Goal: Task Accomplishment & Management: Use online tool/utility

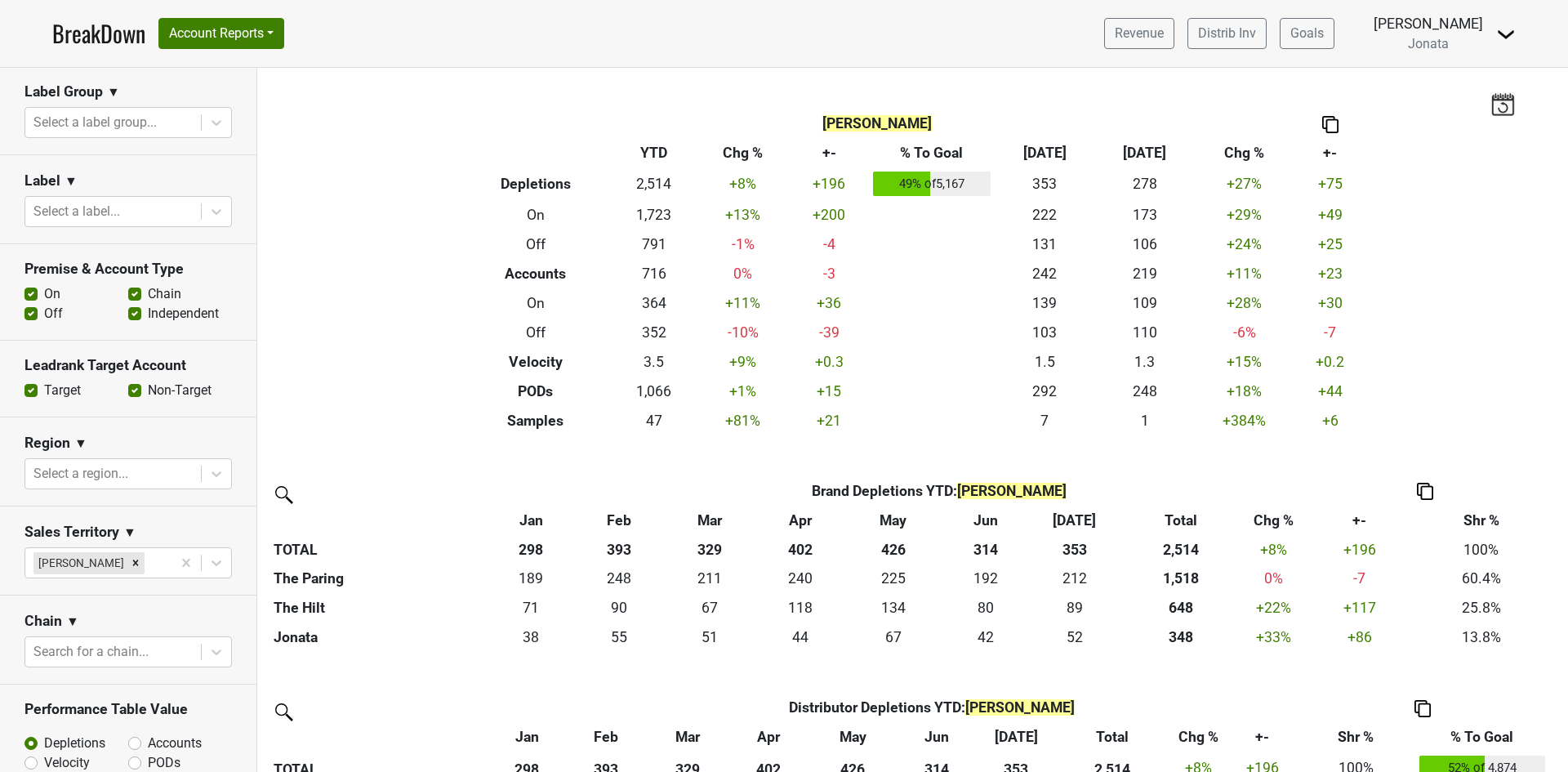
click at [1505, 36] on img at bounding box center [1506, 34] width 19 height 19
click at [1446, 90] on link "Open Leadrank" at bounding box center [1450, 92] width 129 height 26
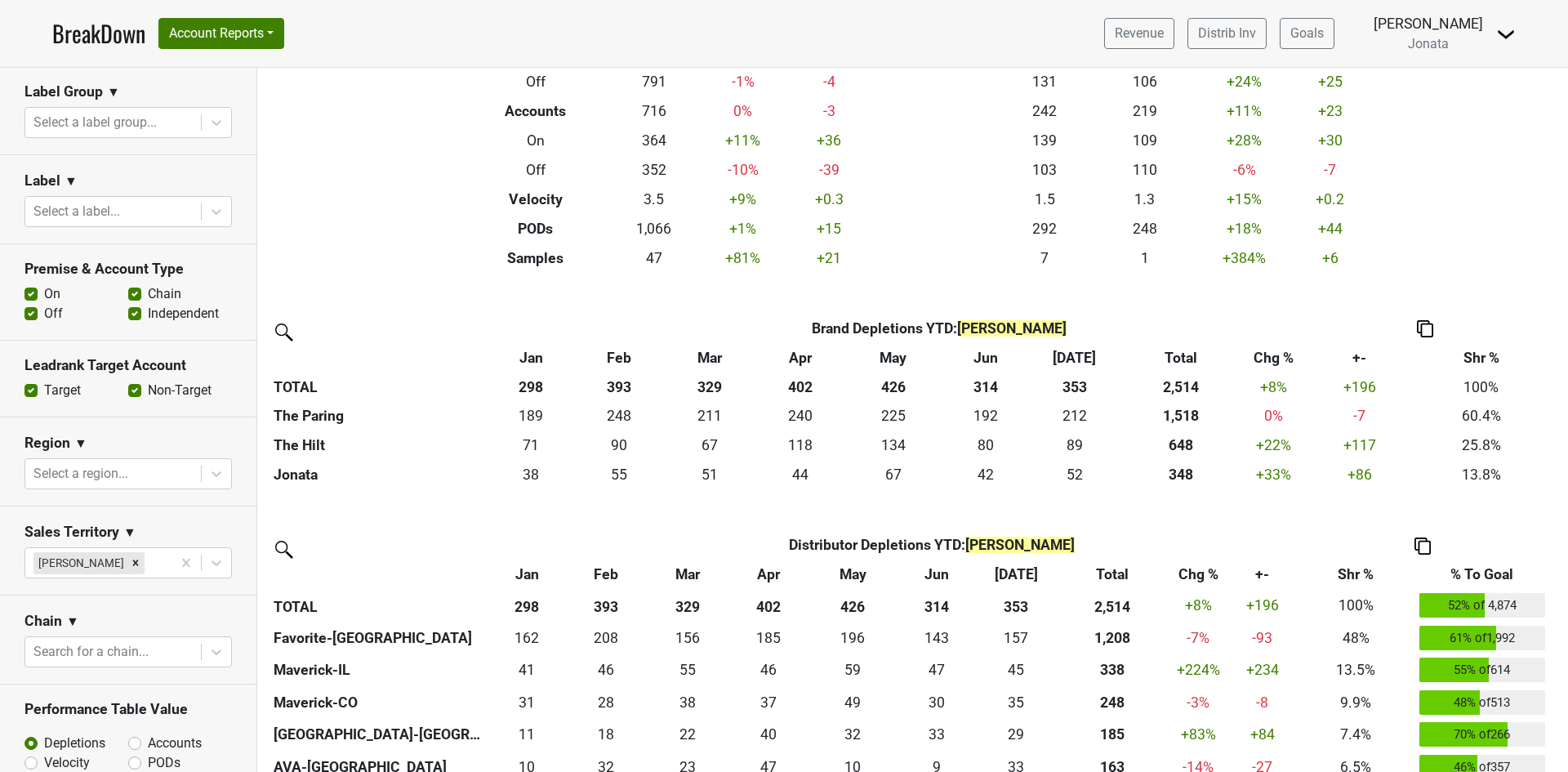
scroll to position [163, 0]
click at [208, 473] on icon at bounding box center [216, 473] width 17 height 17
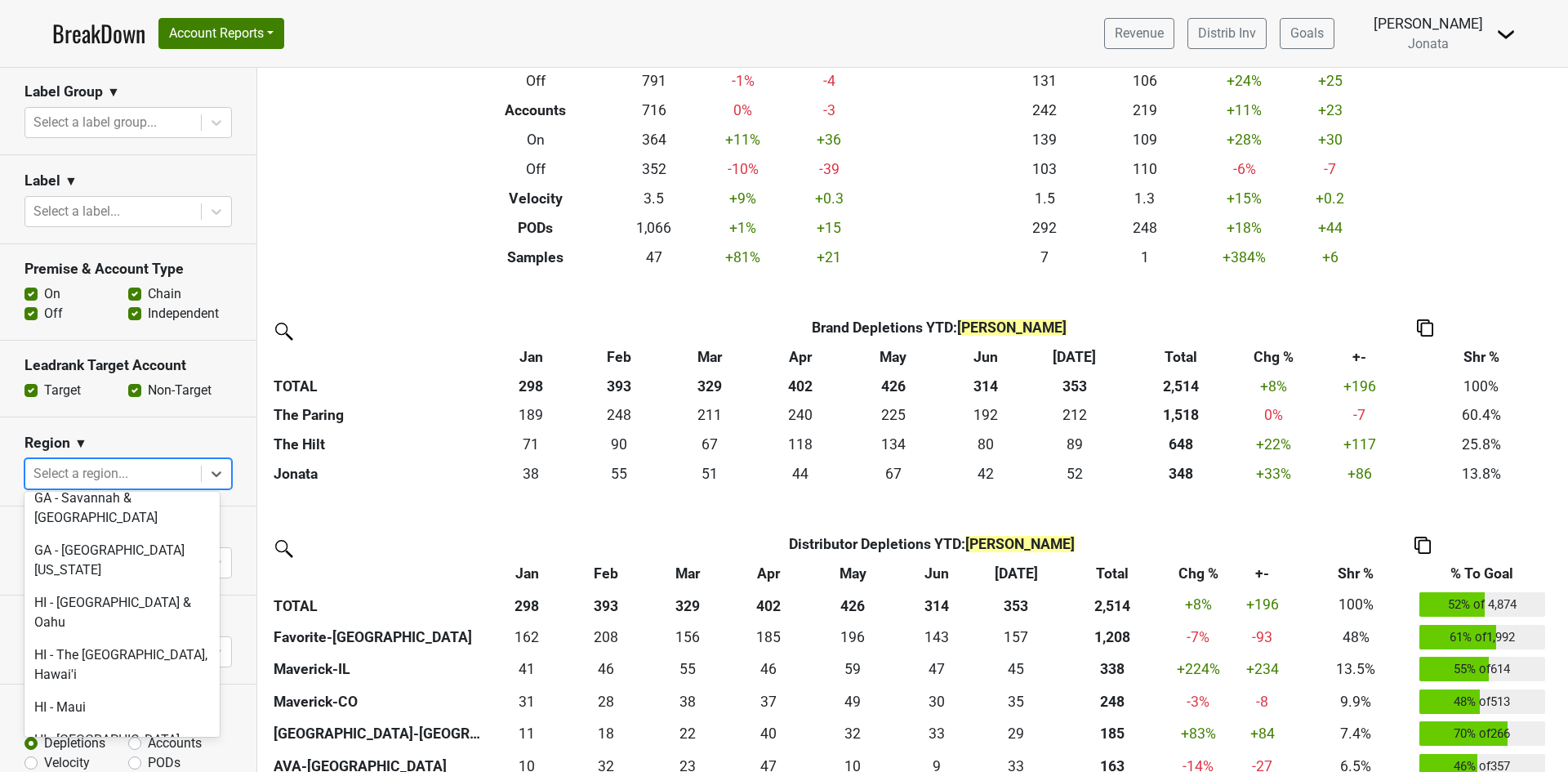
scroll to position [1716, 0]
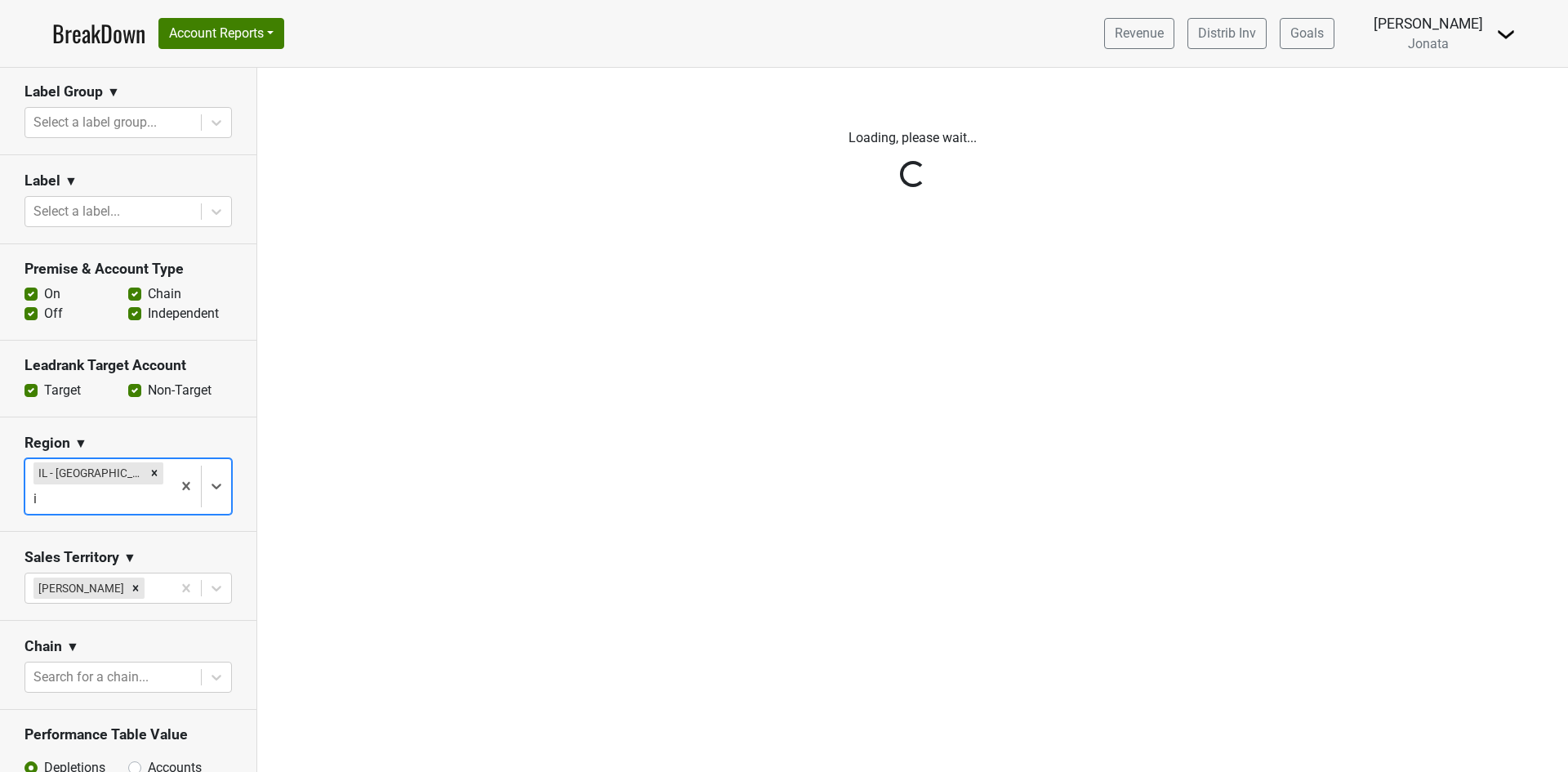
type input "il"
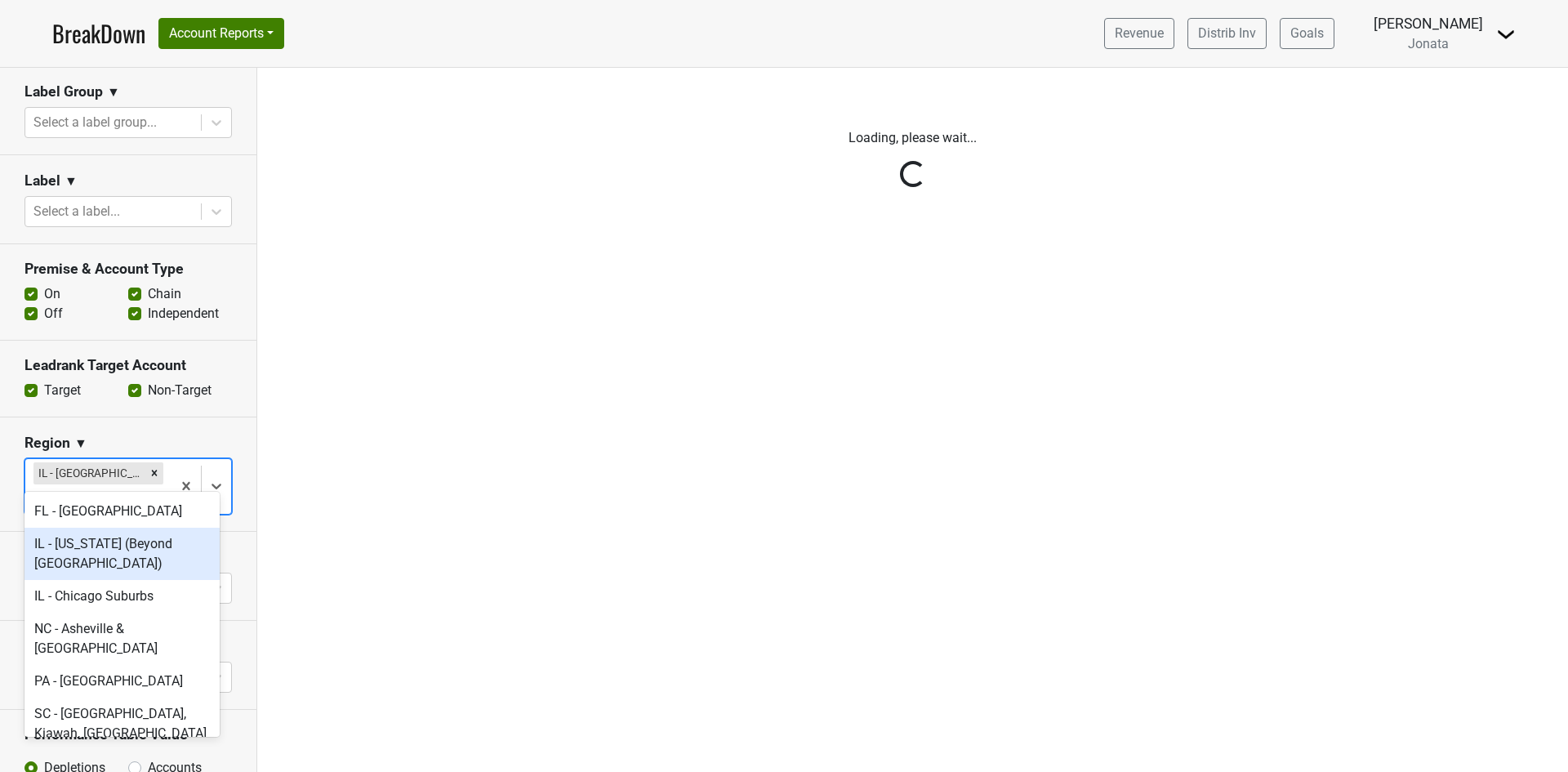
click at [117, 562] on div "IL - [US_STATE] (Beyond [GEOGRAPHIC_DATA])" at bounding box center [122, 554] width 195 height 53
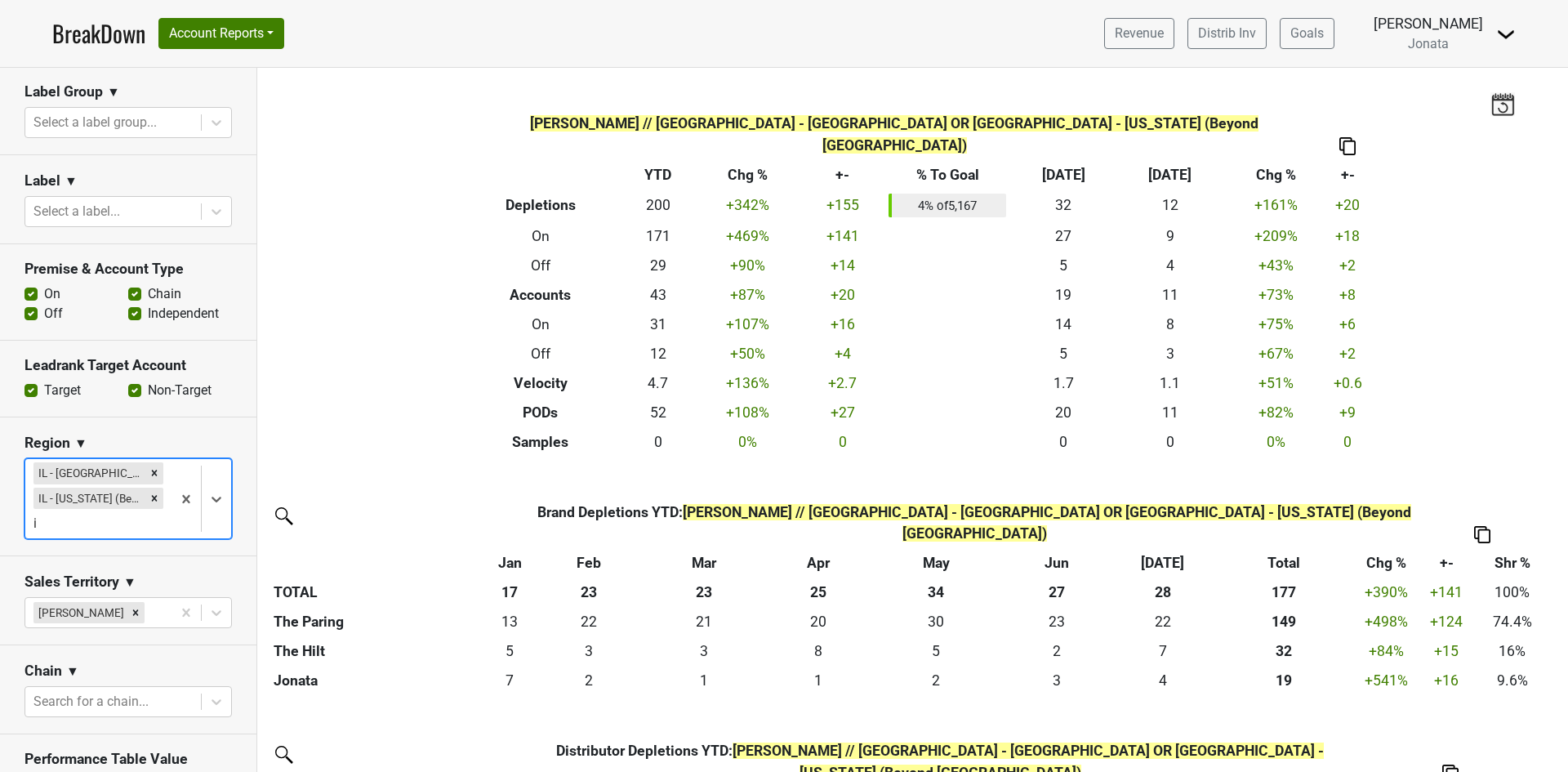
type input "il"
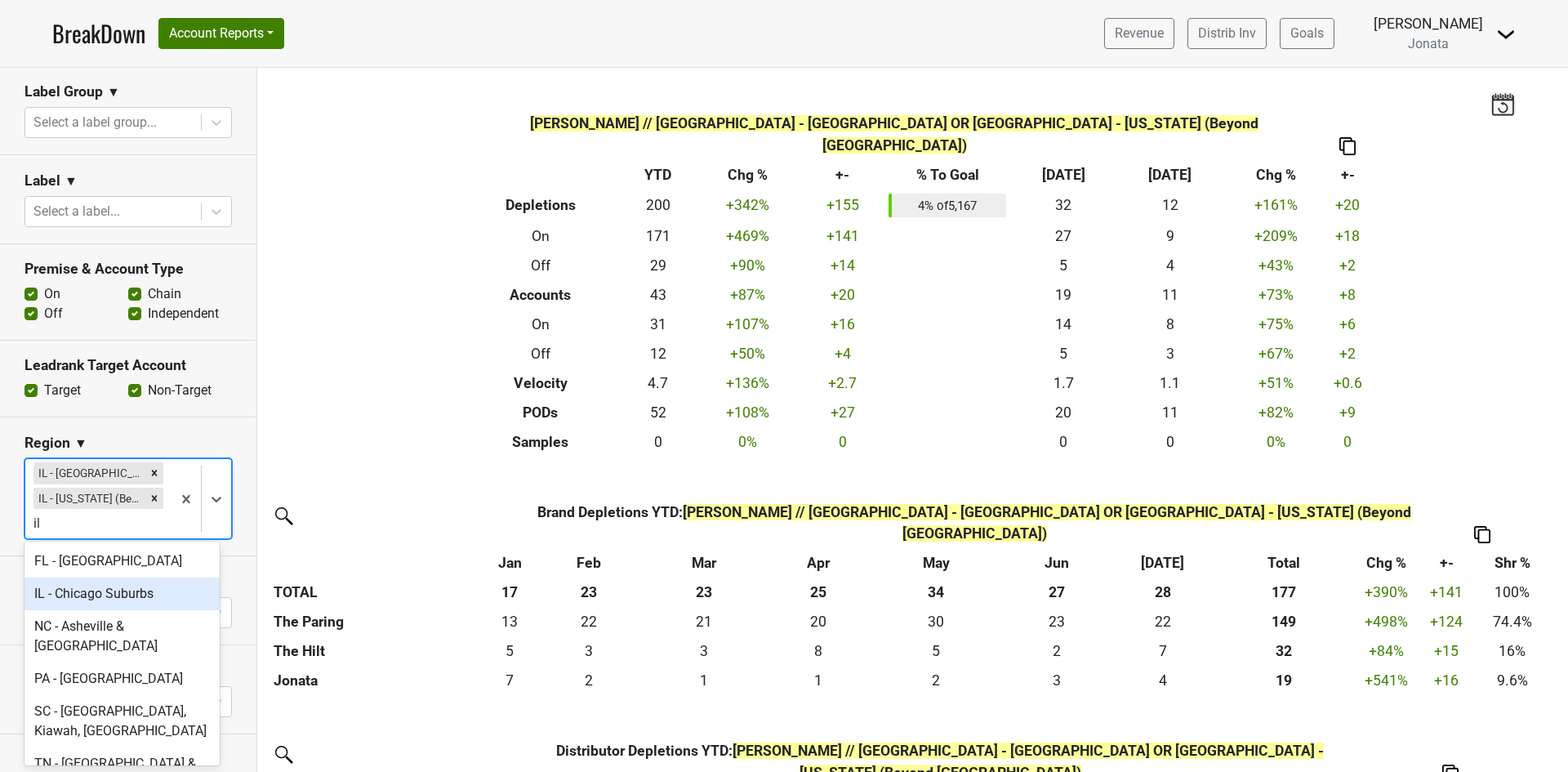
click at [134, 595] on div "IL - Chicago Suburbs" at bounding box center [122, 594] width 195 height 32
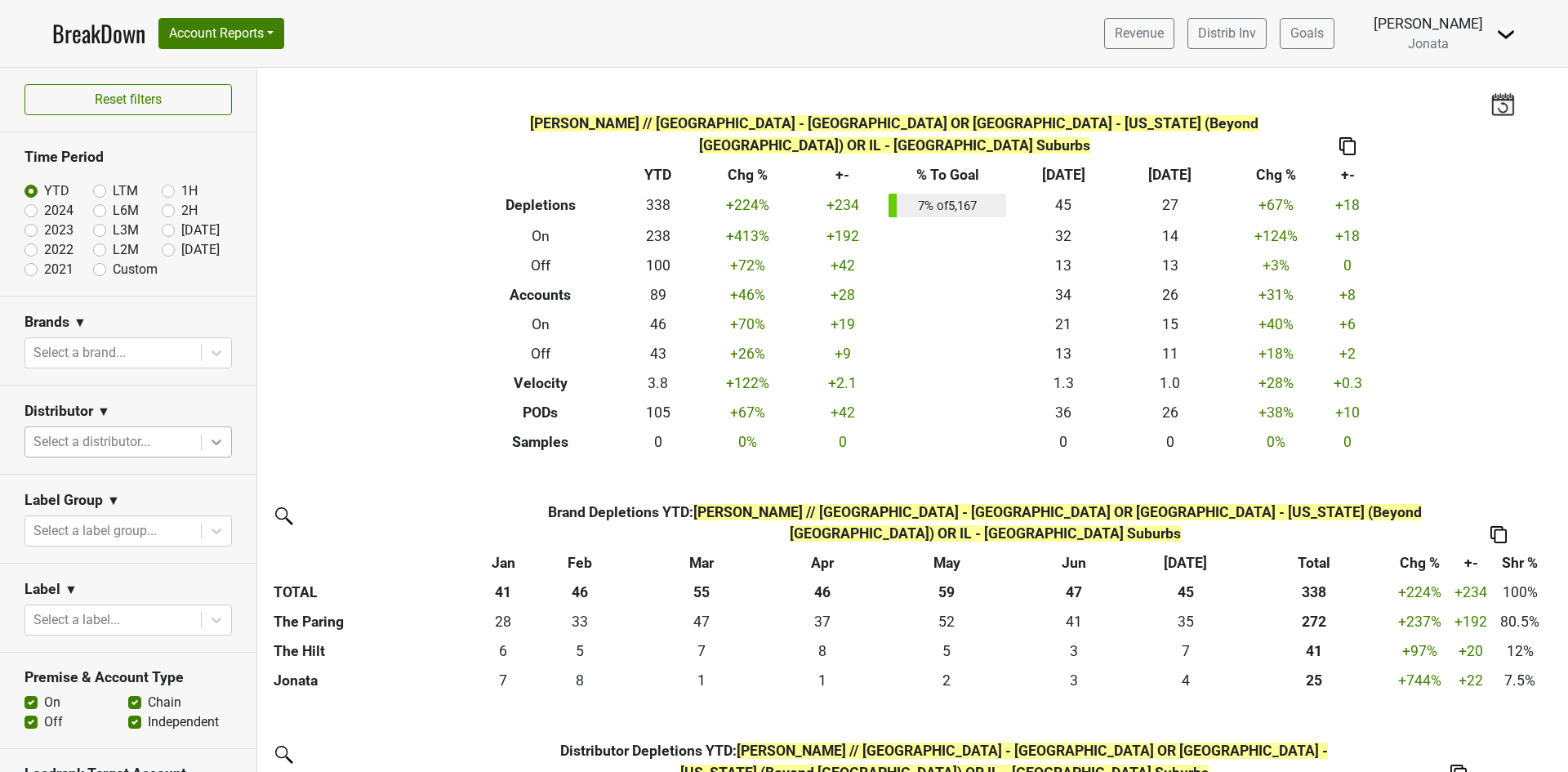
click at [212, 440] on icon at bounding box center [216, 442] width 10 height 6
click at [79, 437] on div at bounding box center [112, 442] width 159 height 23
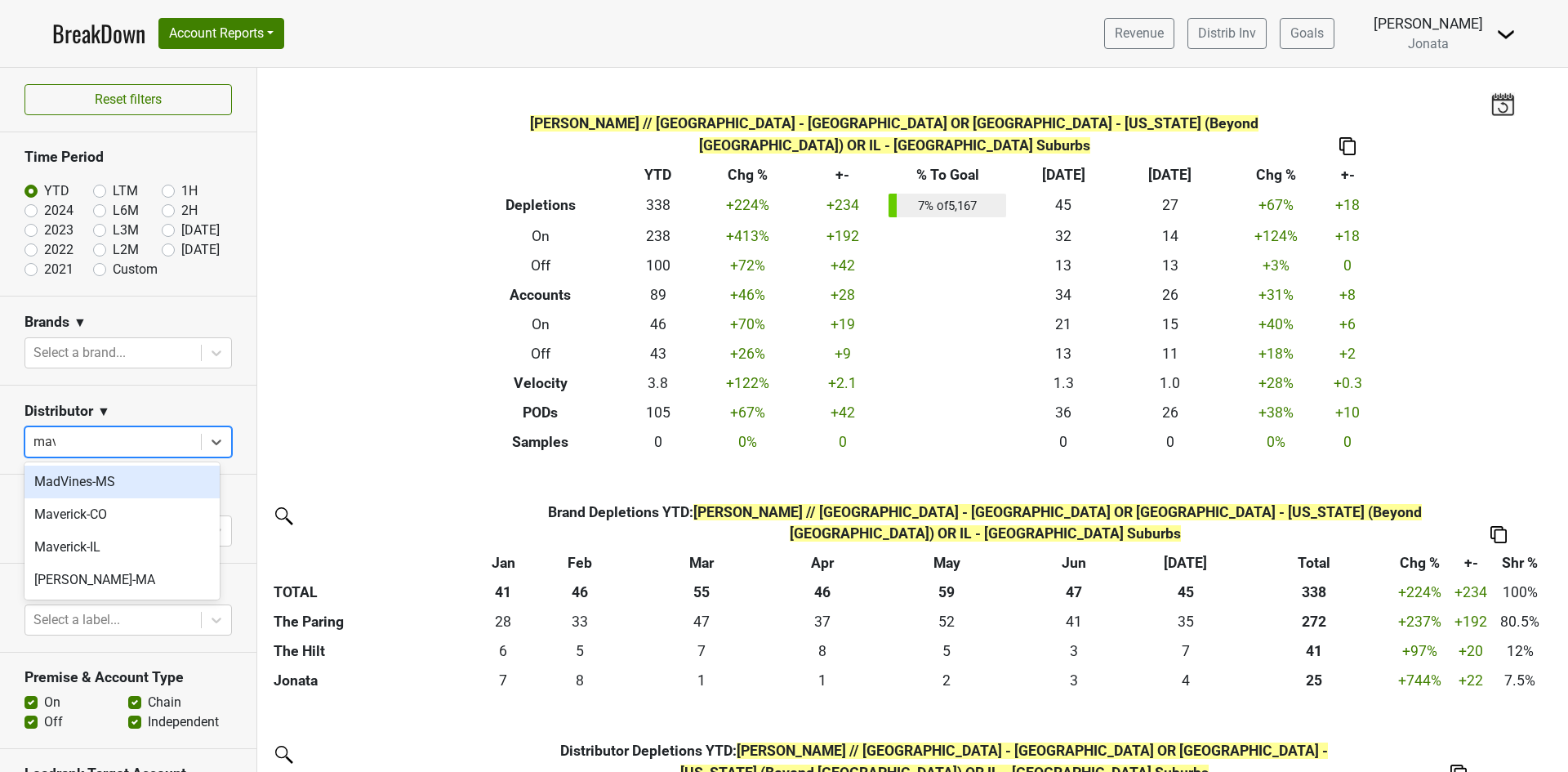
type input "mave"
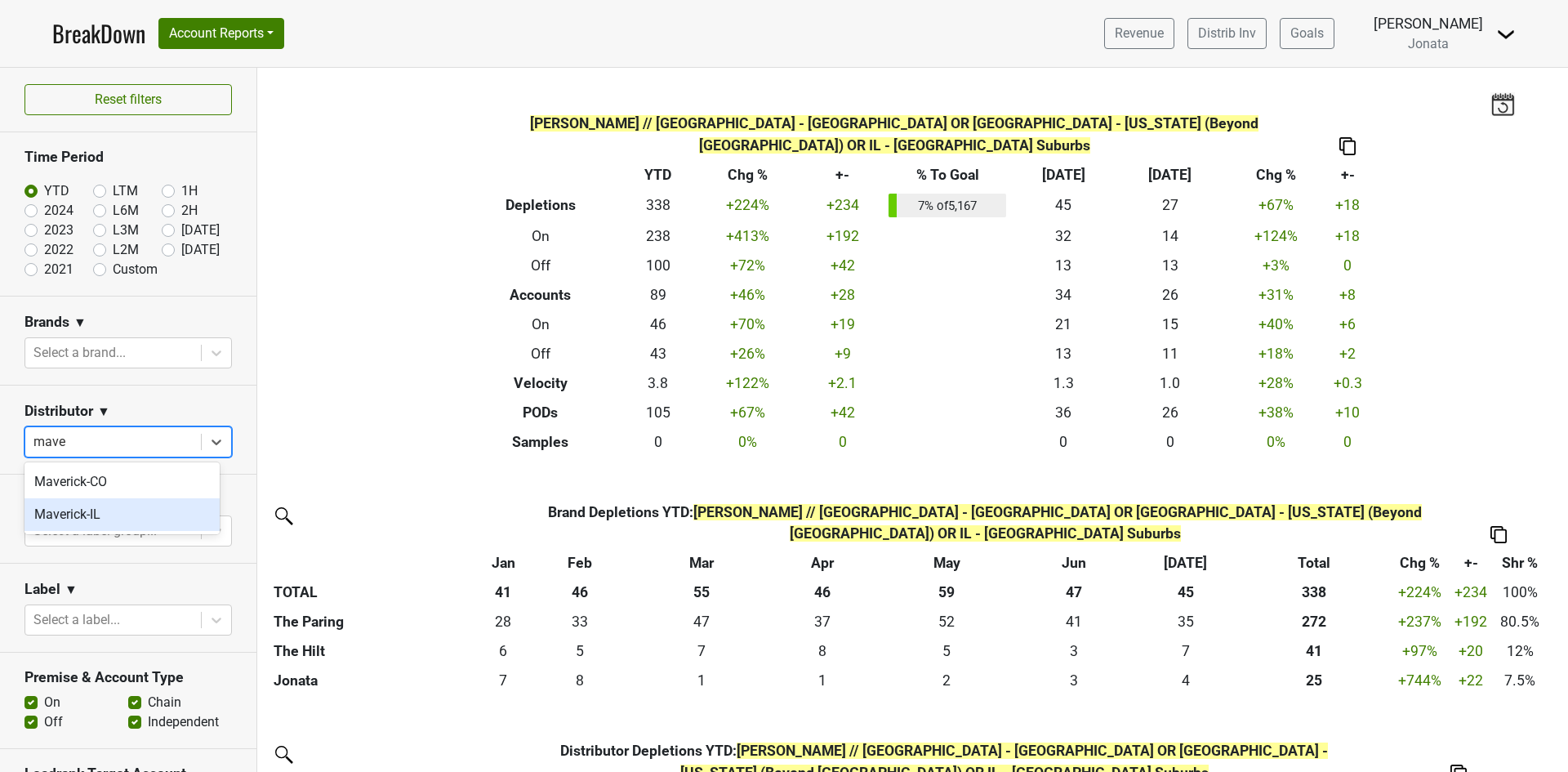
click at [58, 513] on div "Maverick-IL" at bounding box center [122, 514] width 195 height 32
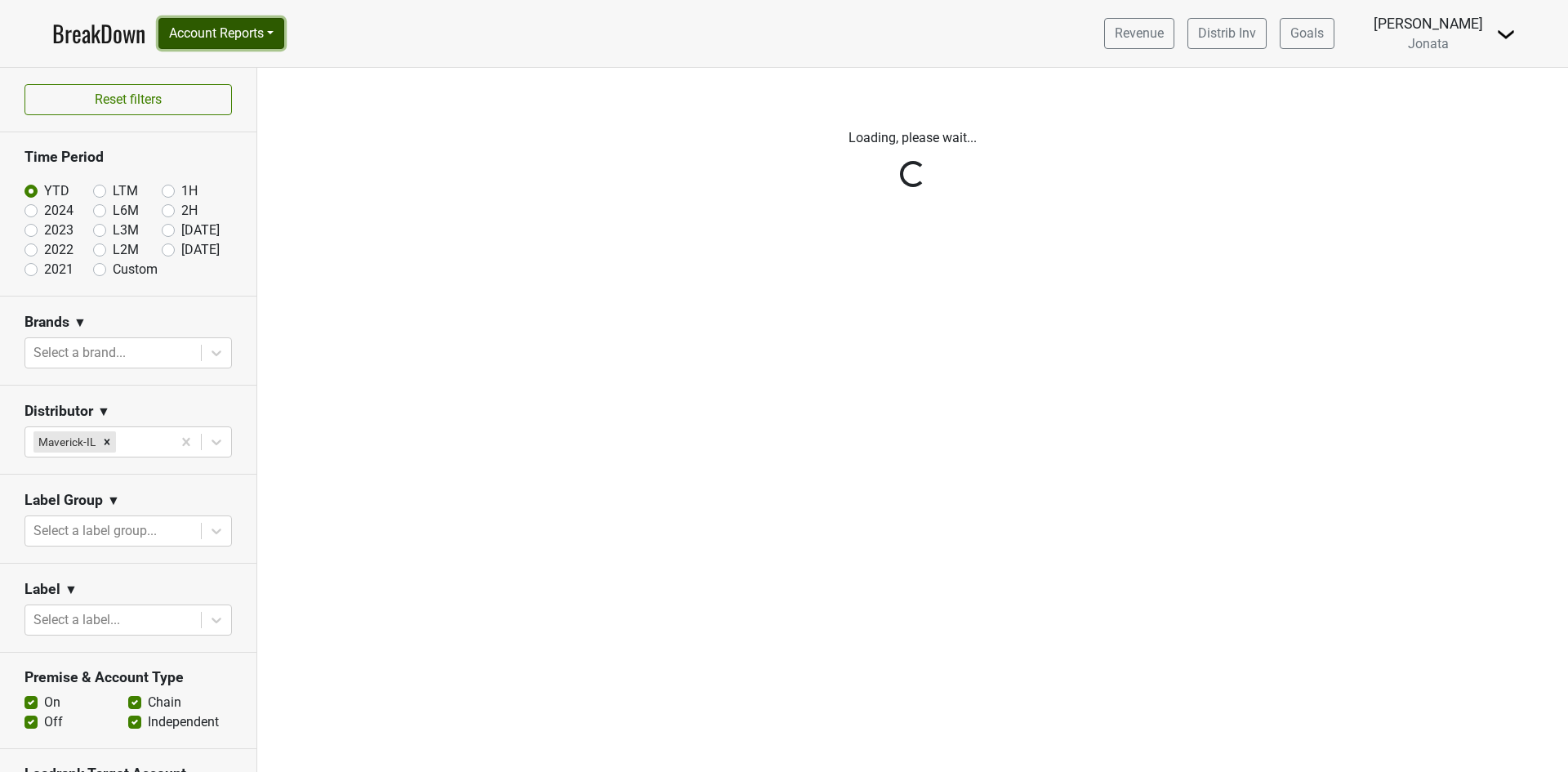
click at [276, 27] on button "Account Reports" at bounding box center [220, 32] width 126 height 31
click at [397, 47] on nav "BreakDown Account Reports SuperRanker Map Award Progress Chain Compliance CRM N…" at bounding box center [784, 33] width 1490 height 67
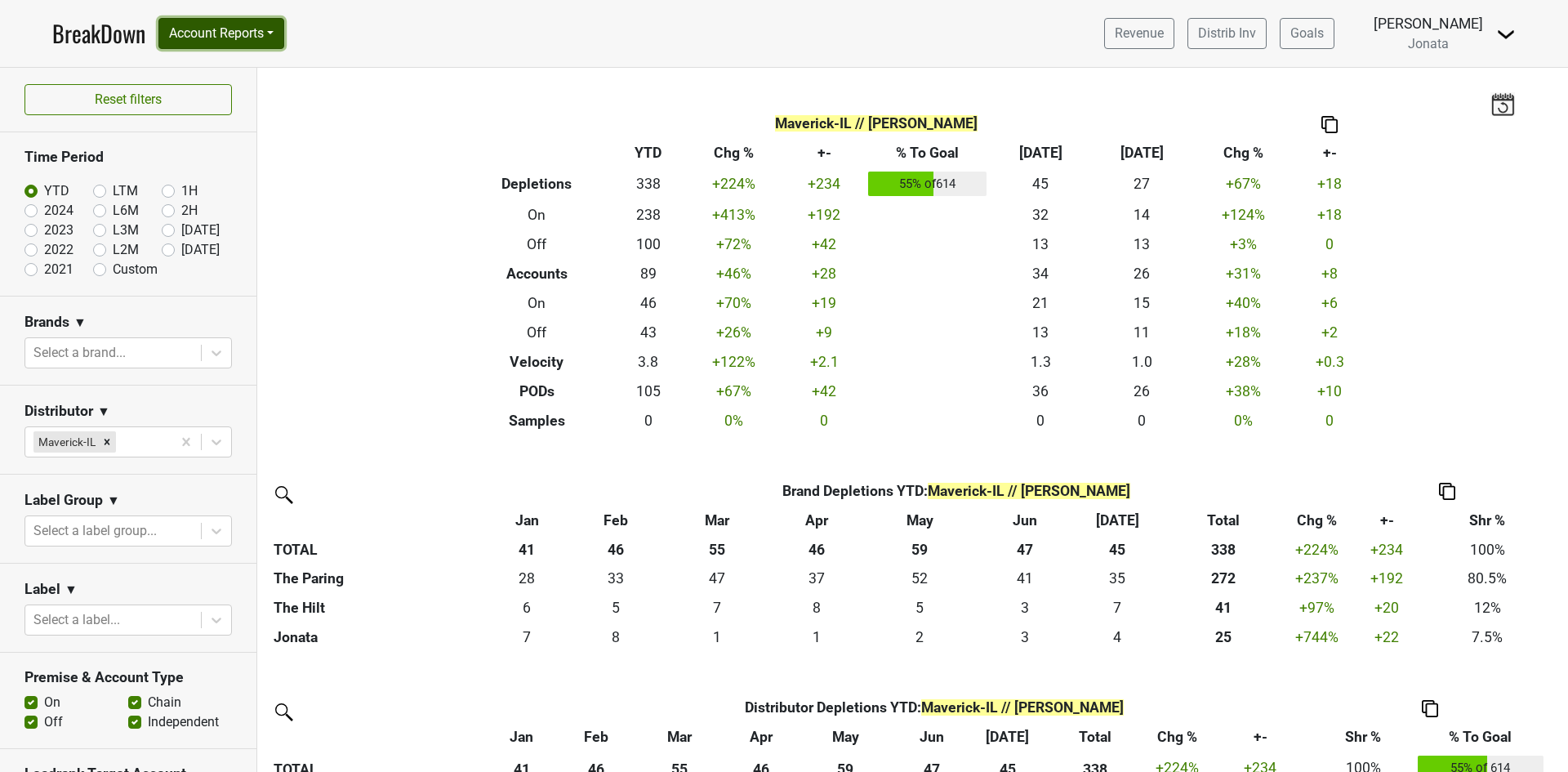
click at [274, 24] on button "Account Reports" at bounding box center [220, 32] width 126 height 31
click at [209, 72] on link "SuperRanker" at bounding box center [231, 71] width 145 height 26
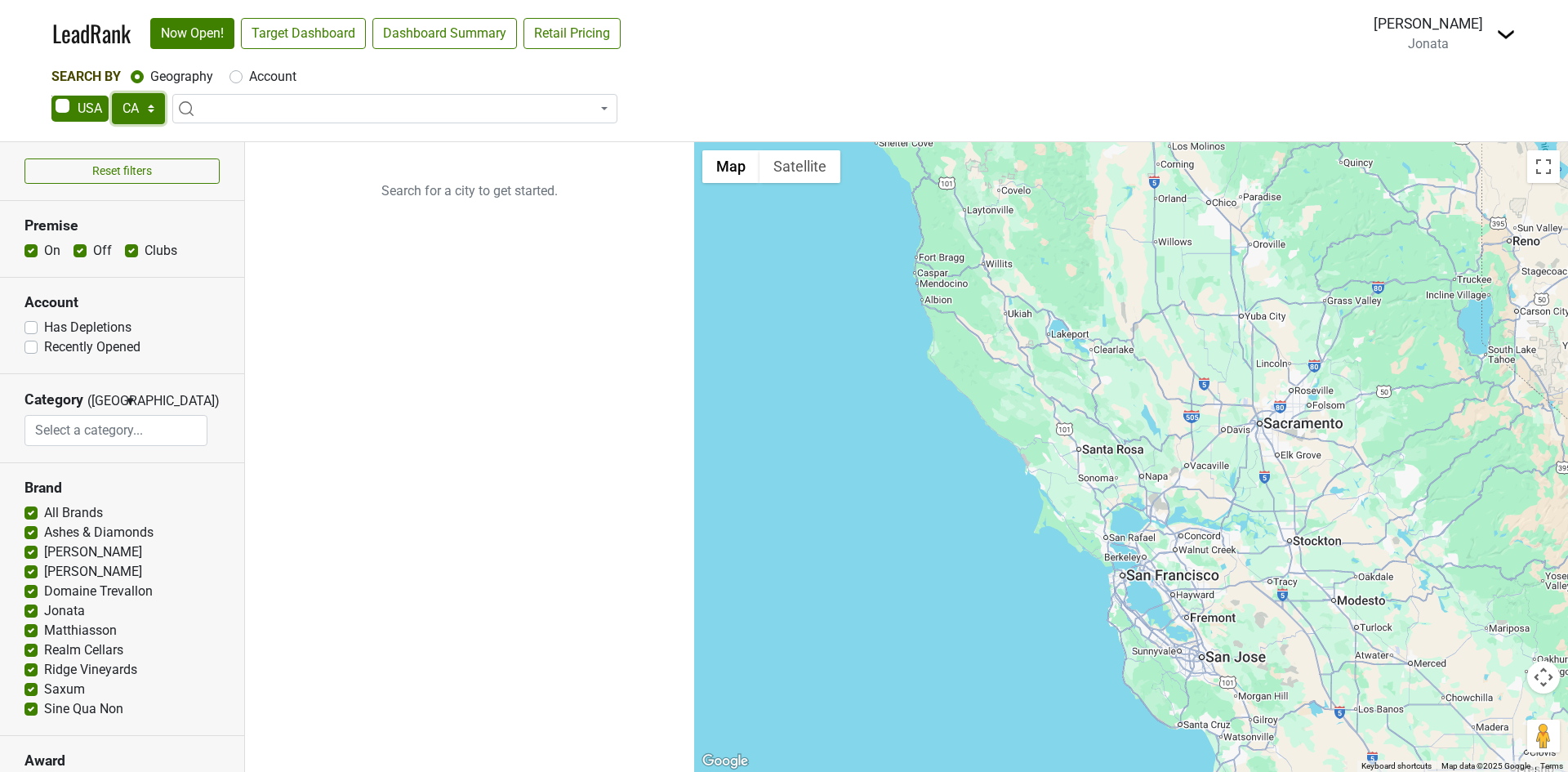
click at [151, 104] on select "AK AL AR AZ CA CO CT DC DE FL GA HI IA ID IL IN KS KY LA MA MD ME MI MN MO MS M…" at bounding box center [138, 108] width 53 height 31
select select "IL"
click at [111, 93] on select "AK AL AR AZ CA CO CT DC DE FL GA HI IA ID IL IN KS KY LA MA MD ME MI MN MO MS M…" at bounding box center [138, 108] width 53 height 31
click at [240, 142] on input "search" at bounding box center [395, 140] width 437 height 28
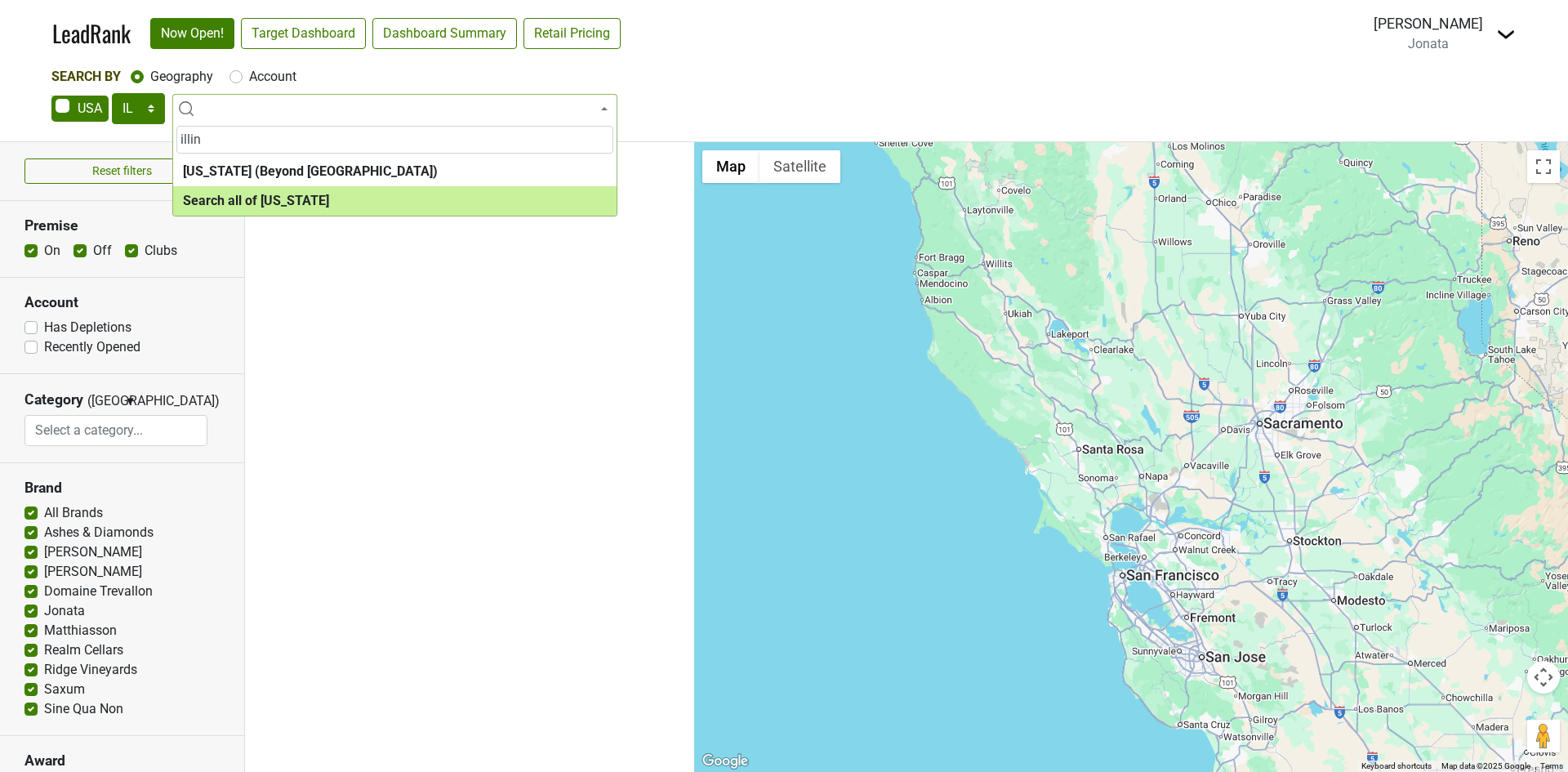
type input "illin"
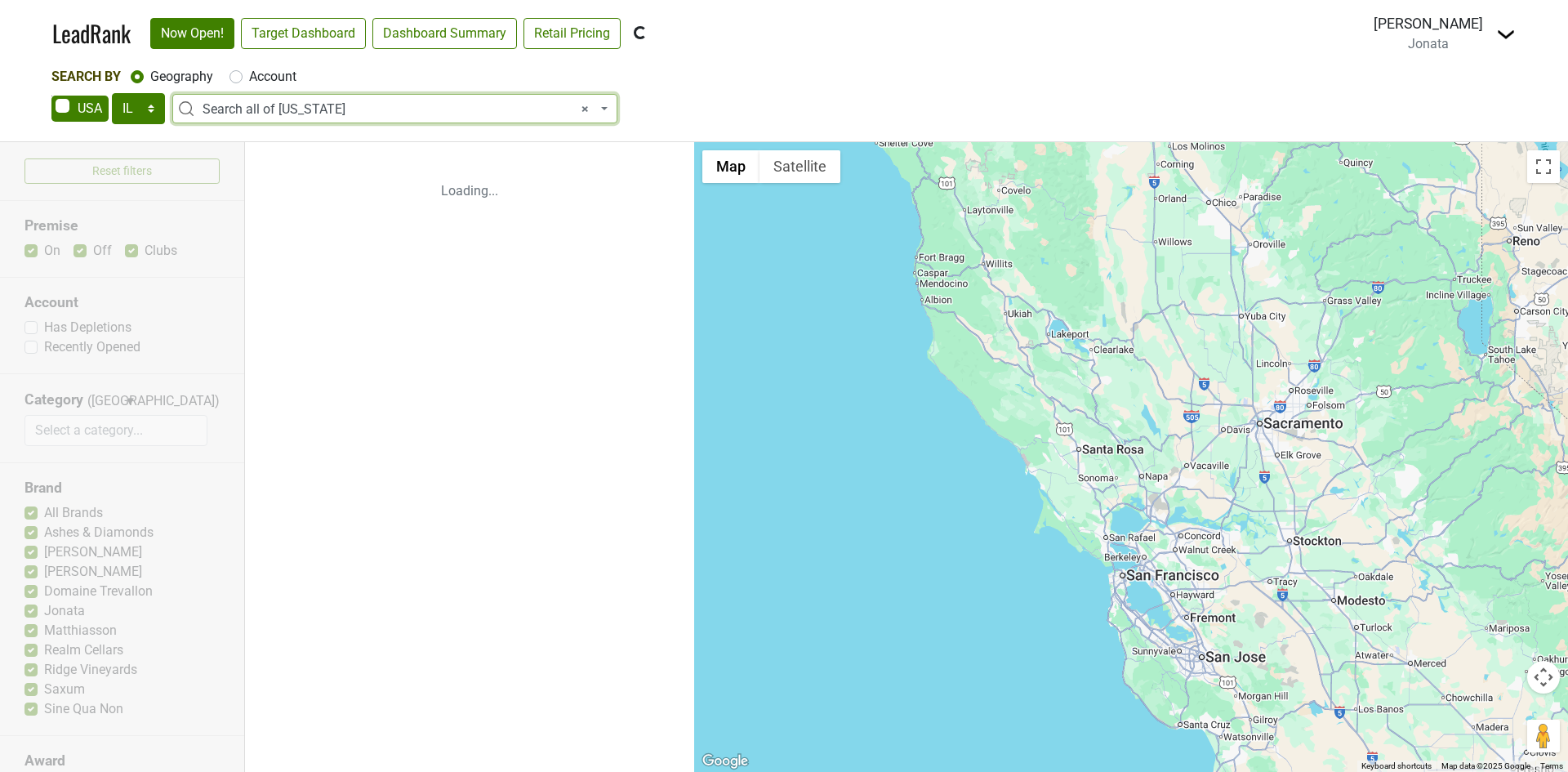
select select "ALL_IL"
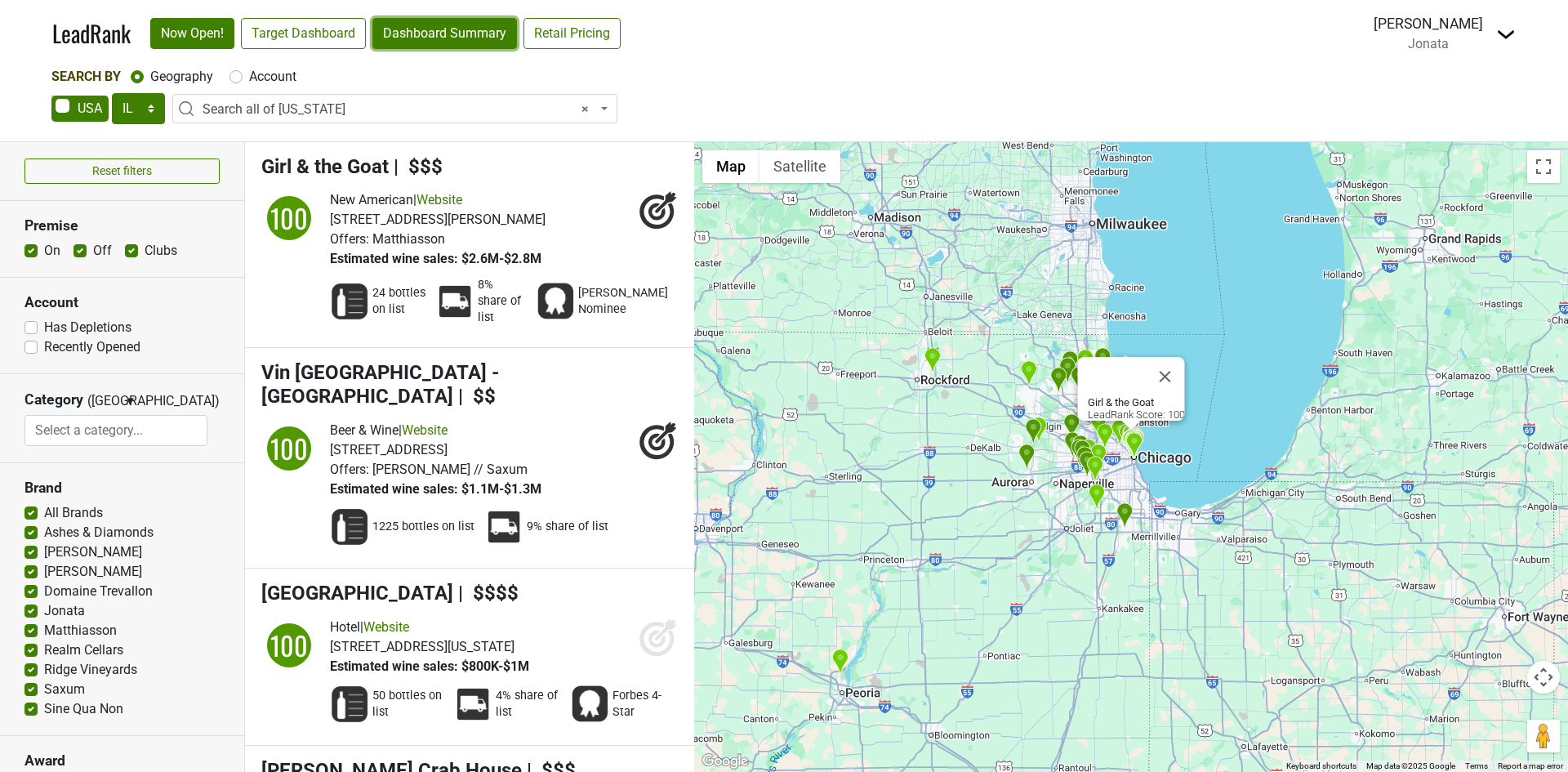
click at [465, 37] on link "Dashboard Summary" at bounding box center [444, 32] width 145 height 31
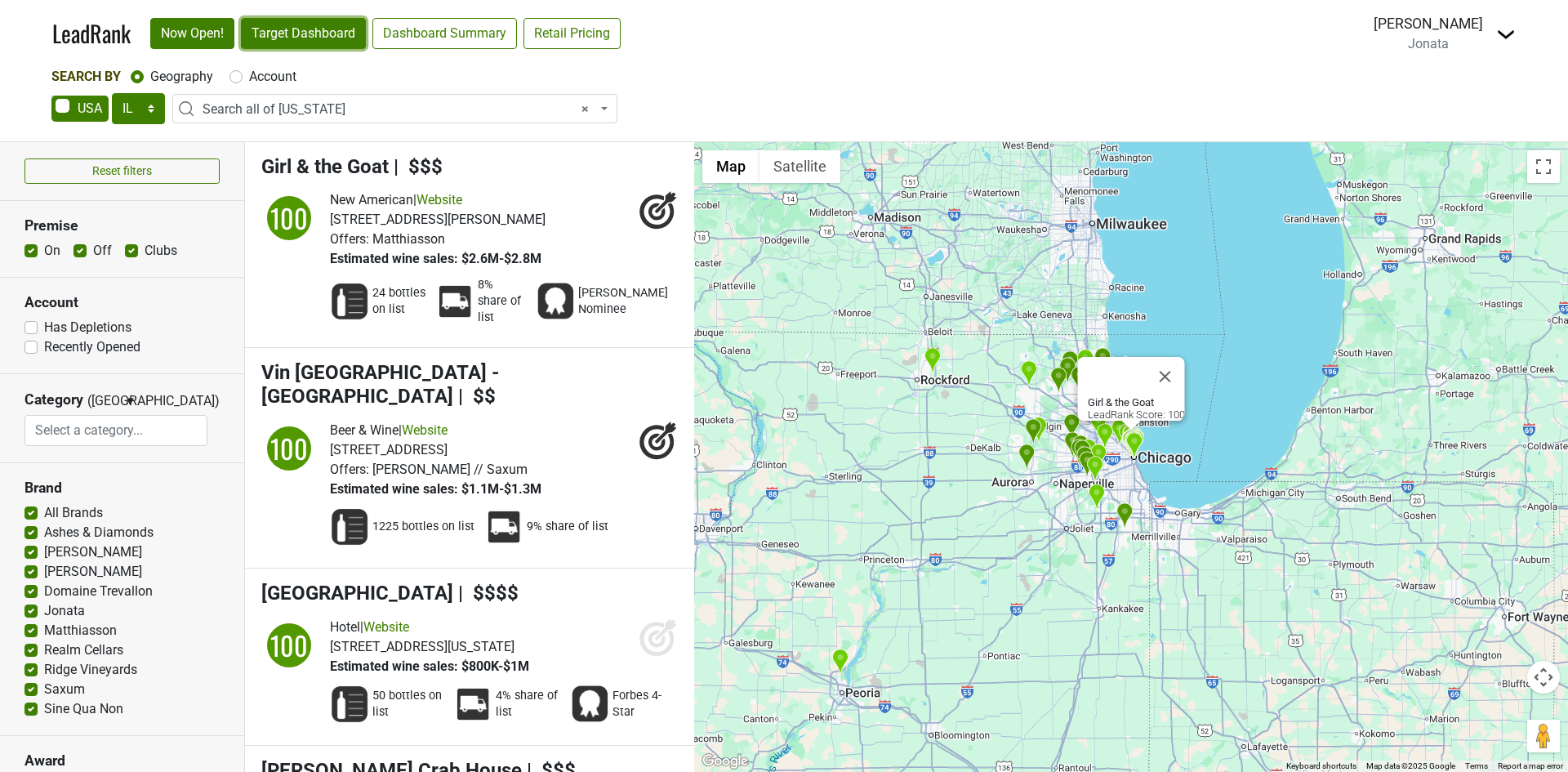
click at [306, 37] on link "Target Dashboard" at bounding box center [303, 32] width 125 height 31
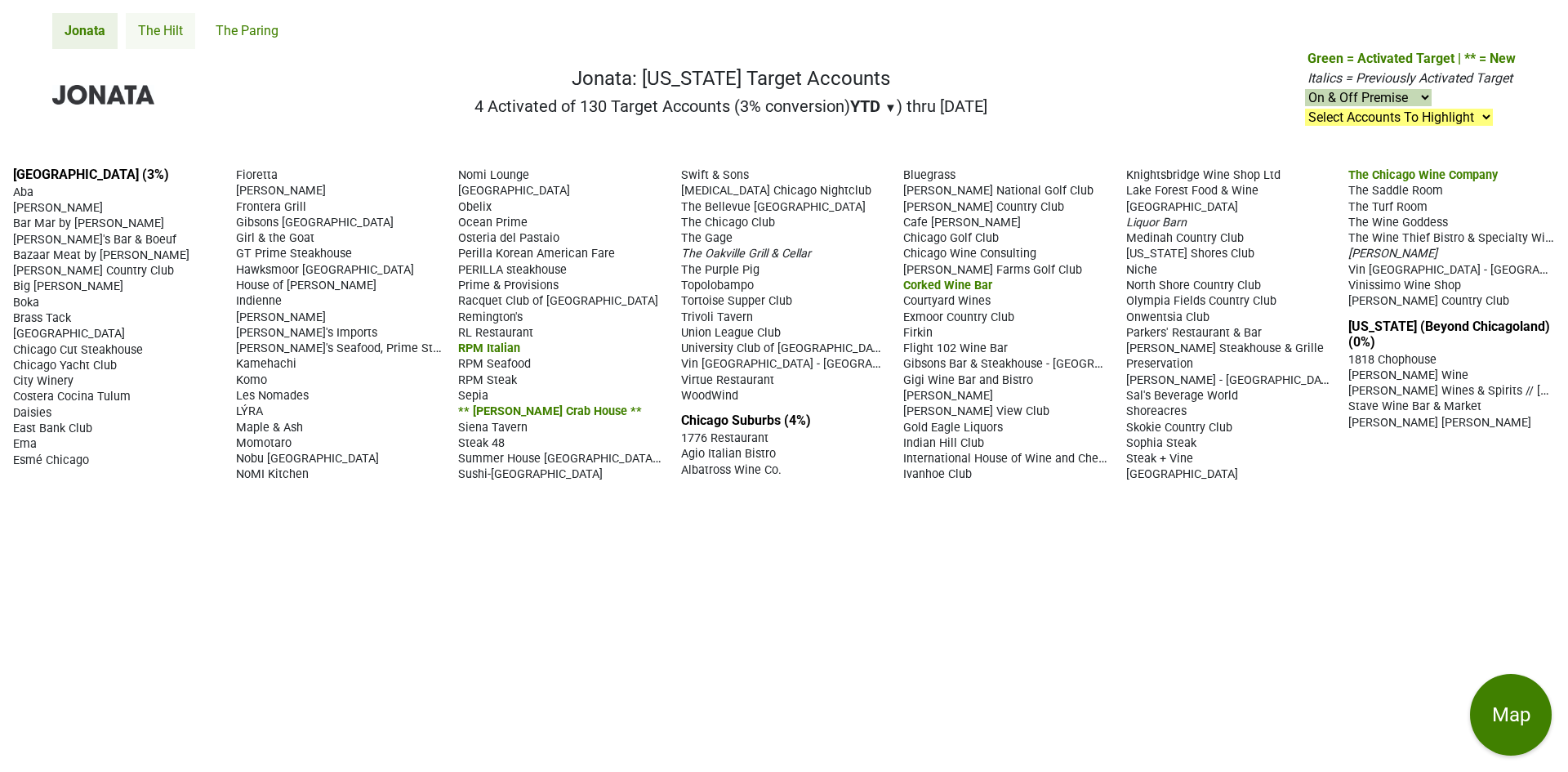
click at [170, 37] on link "The Hilt" at bounding box center [160, 31] width 69 height 36
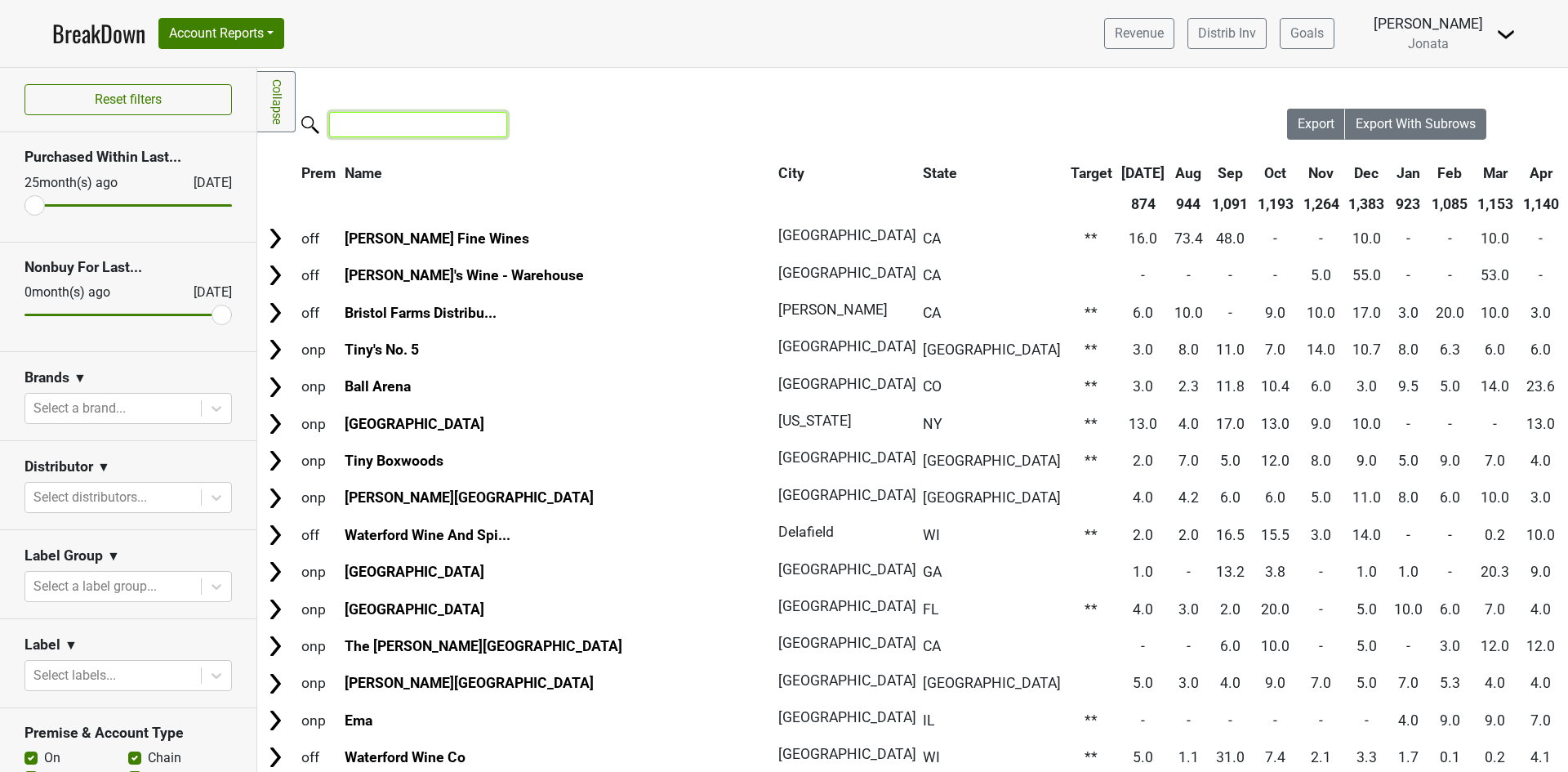
click at [360, 130] on input "search" at bounding box center [418, 124] width 178 height 25
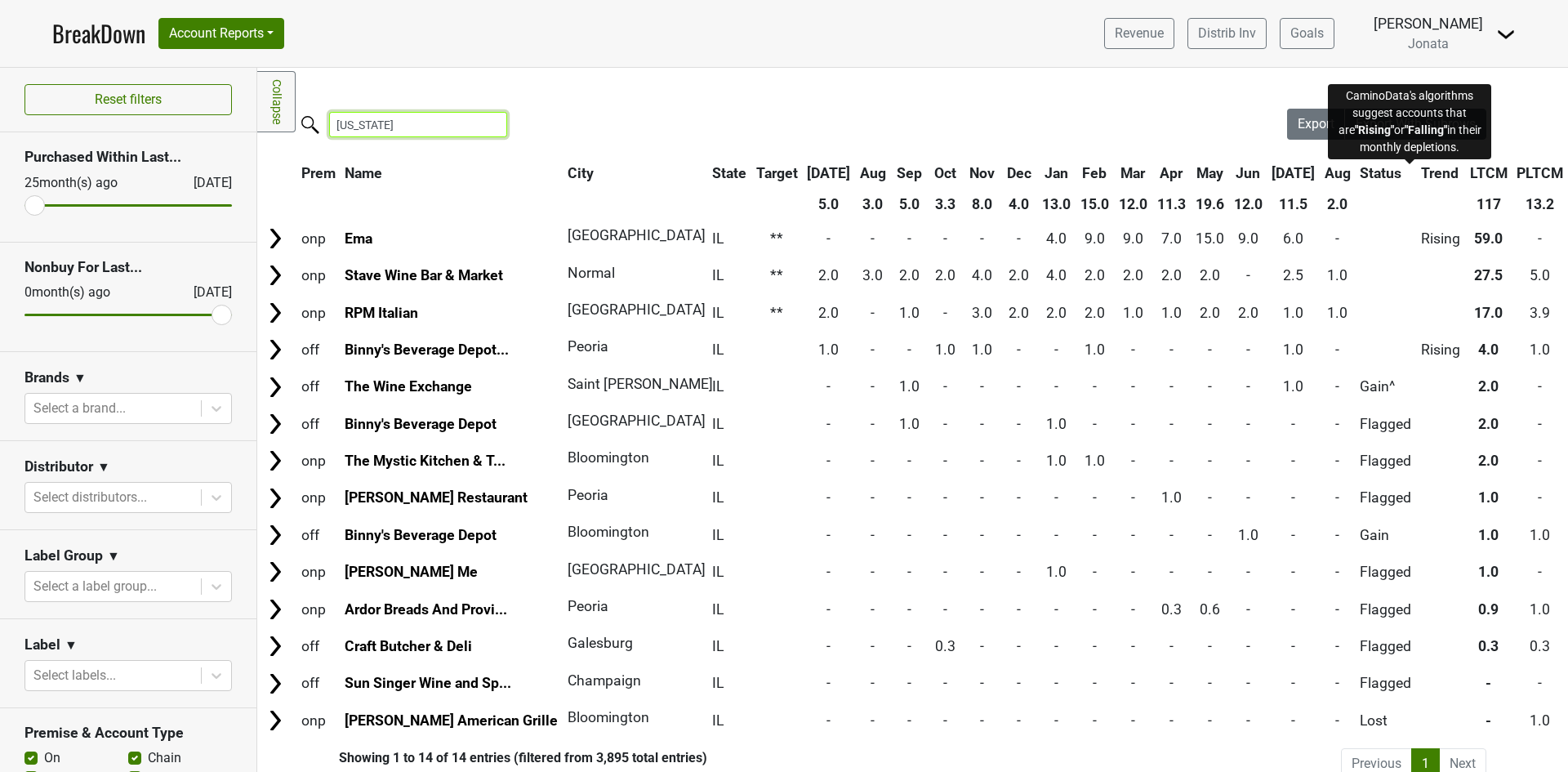
type input "[US_STATE]"
click at [1421, 172] on span "Trend" at bounding box center [1440, 173] width 38 height 17
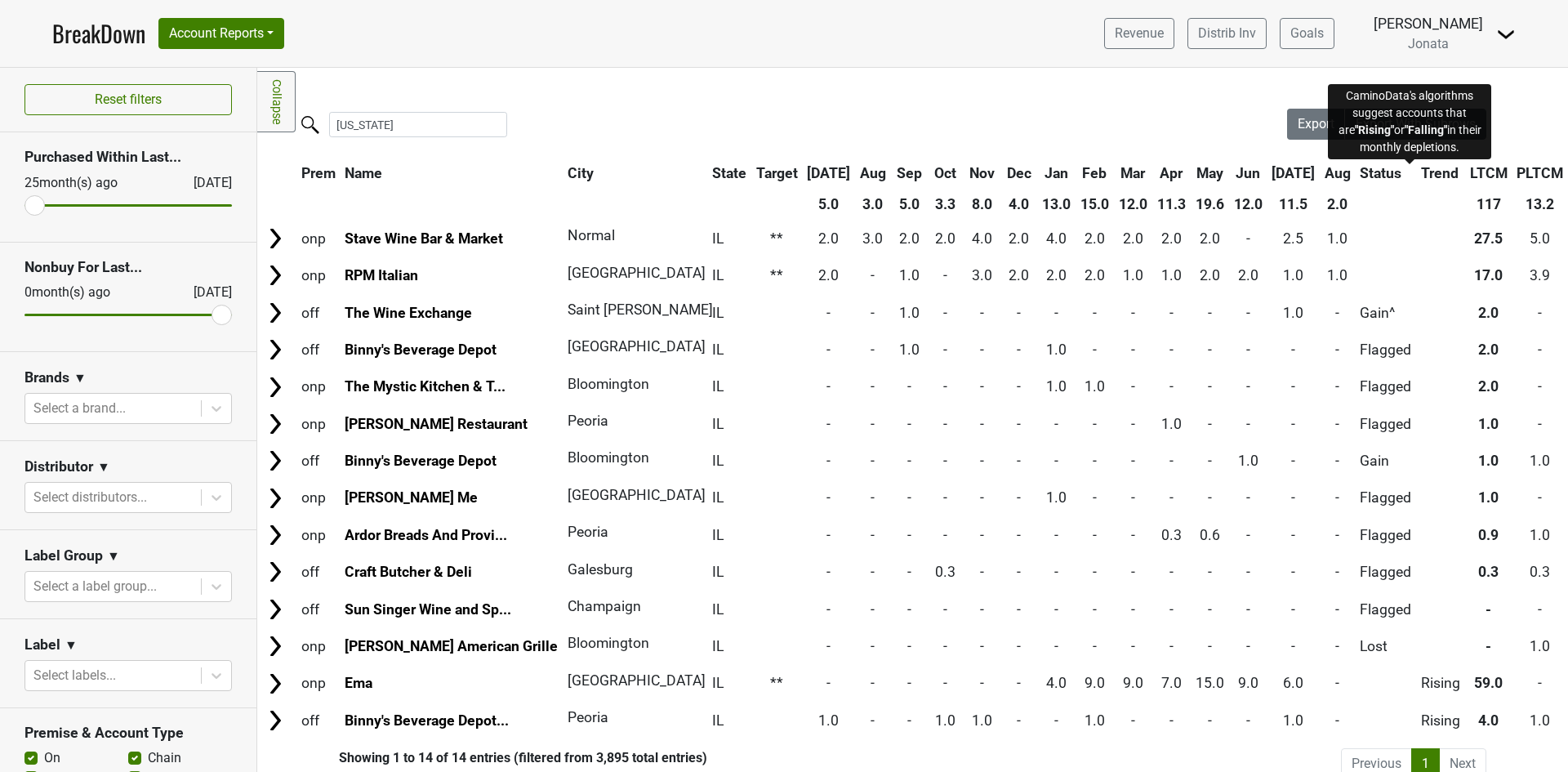
click at [1421, 172] on span "Trend" at bounding box center [1440, 173] width 38 height 17
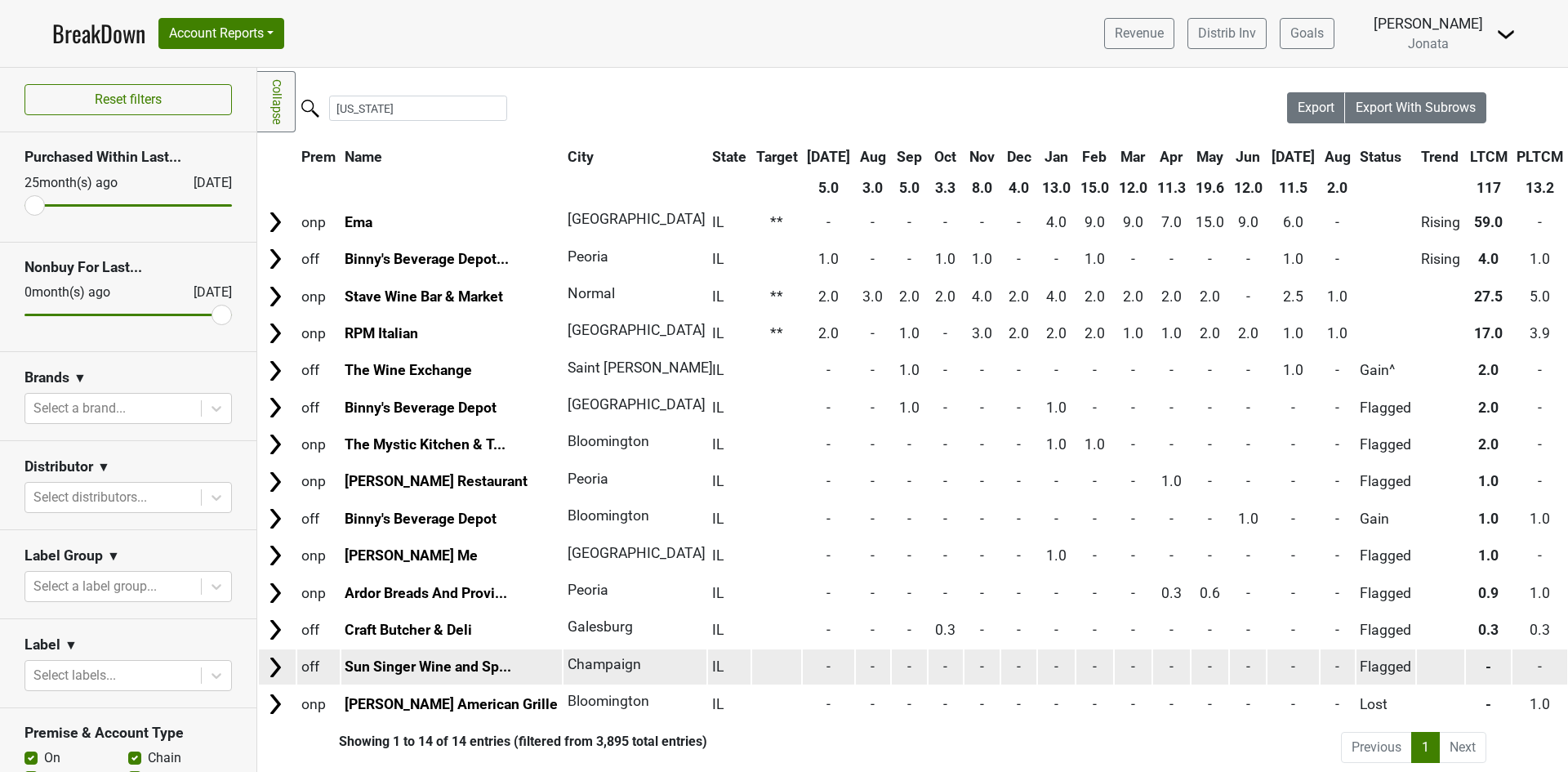
scroll to position [32, 0]
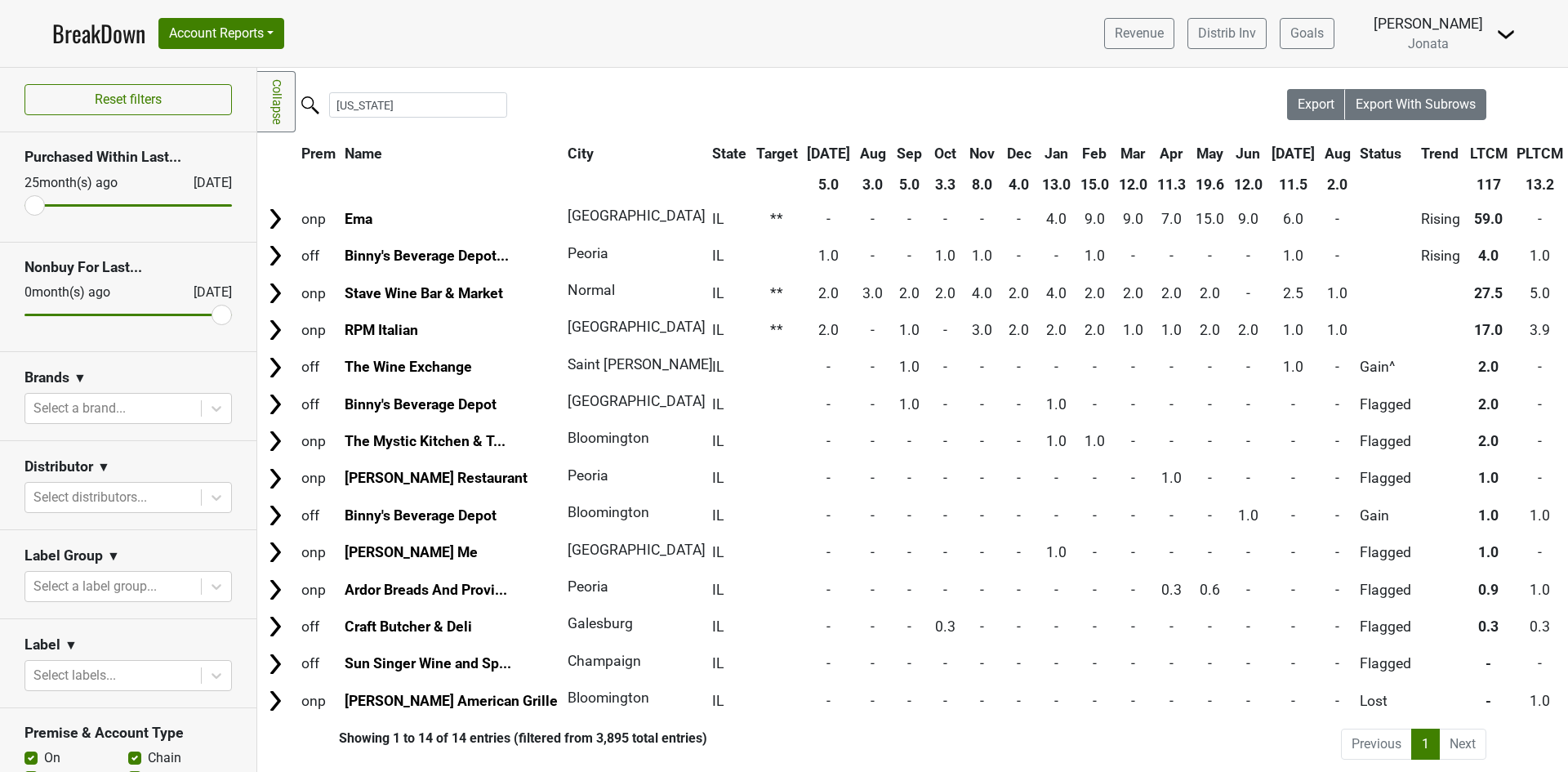
click at [1461, 732] on li "Next" at bounding box center [1463, 744] width 47 height 31
click at [1460, 732] on li "Next" at bounding box center [1463, 744] width 47 height 31
click at [1459, 732] on li "Next" at bounding box center [1463, 744] width 47 height 31
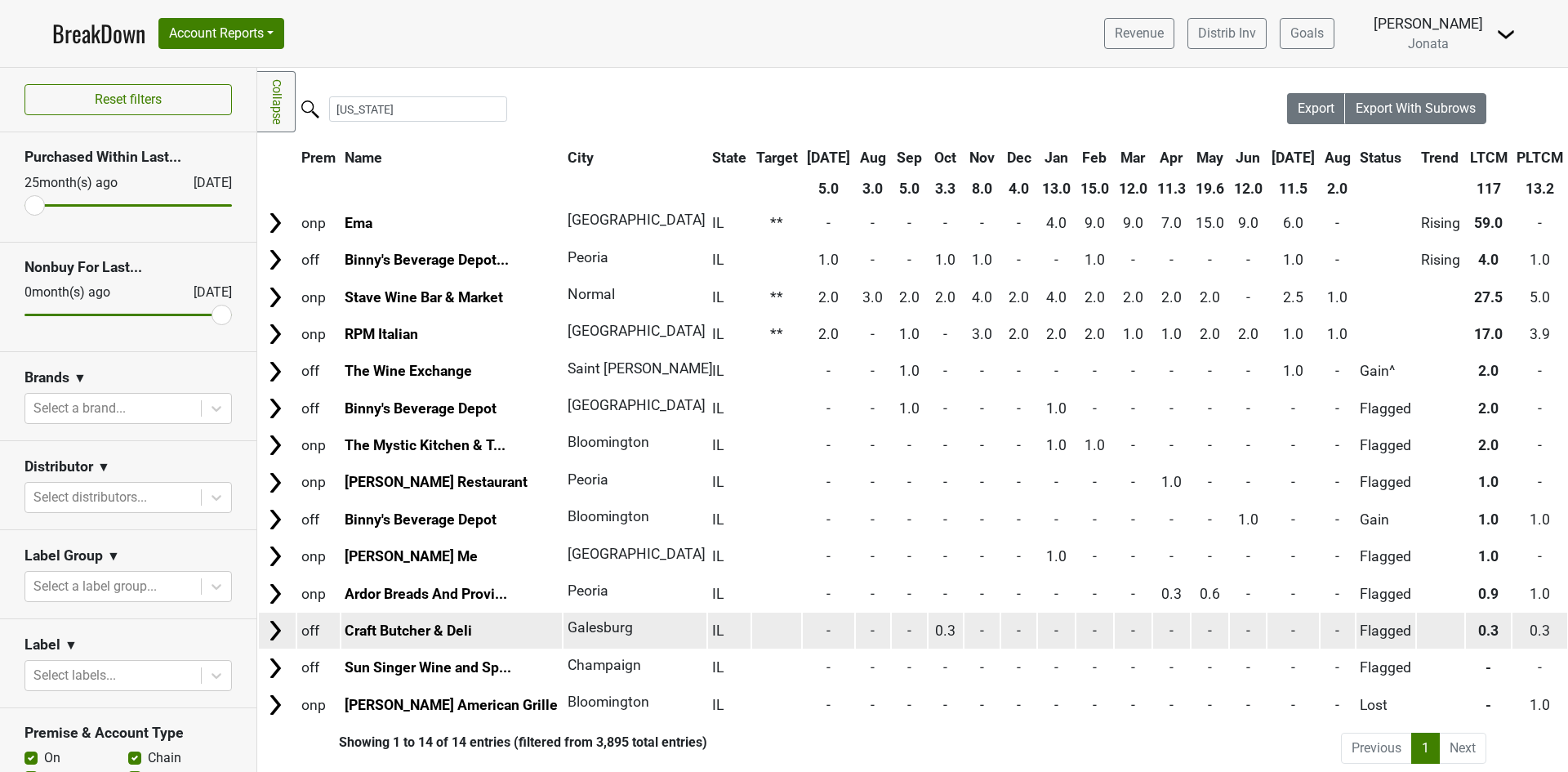
scroll to position [0, 0]
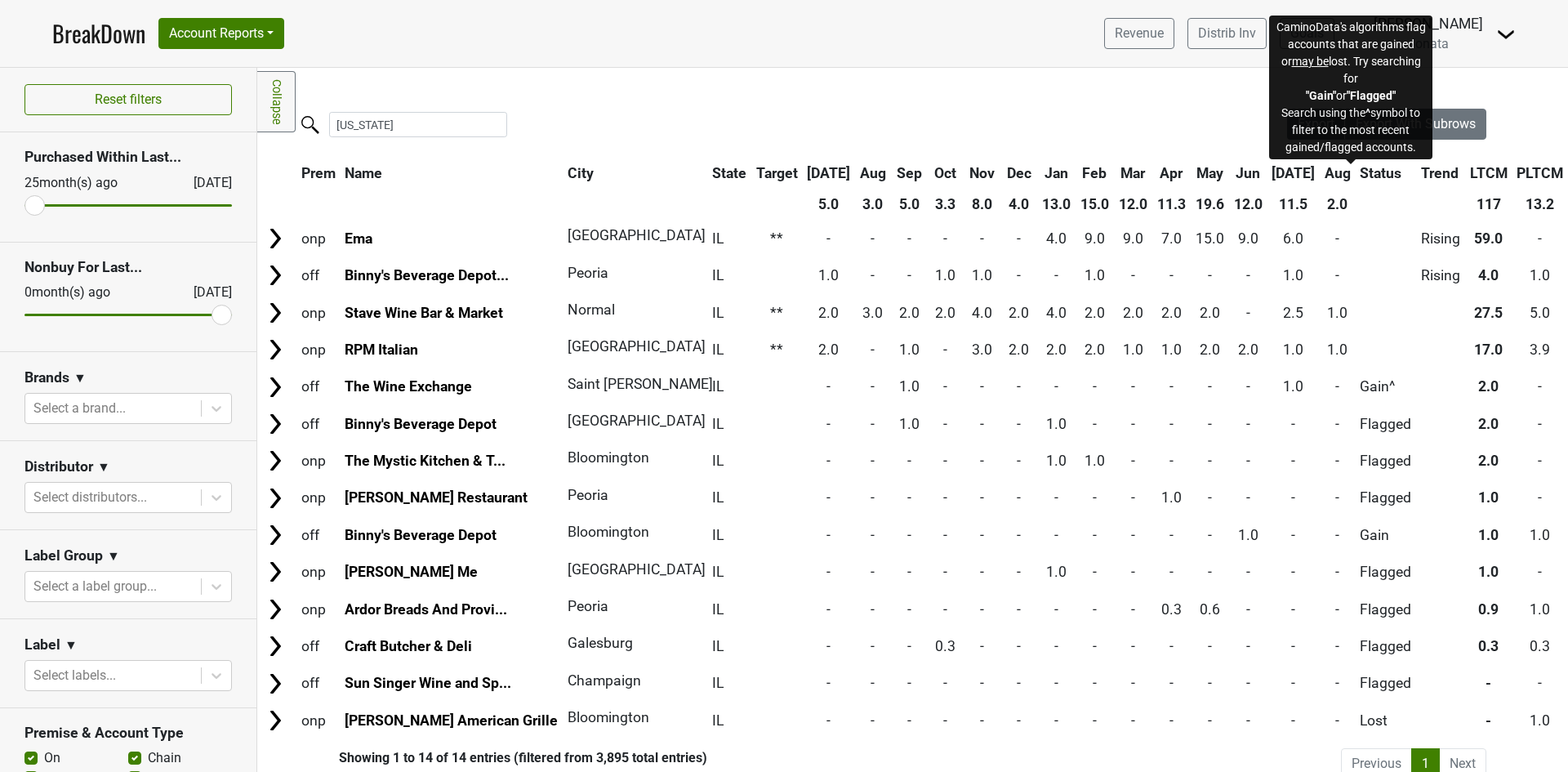
click at [1360, 176] on span "Status" at bounding box center [1380, 173] width 41 height 17
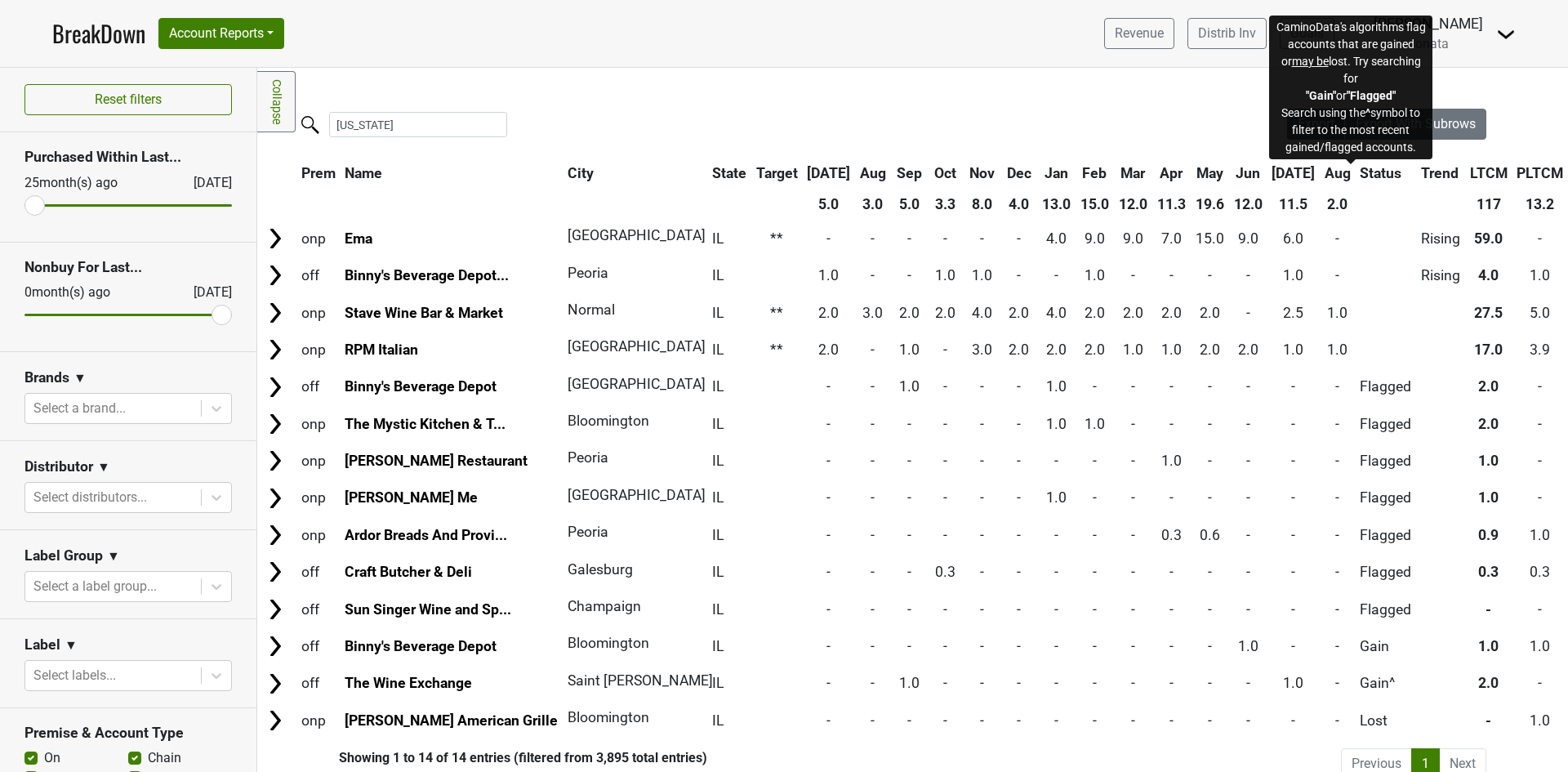
click at [1360, 176] on span "Status" at bounding box center [1380, 173] width 41 height 17
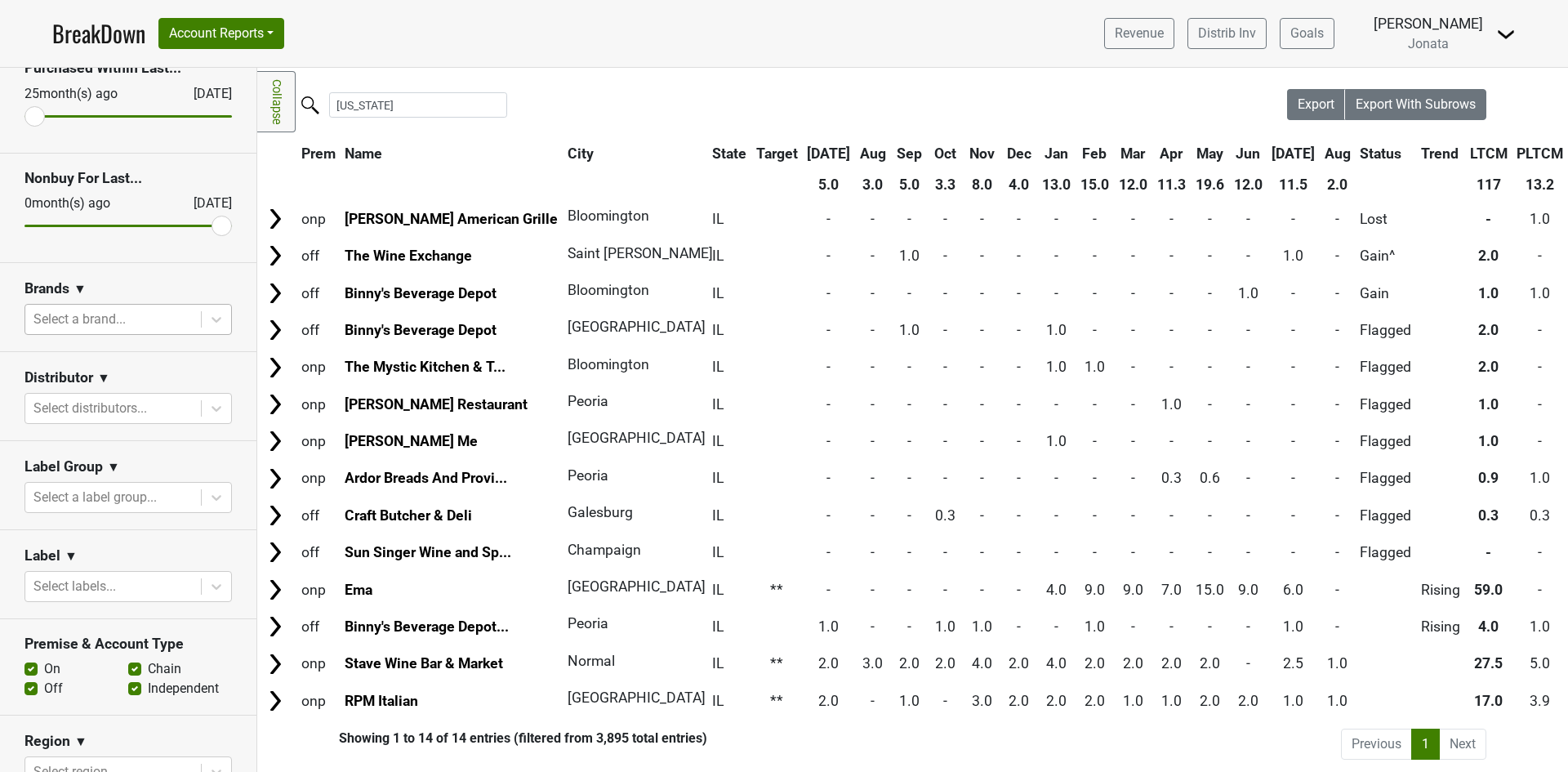
scroll to position [82, 0]
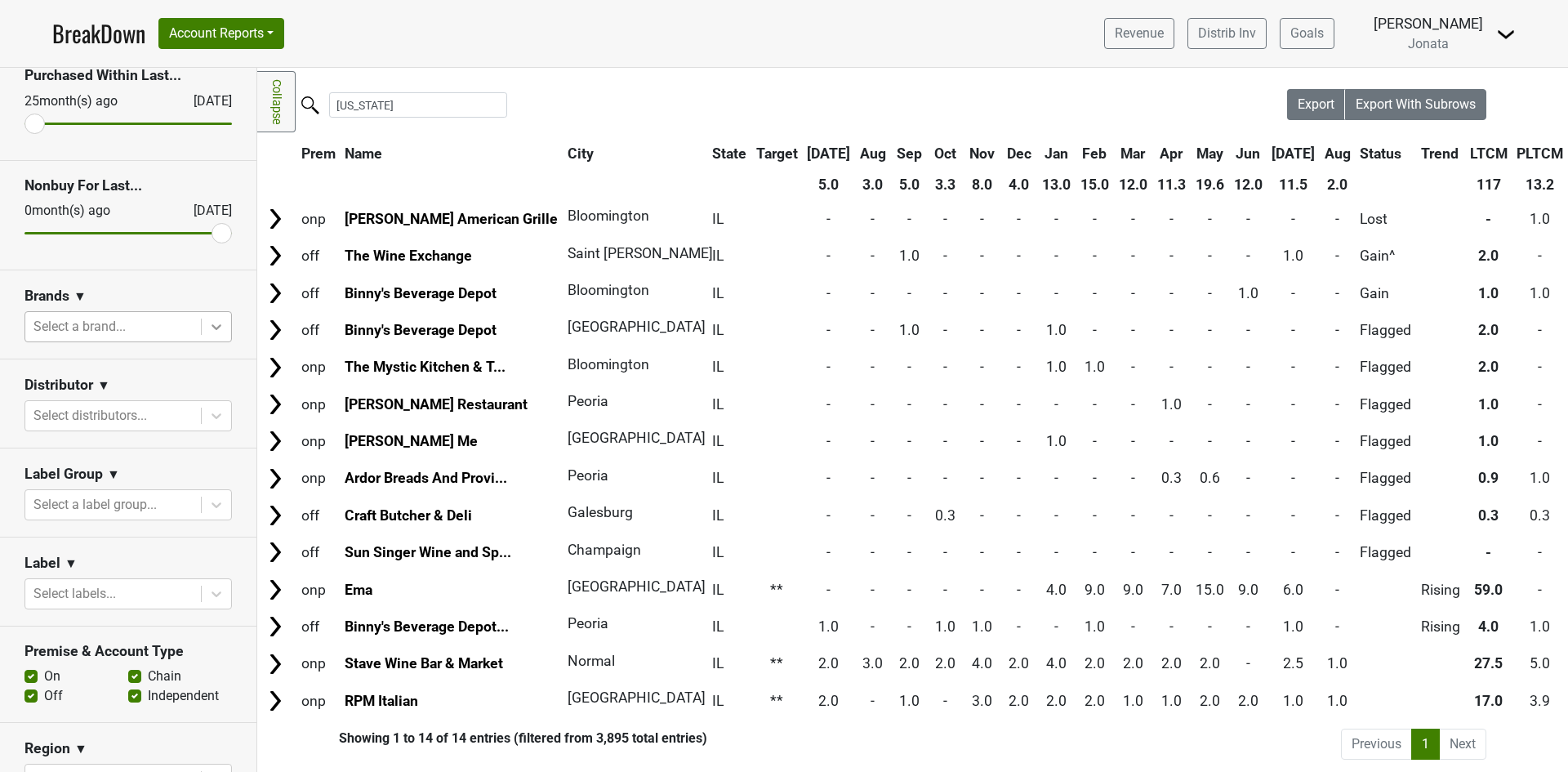
click at [212, 324] on icon at bounding box center [216, 327] width 10 height 6
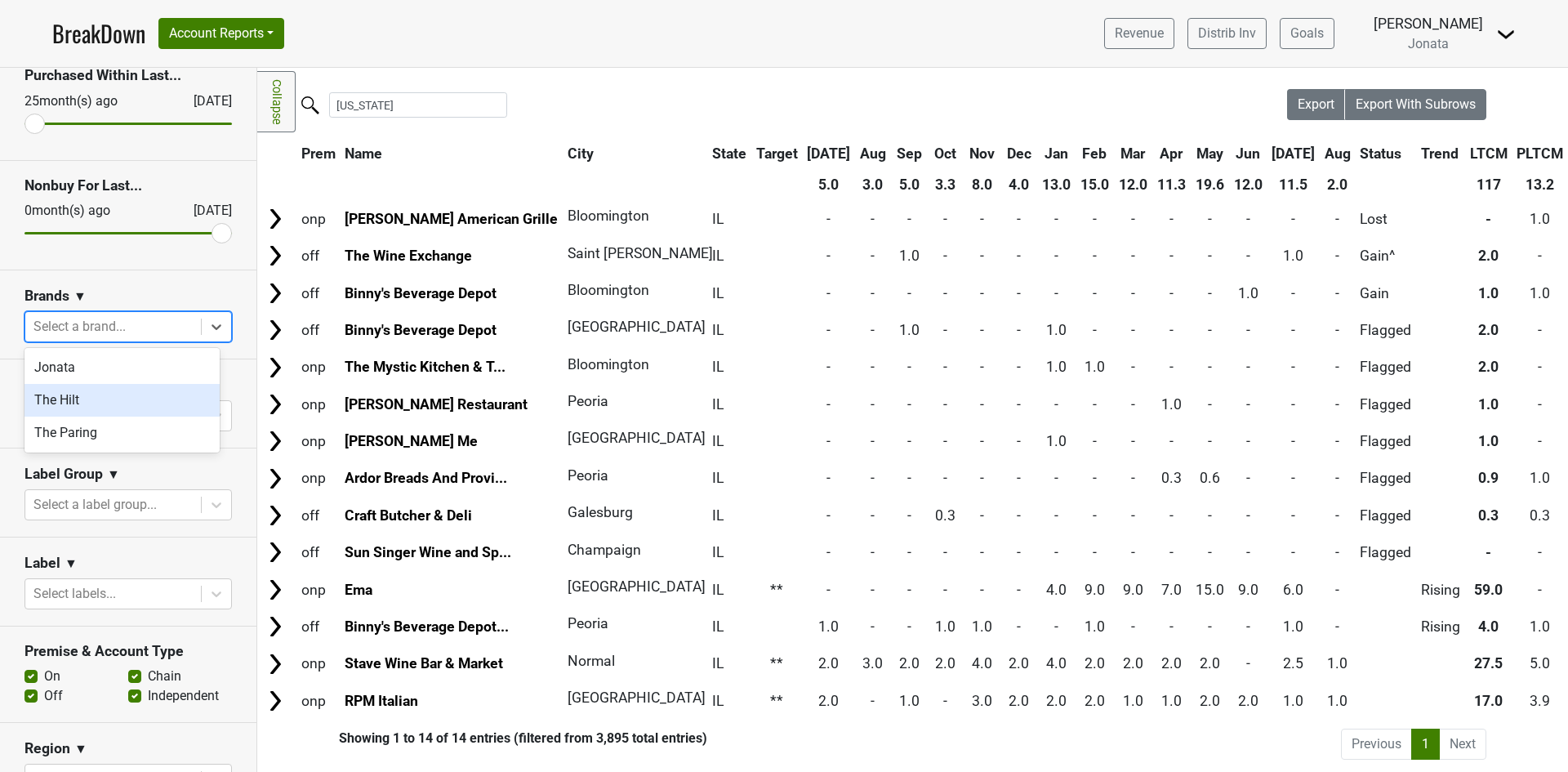
click at [56, 397] on div "The Hilt" at bounding box center [122, 400] width 195 height 32
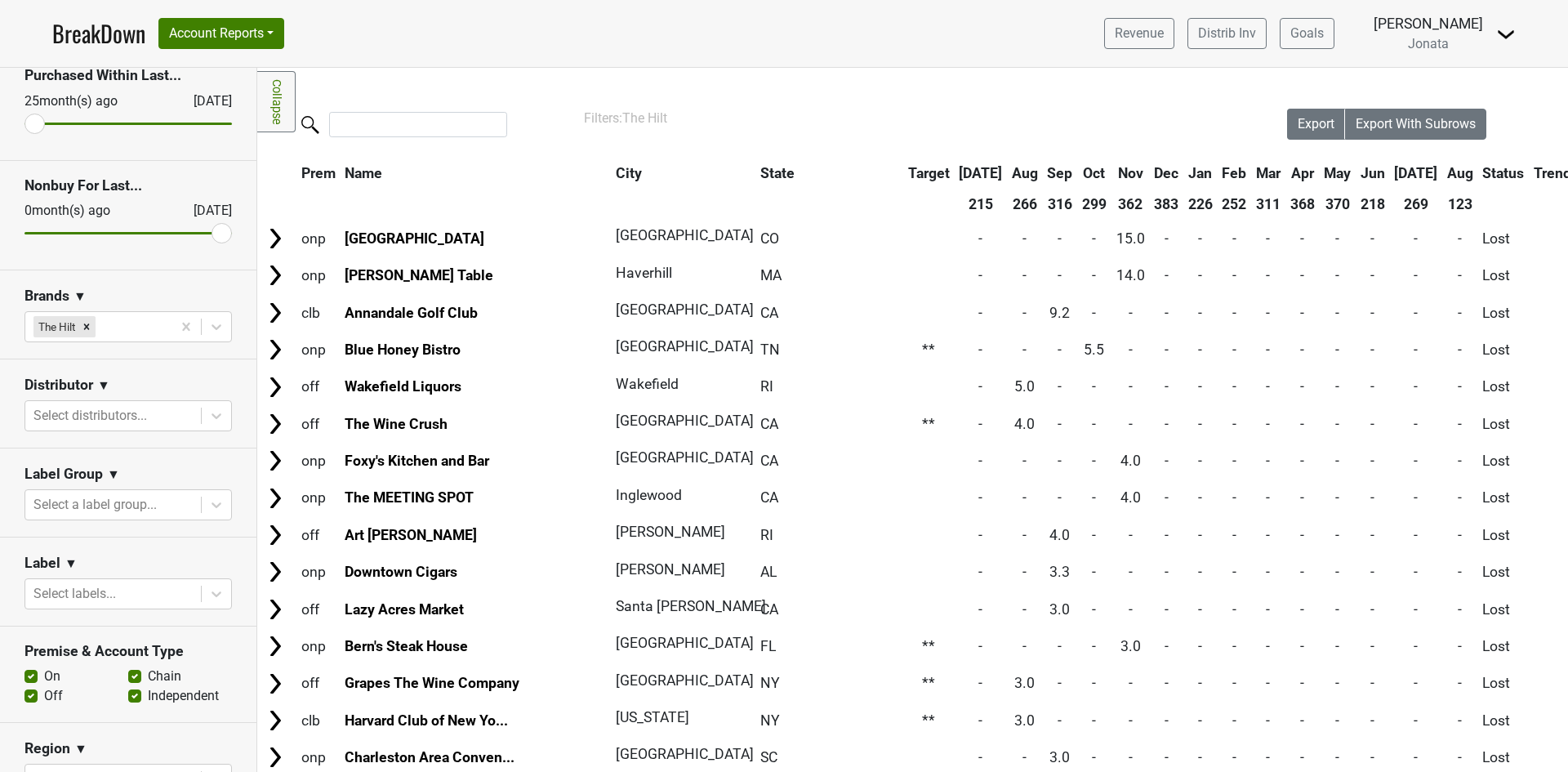
click at [756, 168] on th "State" at bounding box center [829, 172] width 147 height 29
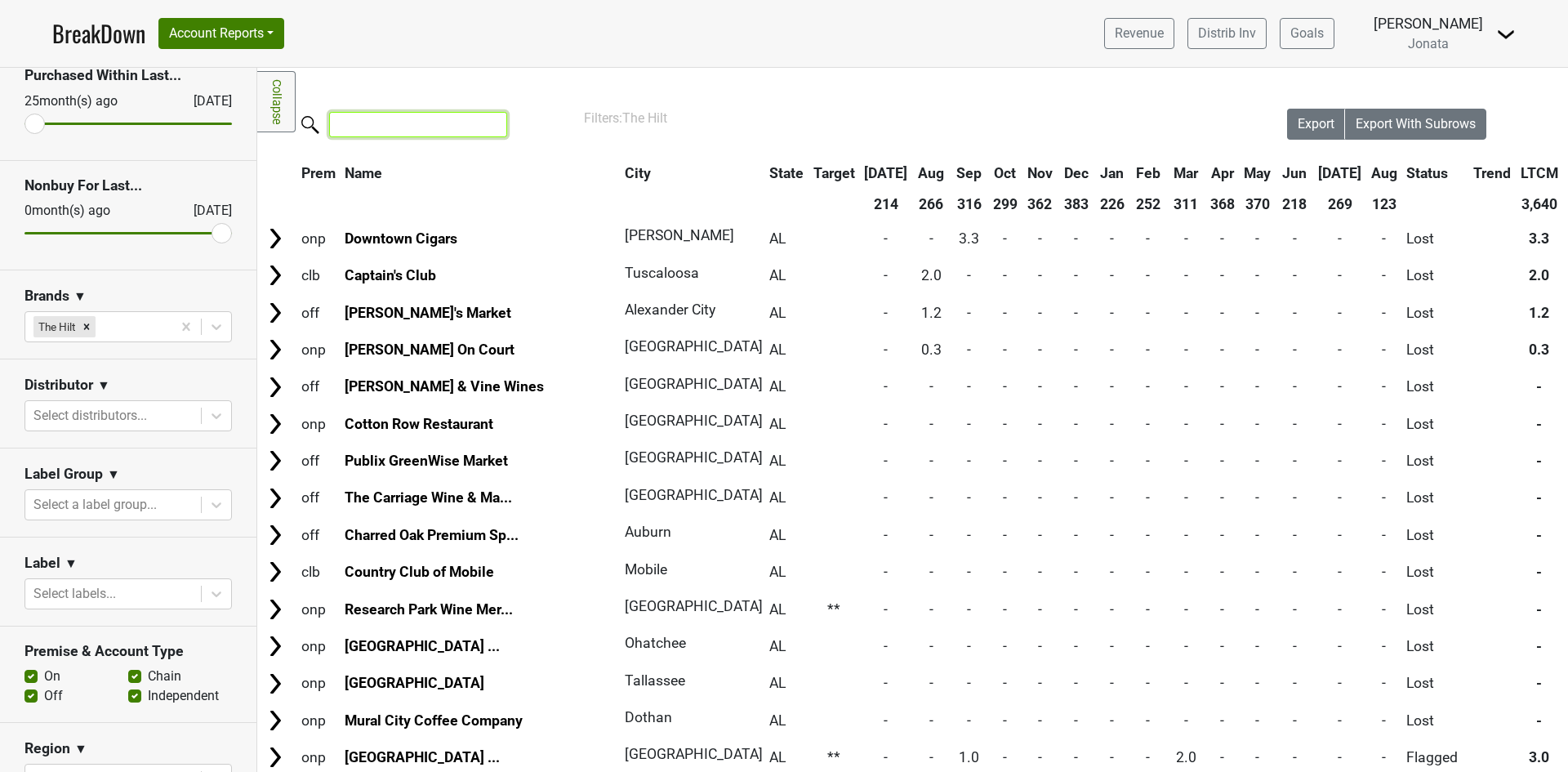
click at [372, 126] on input "search" at bounding box center [418, 124] width 178 height 25
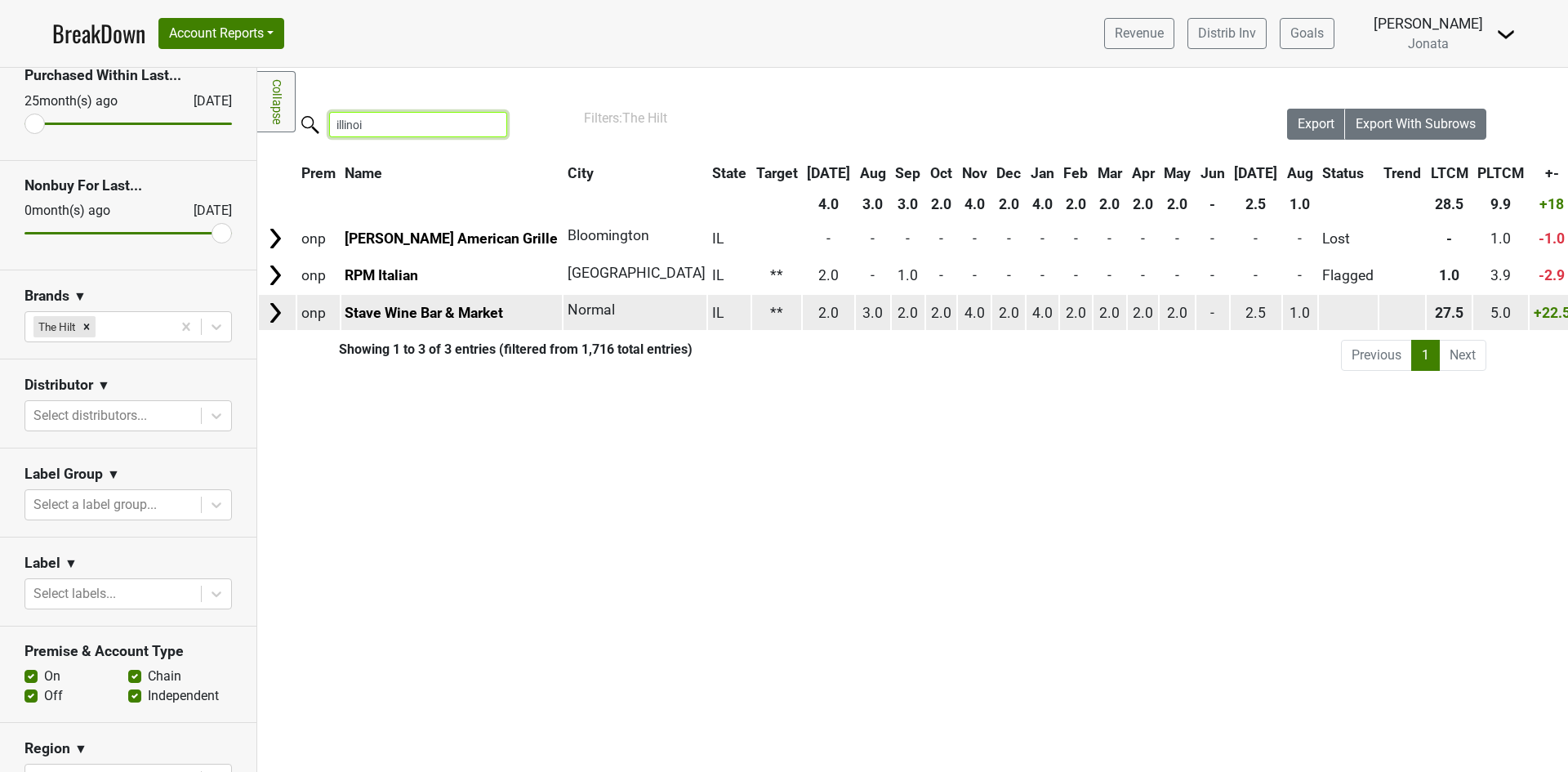
type input "illinoi"
click at [818, 314] on span "2.0" at bounding box center [828, 313] width 20 height 17
click at [818, 316] on span "2.0" at bounding box center [828, 313] width 20 height 17
click at [457, 307] on link "Stave Wine Bar & Market" at bounding box center [424, 313] width 158 height 17
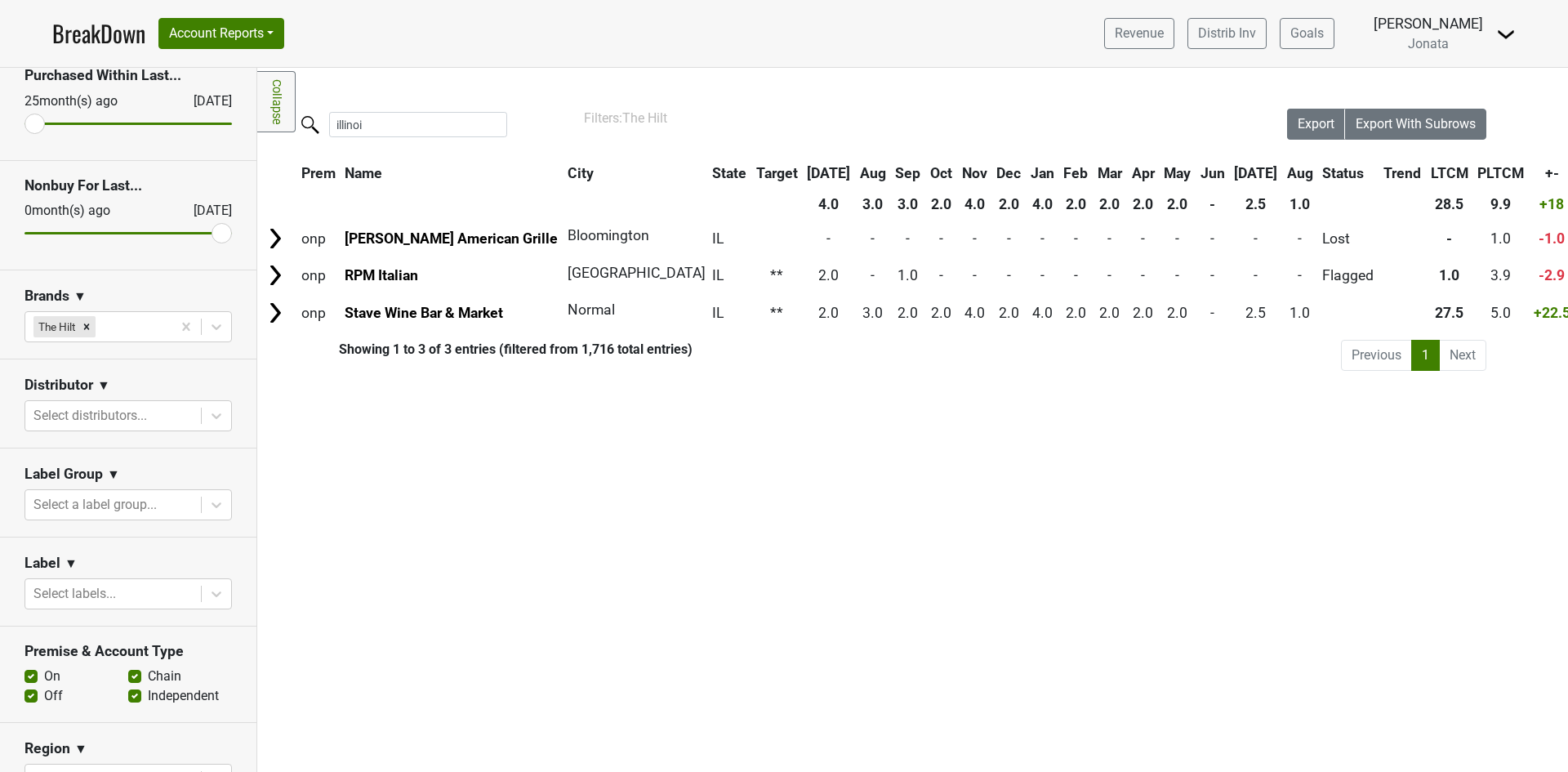
click at [82, 322] on icon "Remove The Hilt" at bounding box center [86, 327] width 11 height 11
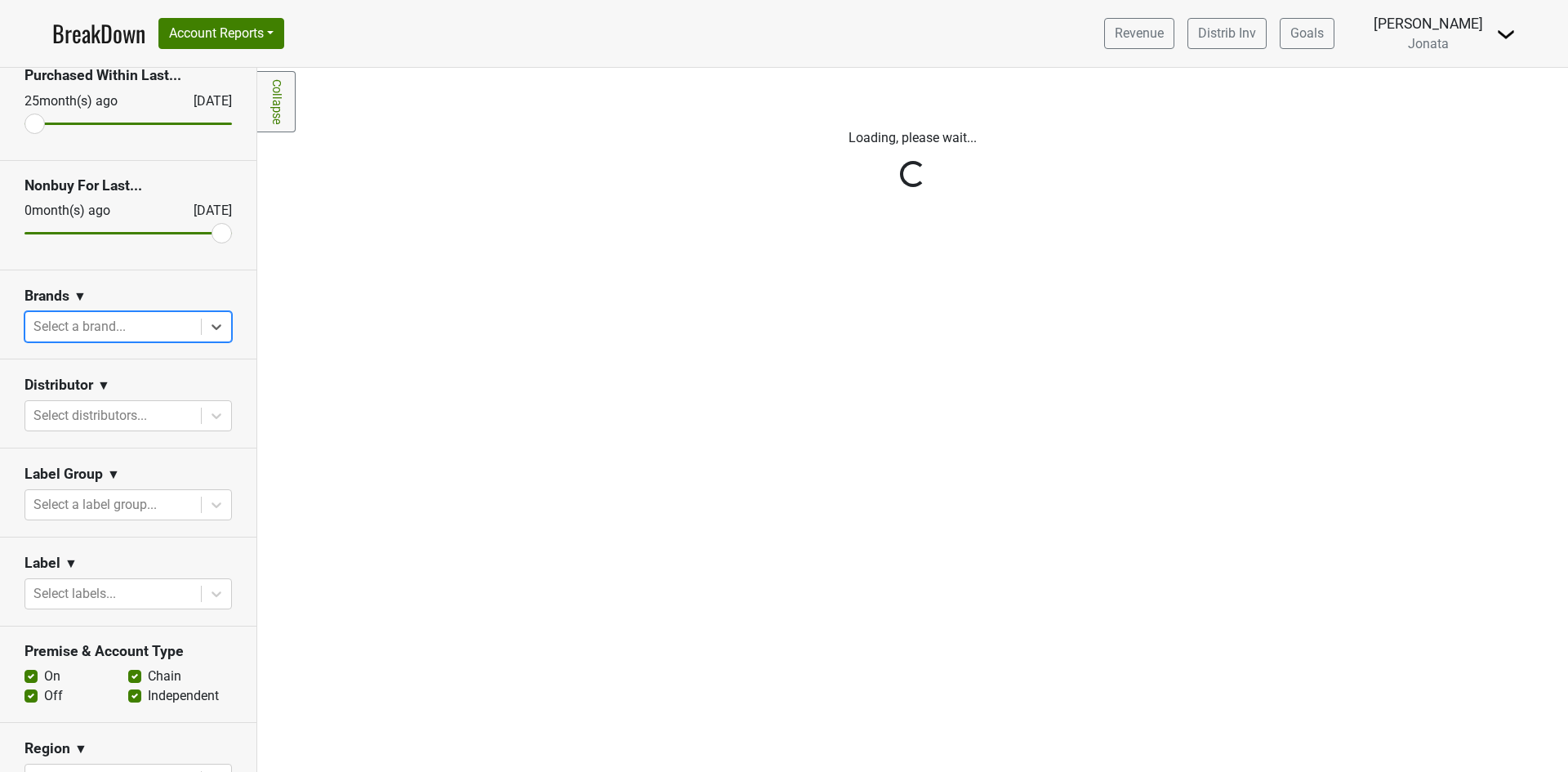
click at [205, 503] on div "Reset filters Purchased Within Last... [DATE] [DATE] Nonbuy For Last... [DATE] …" at bounding box center [128, 420] width 257 height 704
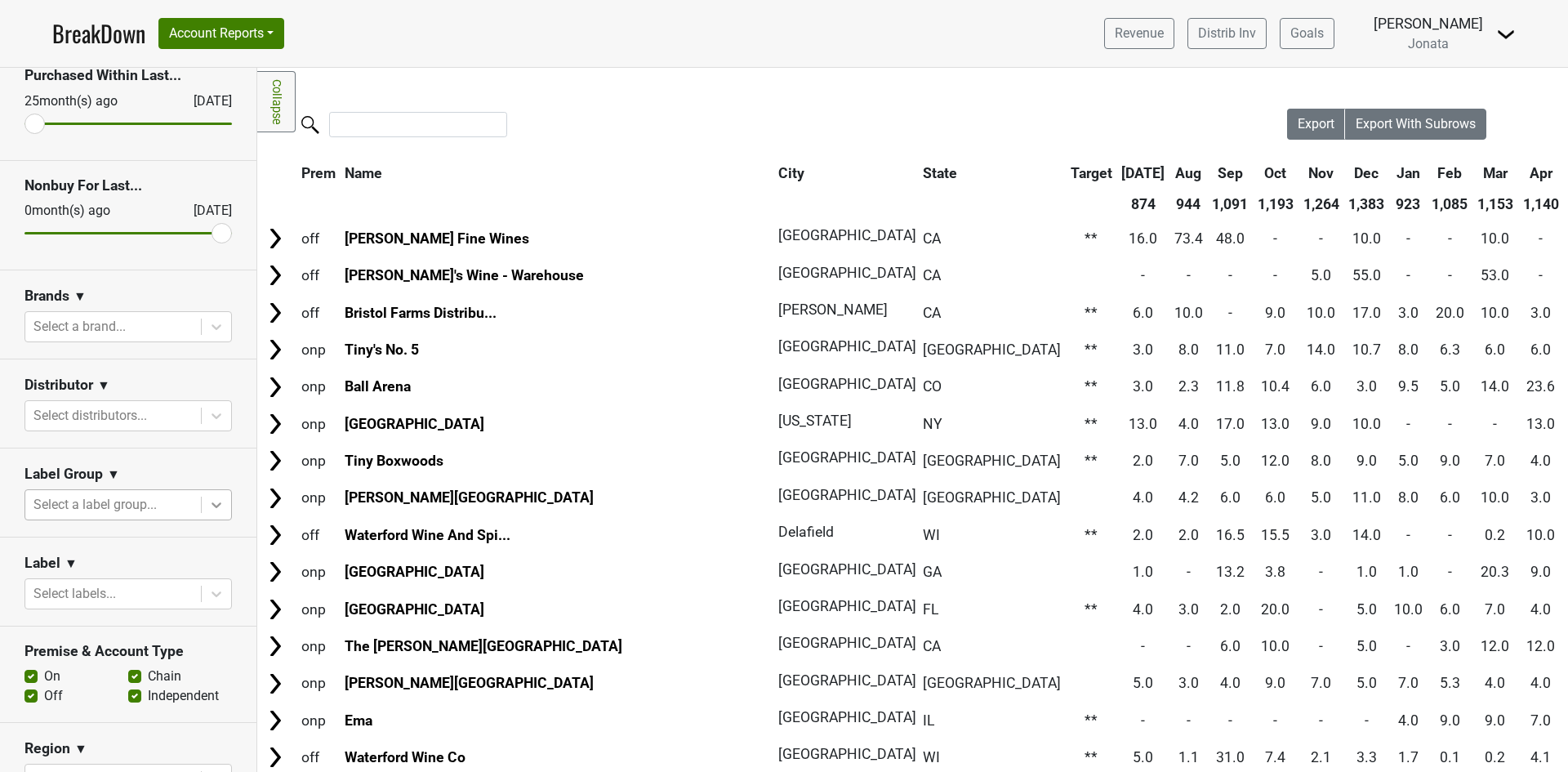
click at [208, 500] on icon at bounding box center [216, 505] width 17 height 17
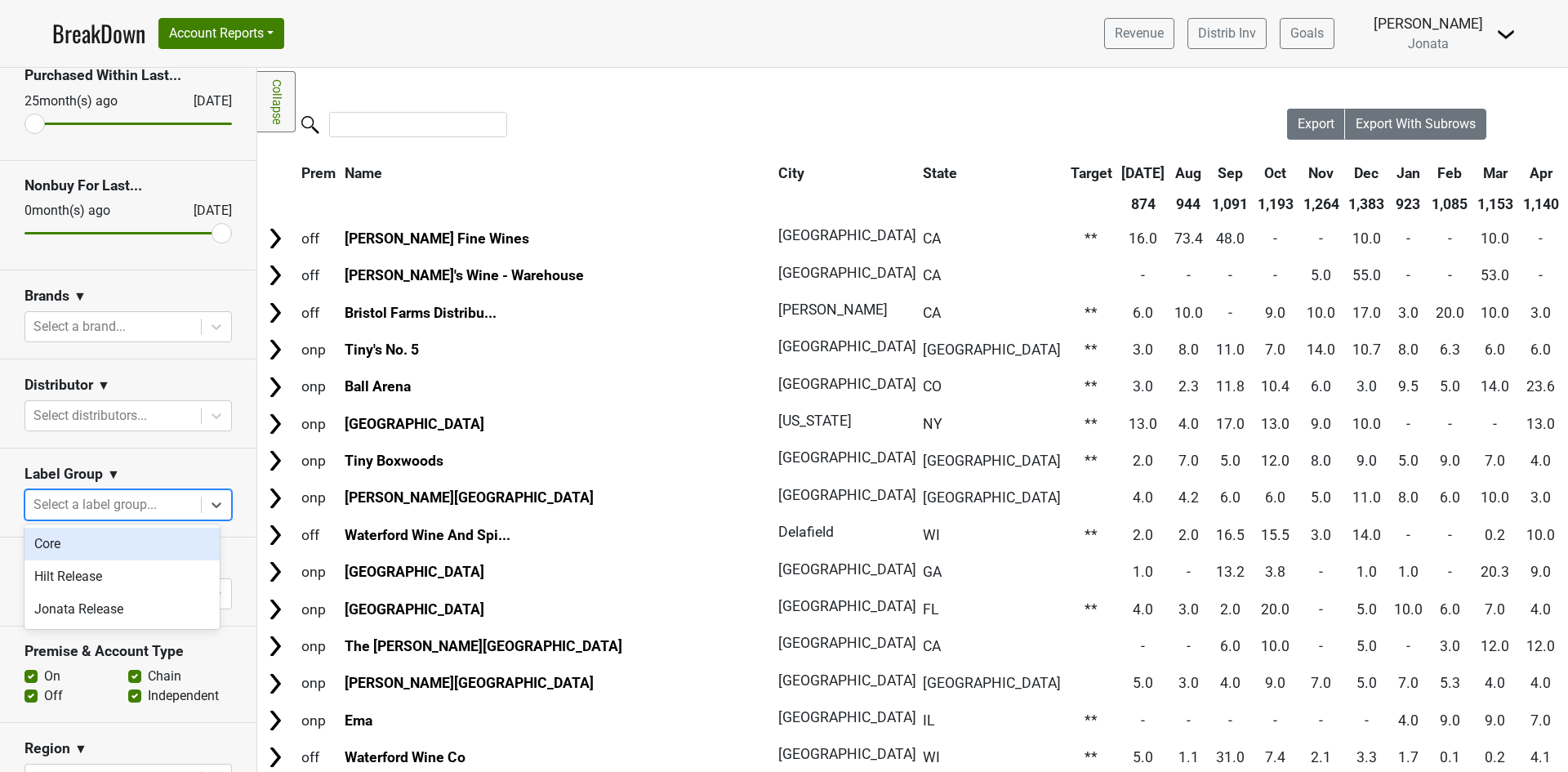
click at [89, 545] on div "Core" at bounding box center [122, 544] width 195 height 32
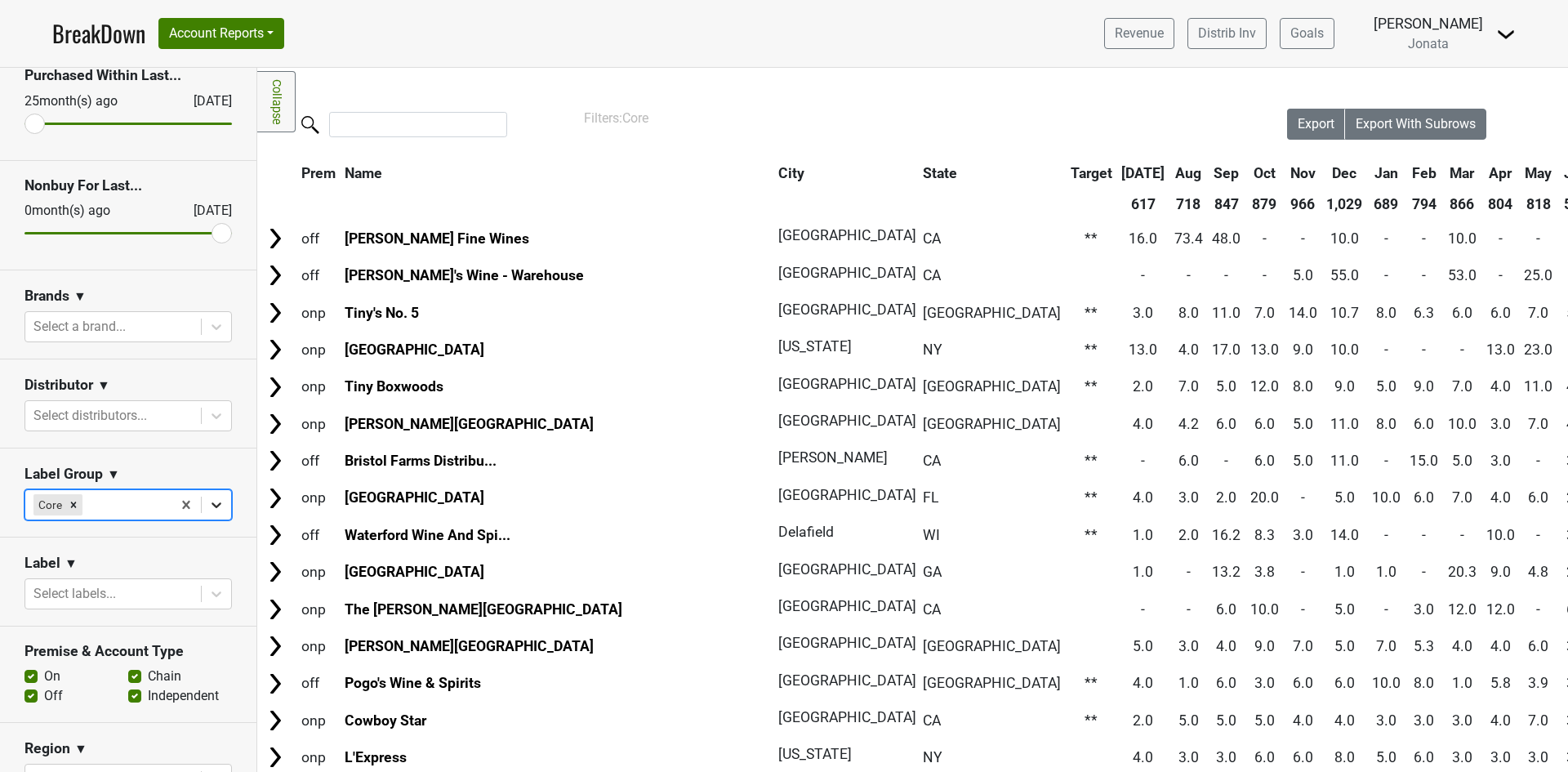
click at [212, 502] on icon at bounding box center [216, 505] width 10 height 6
click at [121, 542] on div "Hilt Release" at bounding box center [122, 544] width 195 height 32
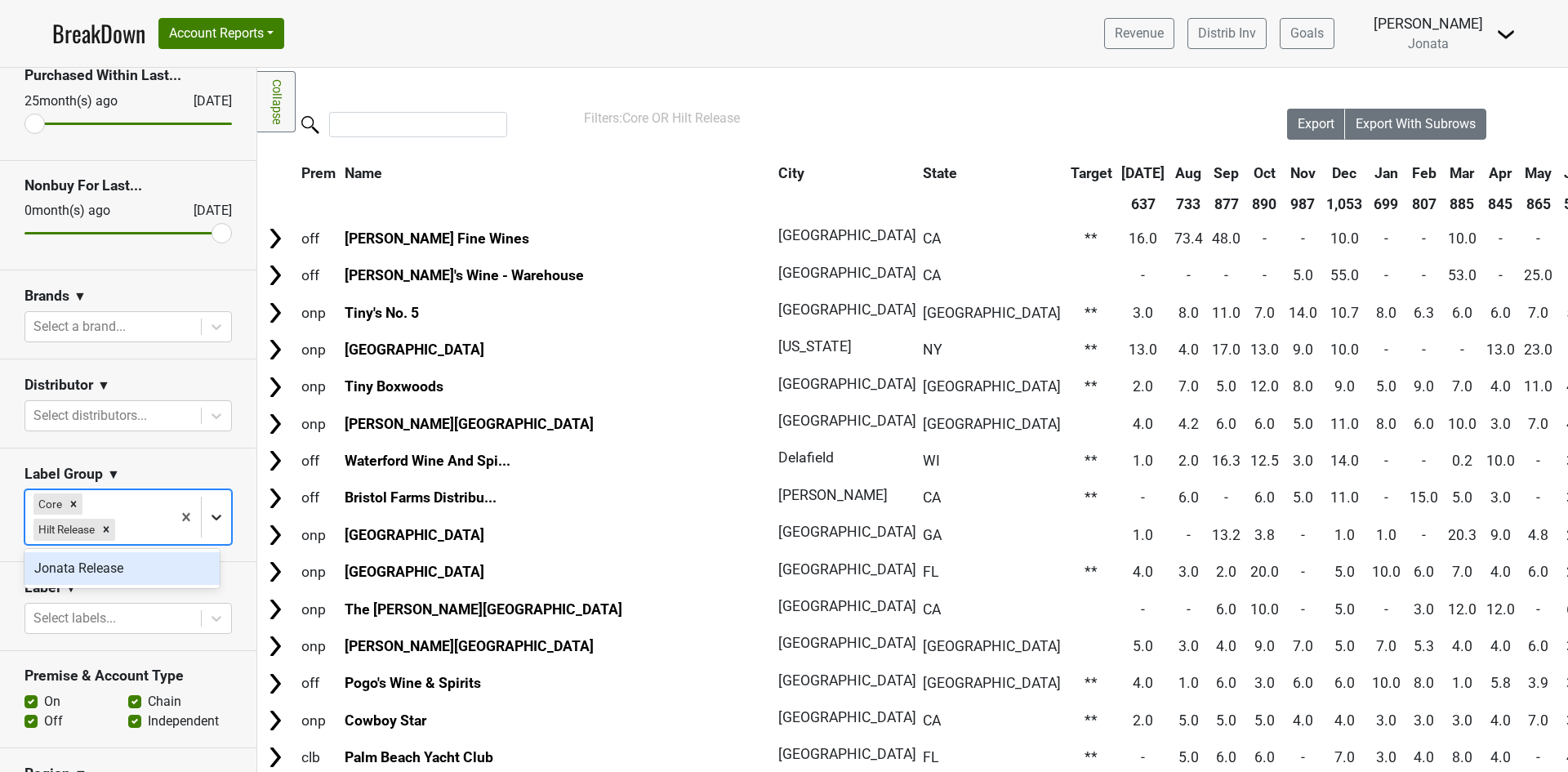
click at [208, 516] on icon at bounding box center [216, 517] width 17 height 17
click at [128, 565] on div "Jonata Release" at bounding box center [122, 568] width 195 height 32
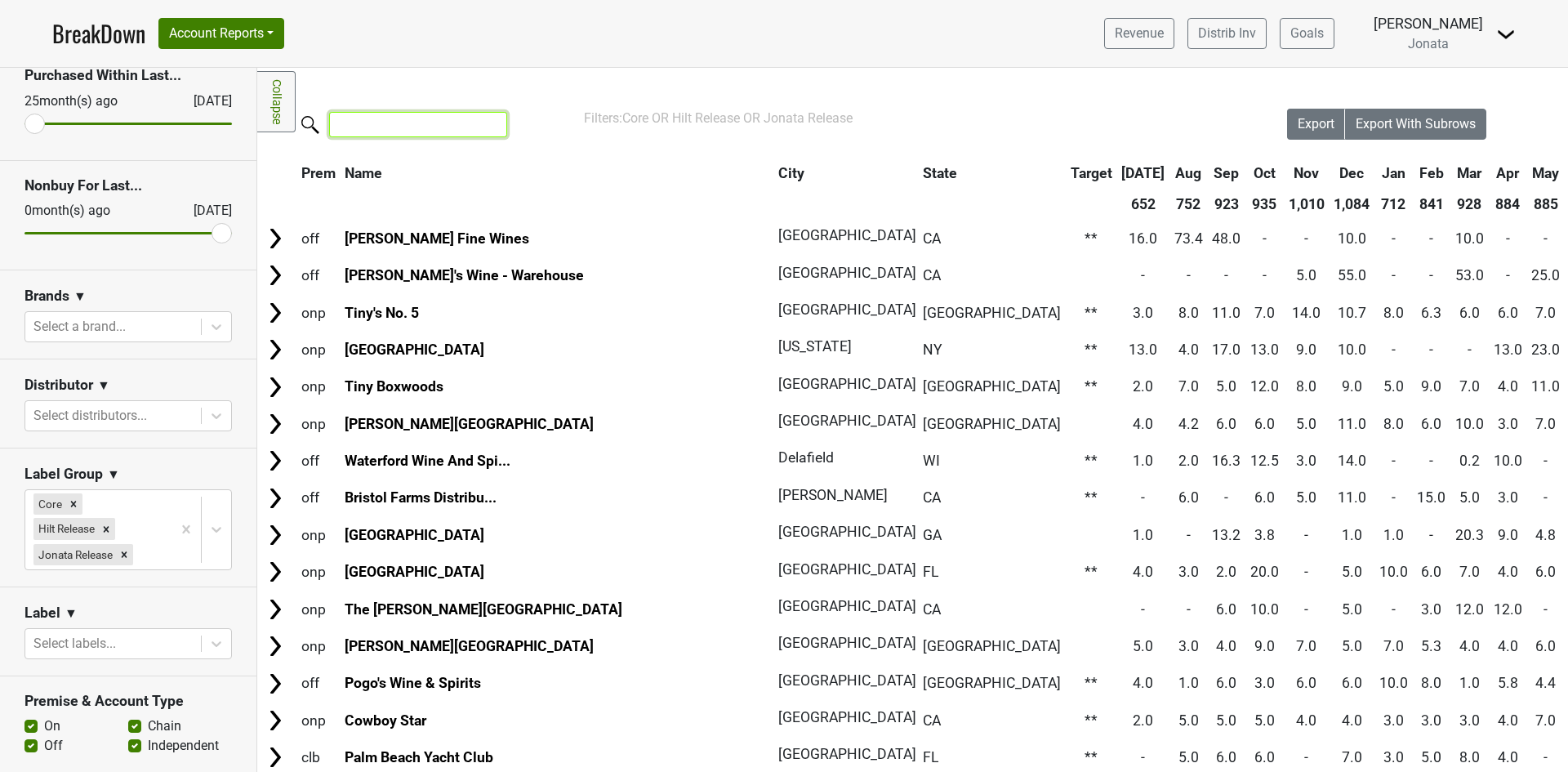
click at [368, 116] on input "search" at bounding box center [418, 124] width 178 height 25
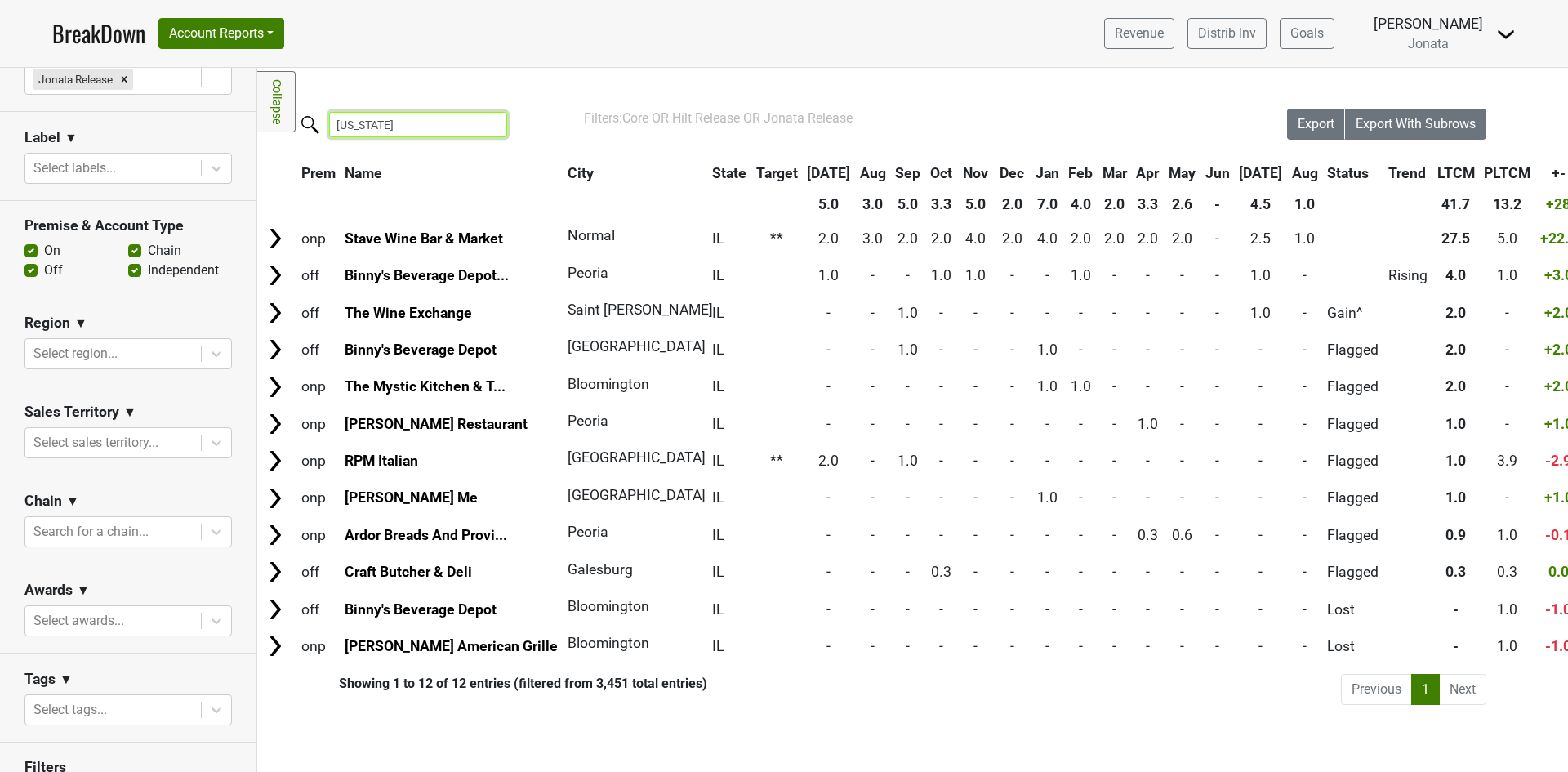
scroll to position [637, 0]
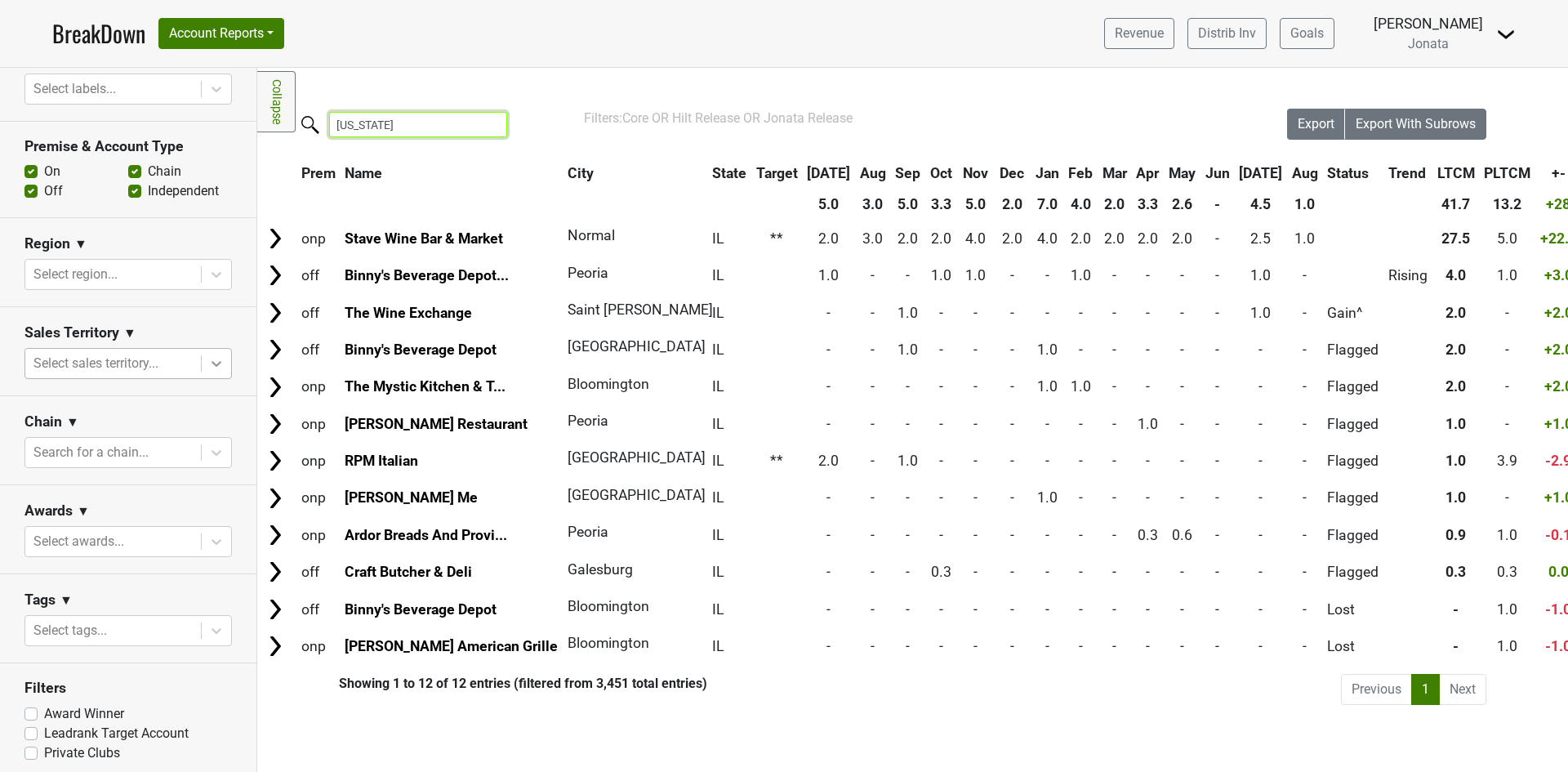
type input "[US_STATE]"
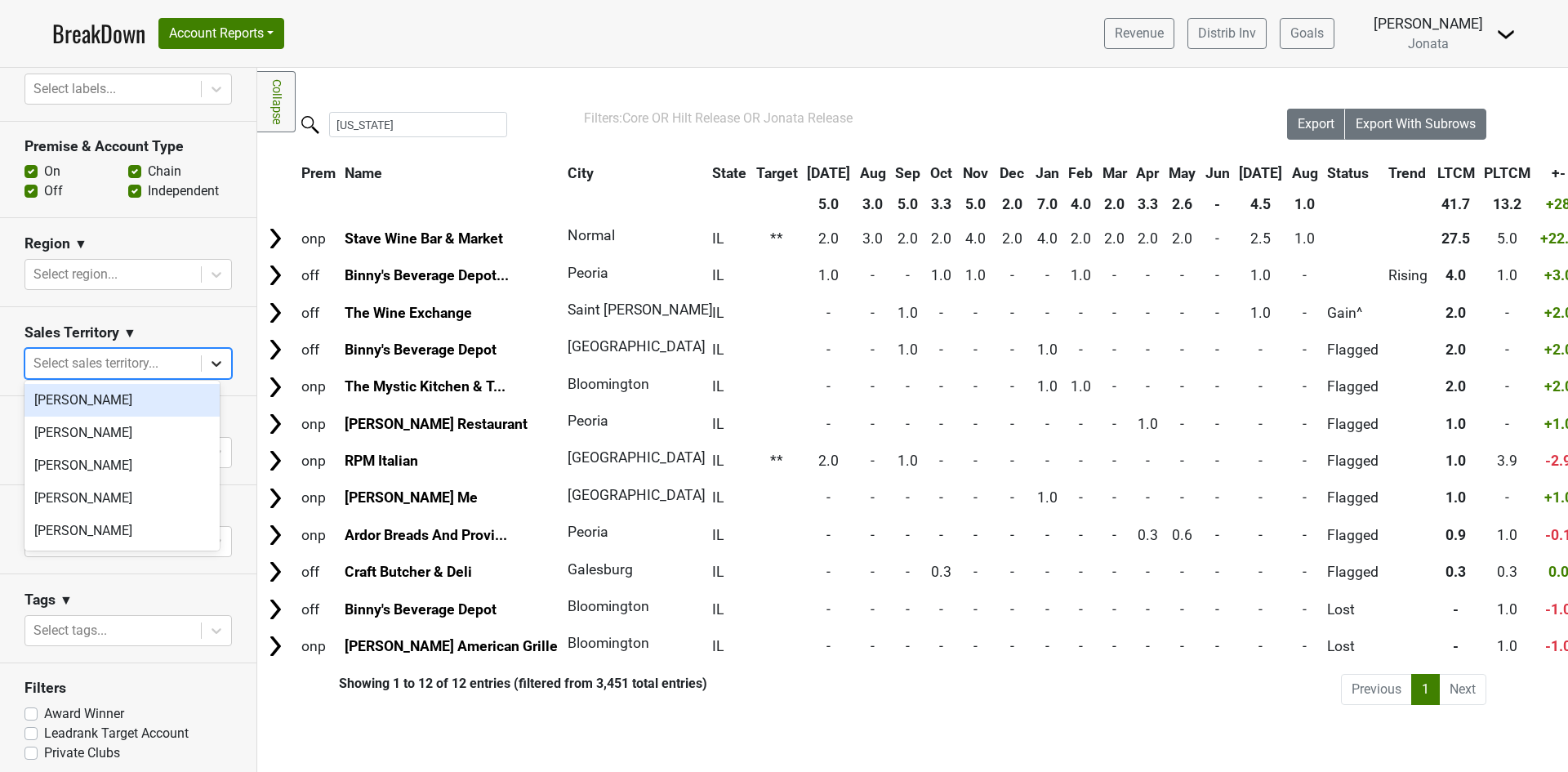
click at [208, 359] on icon at bounding box center [216, 364] width 17 height 17
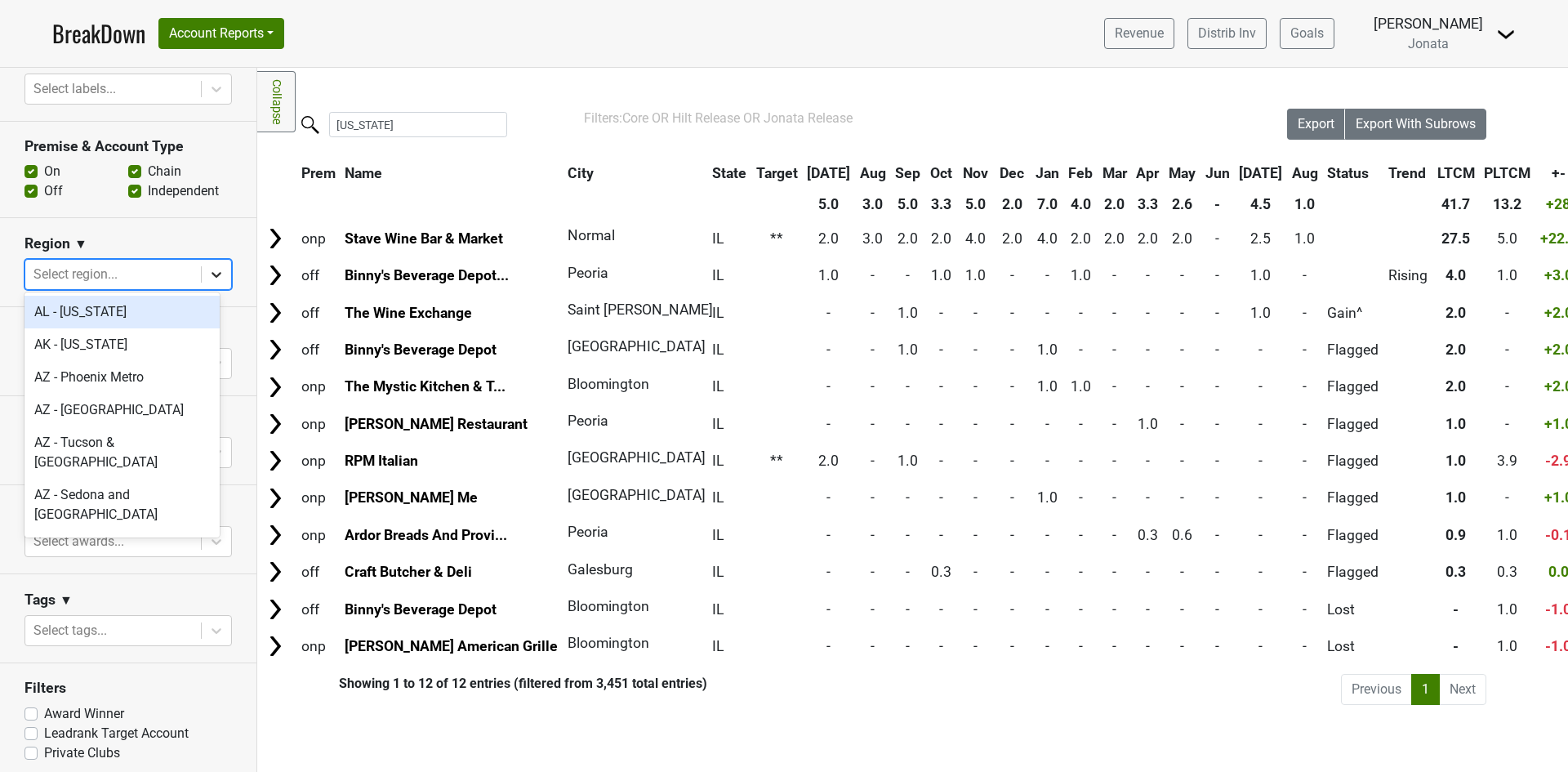
click at [208, 272] on icon at bounding box center [216, 274] width 17 height 17
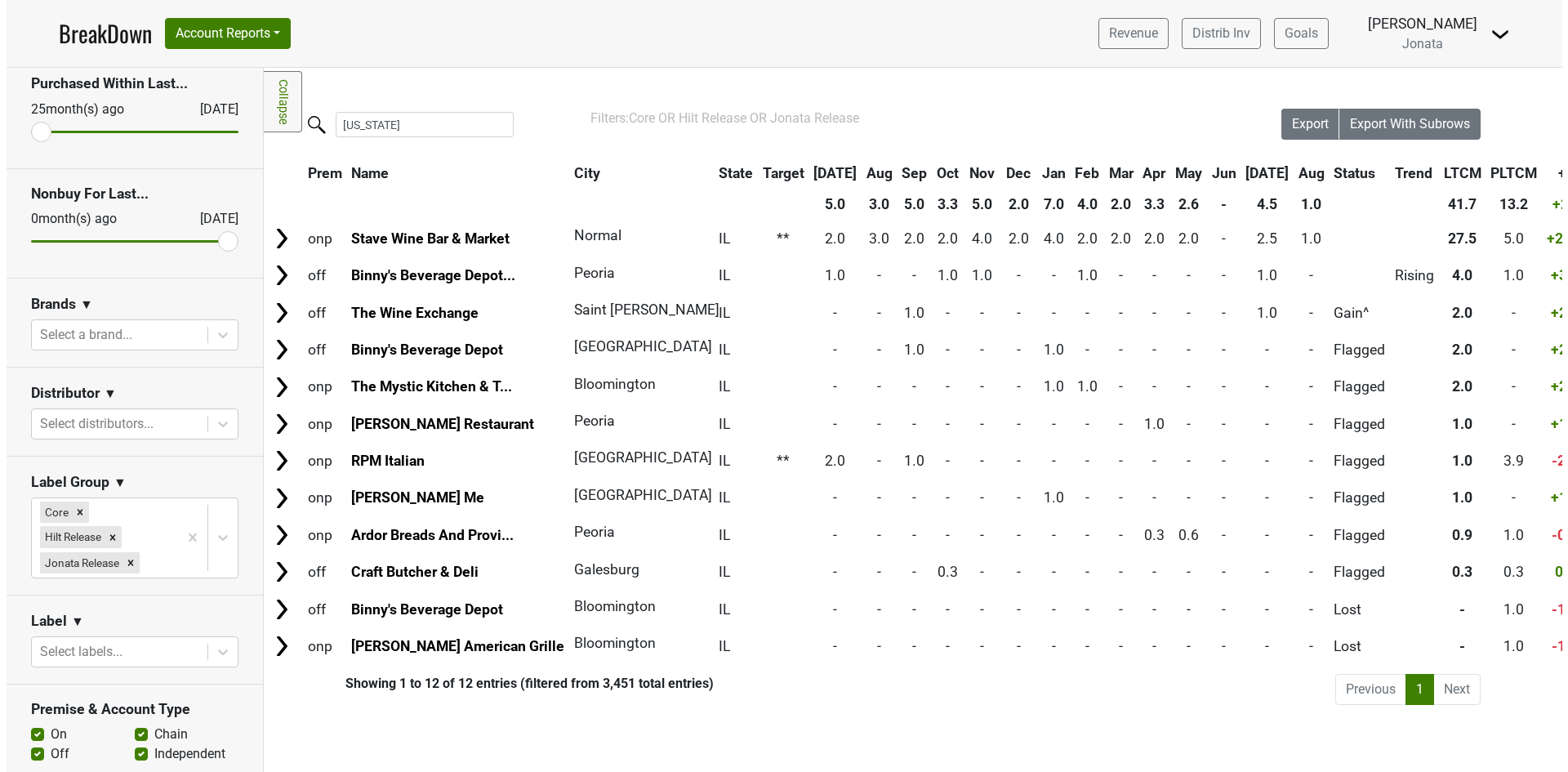
scroll to position [0, 0]
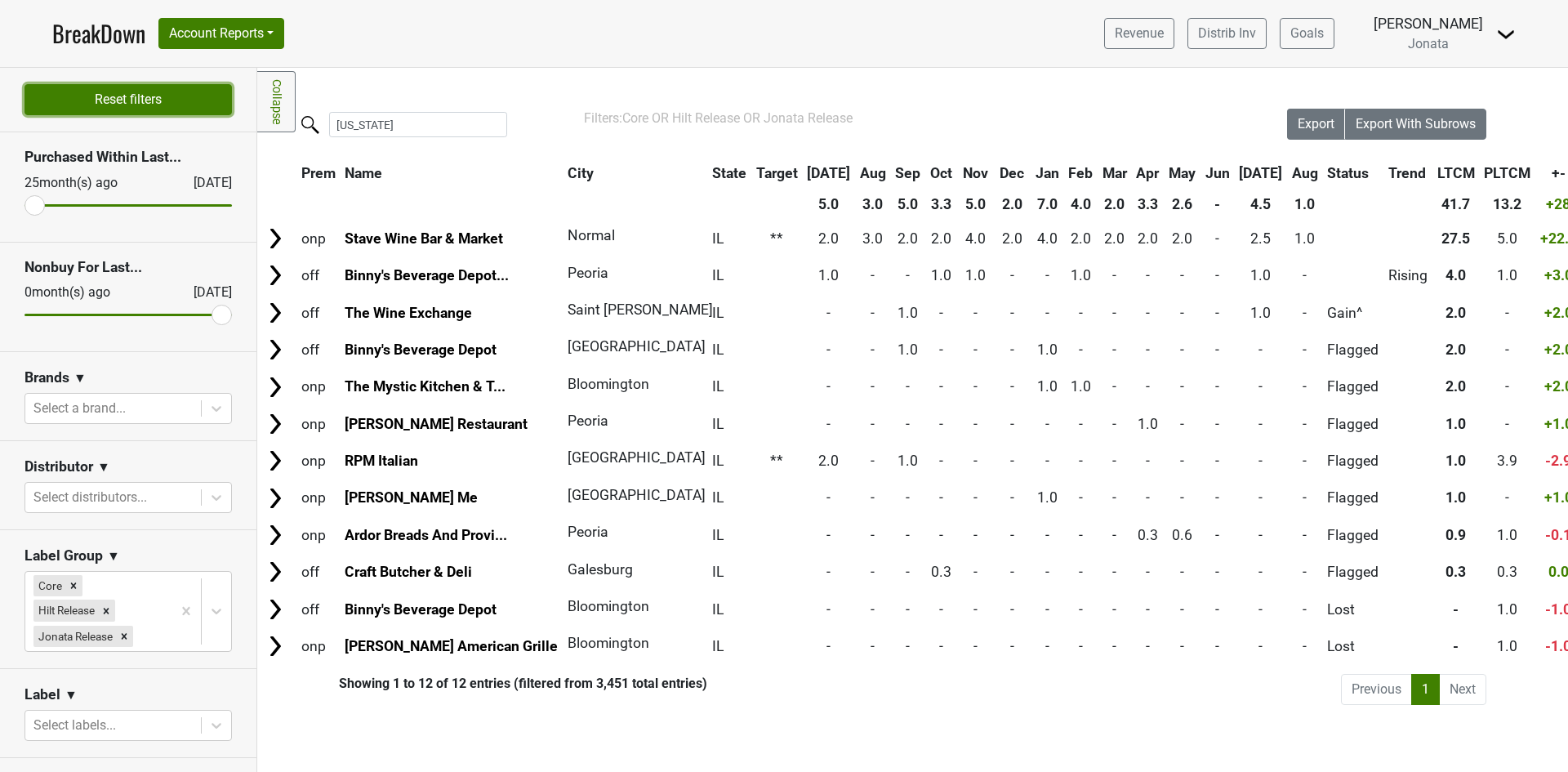
click at [115, 94] on button "Reset filters" at bounding box center [128, 99] width 207 height 31
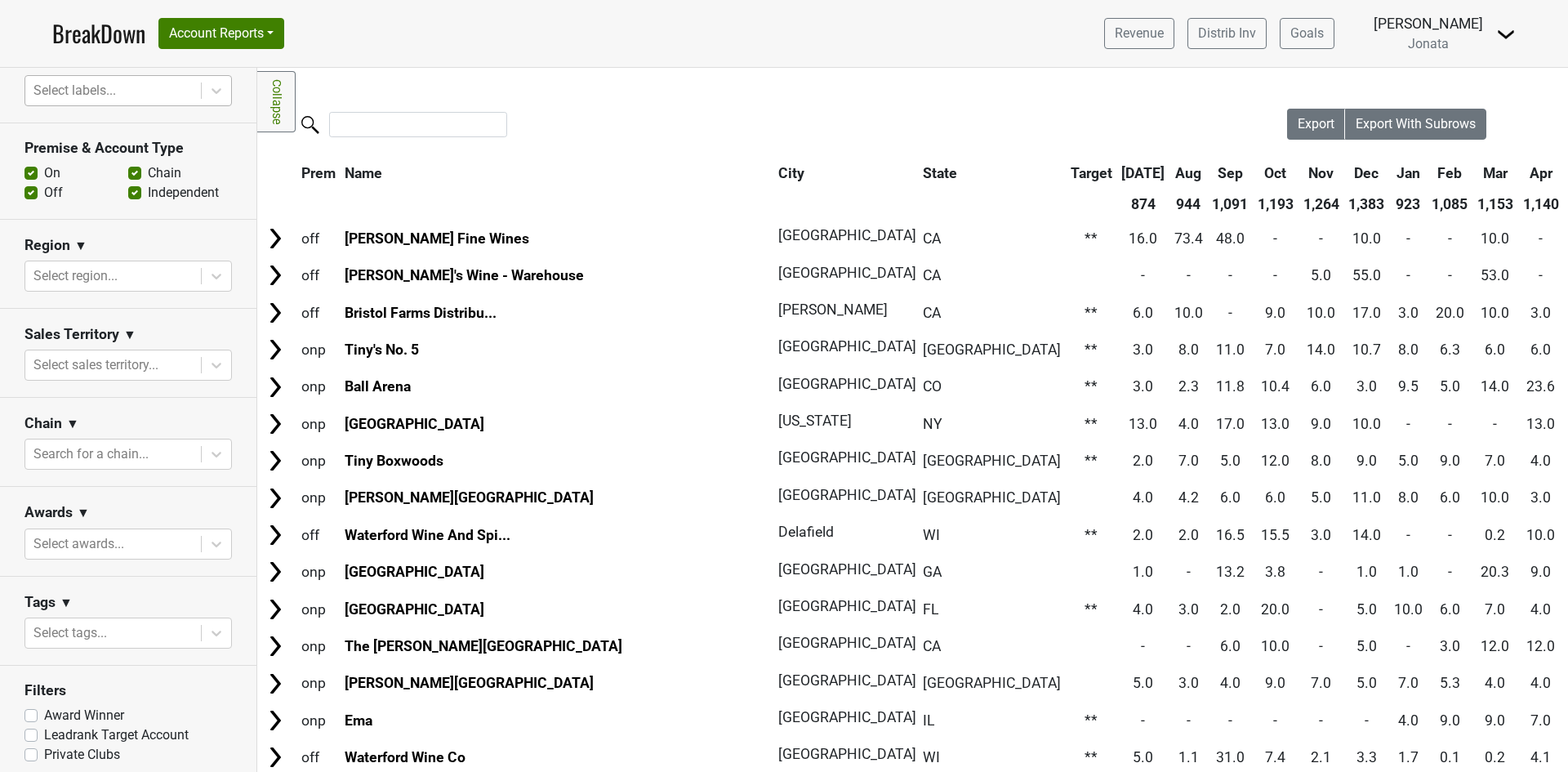
scroll to position [587, 0]
click at [208, 356] on icon at bounding box center [216, 364] width 17 height 17
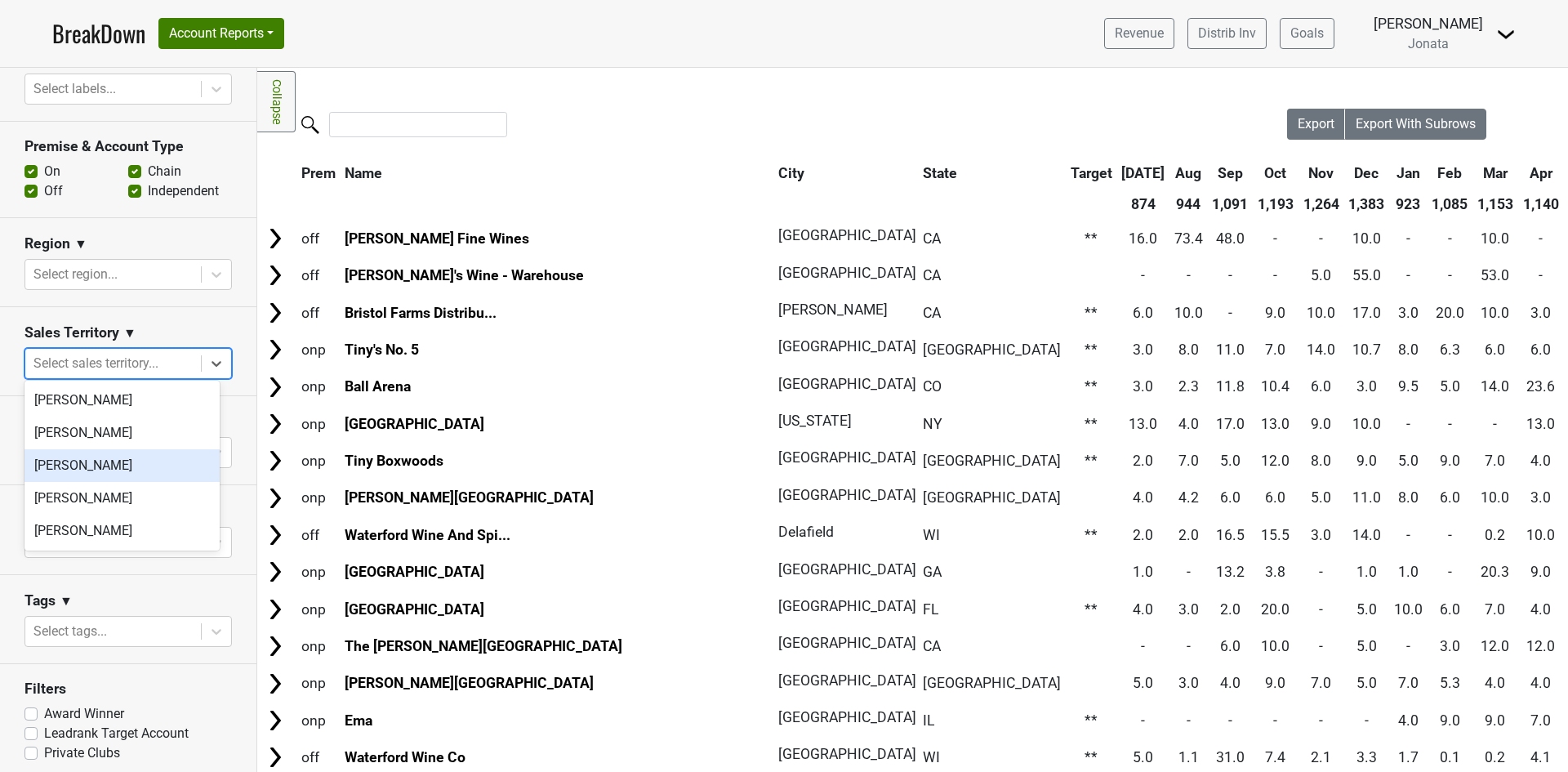
click at [93, 469] on div "[PERSON_NAME]" at bounding box center [122, 465] width 195 height 32
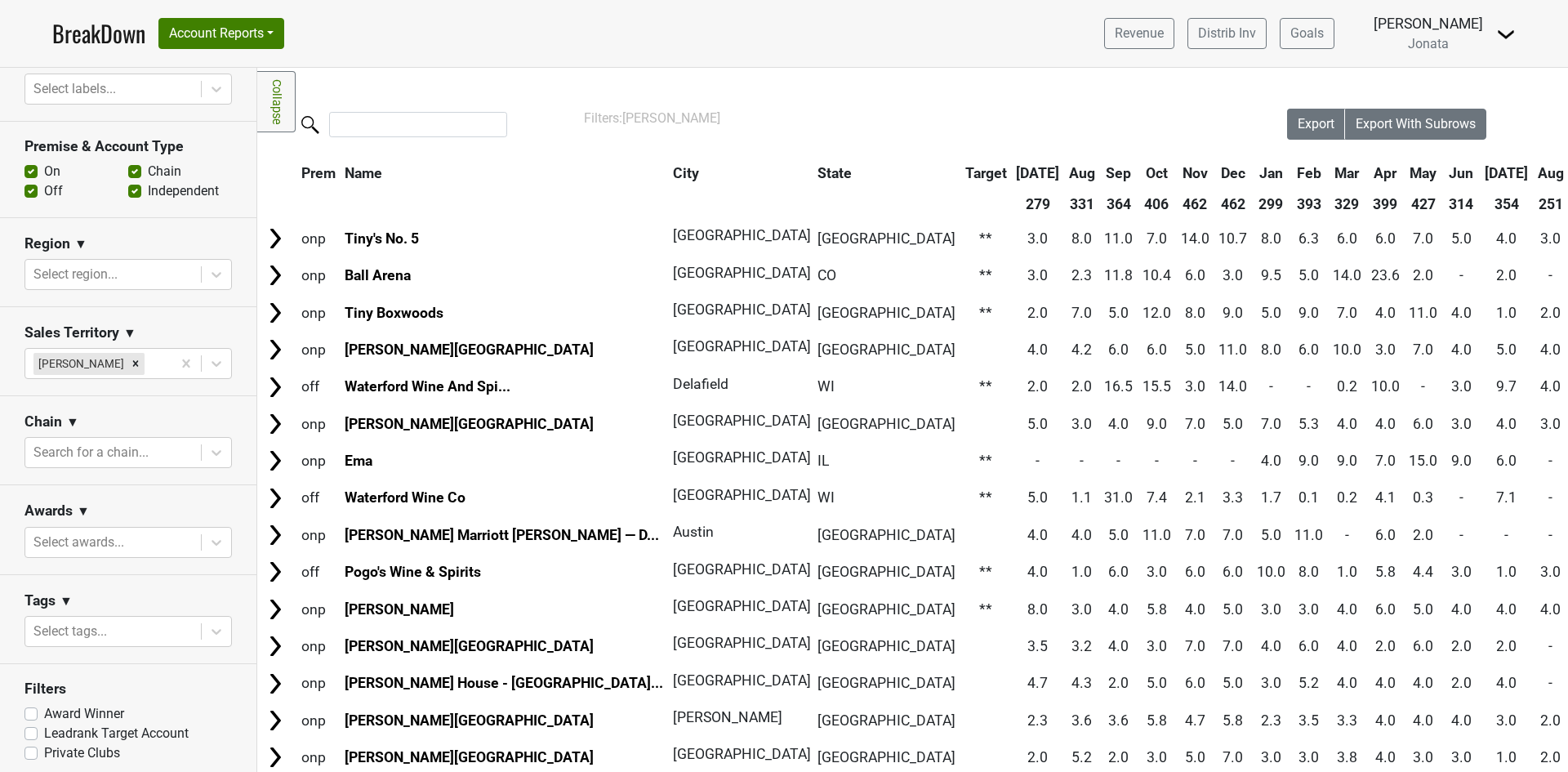
click at [814, 174] on th "State" at bounding box center [887, 172] width 147 height 29
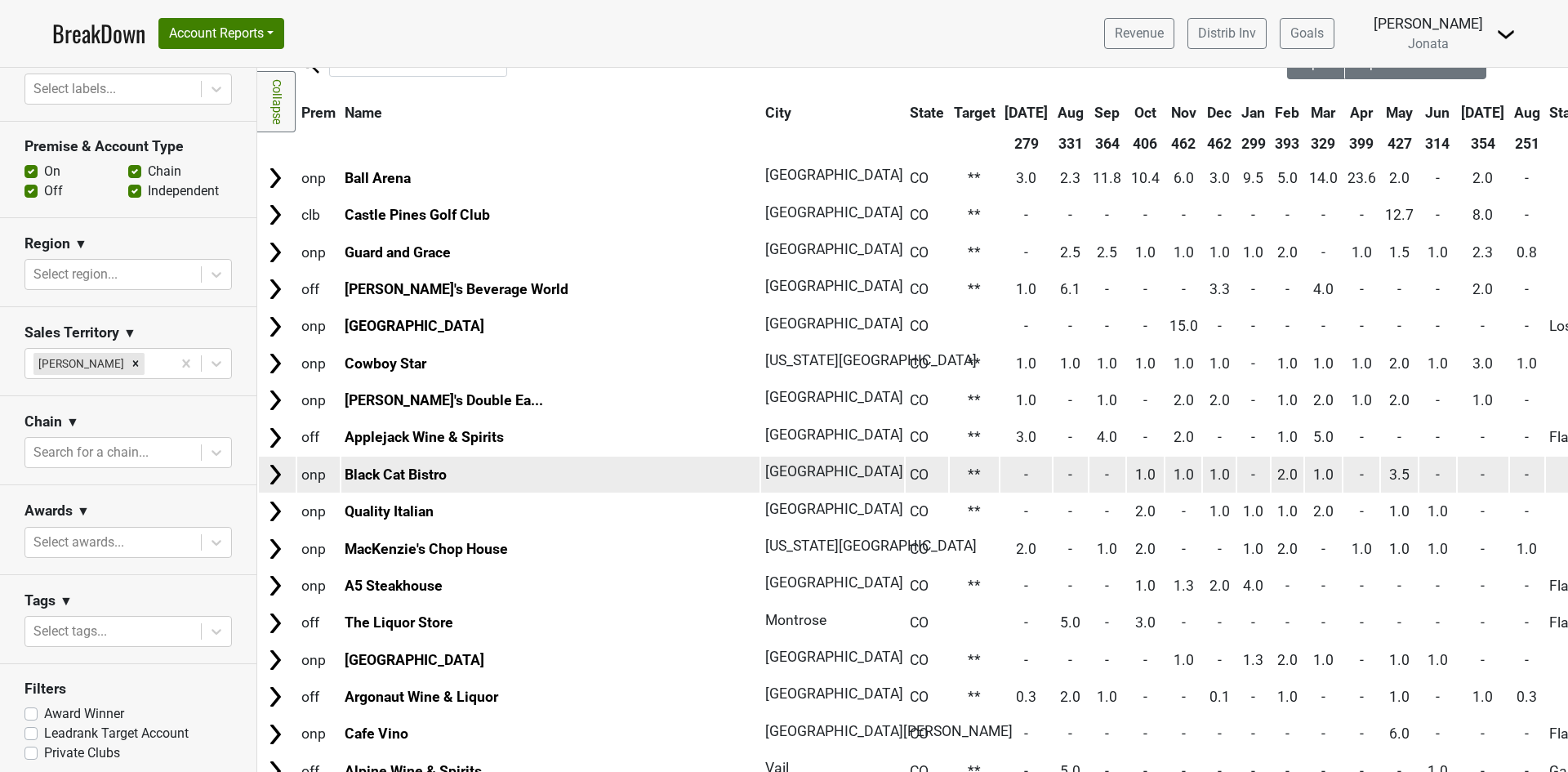
scroll to position [0, 0]
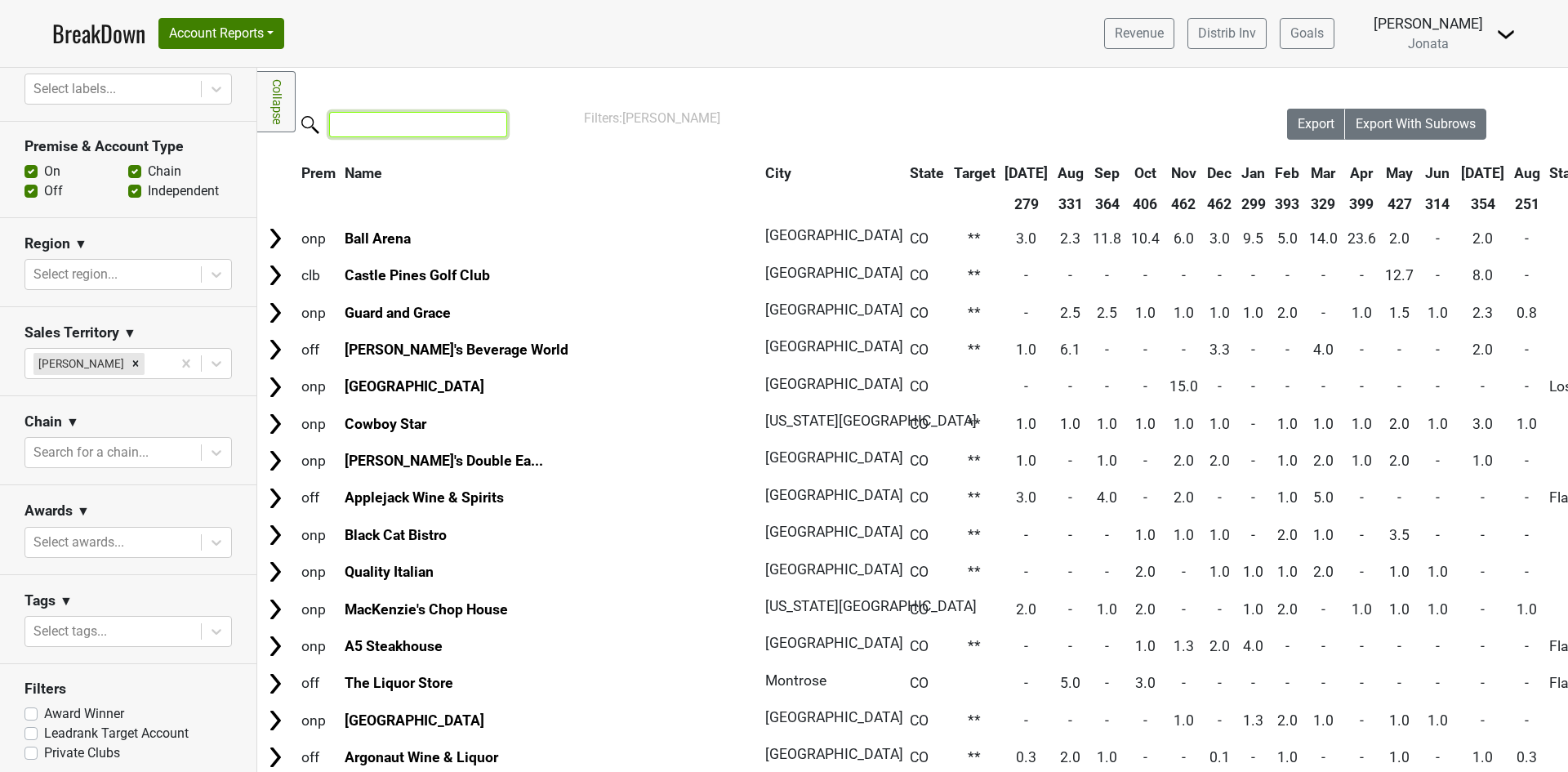
click at [374, 125] on input "search" at bounding box center [418, 124] width 178 height 25
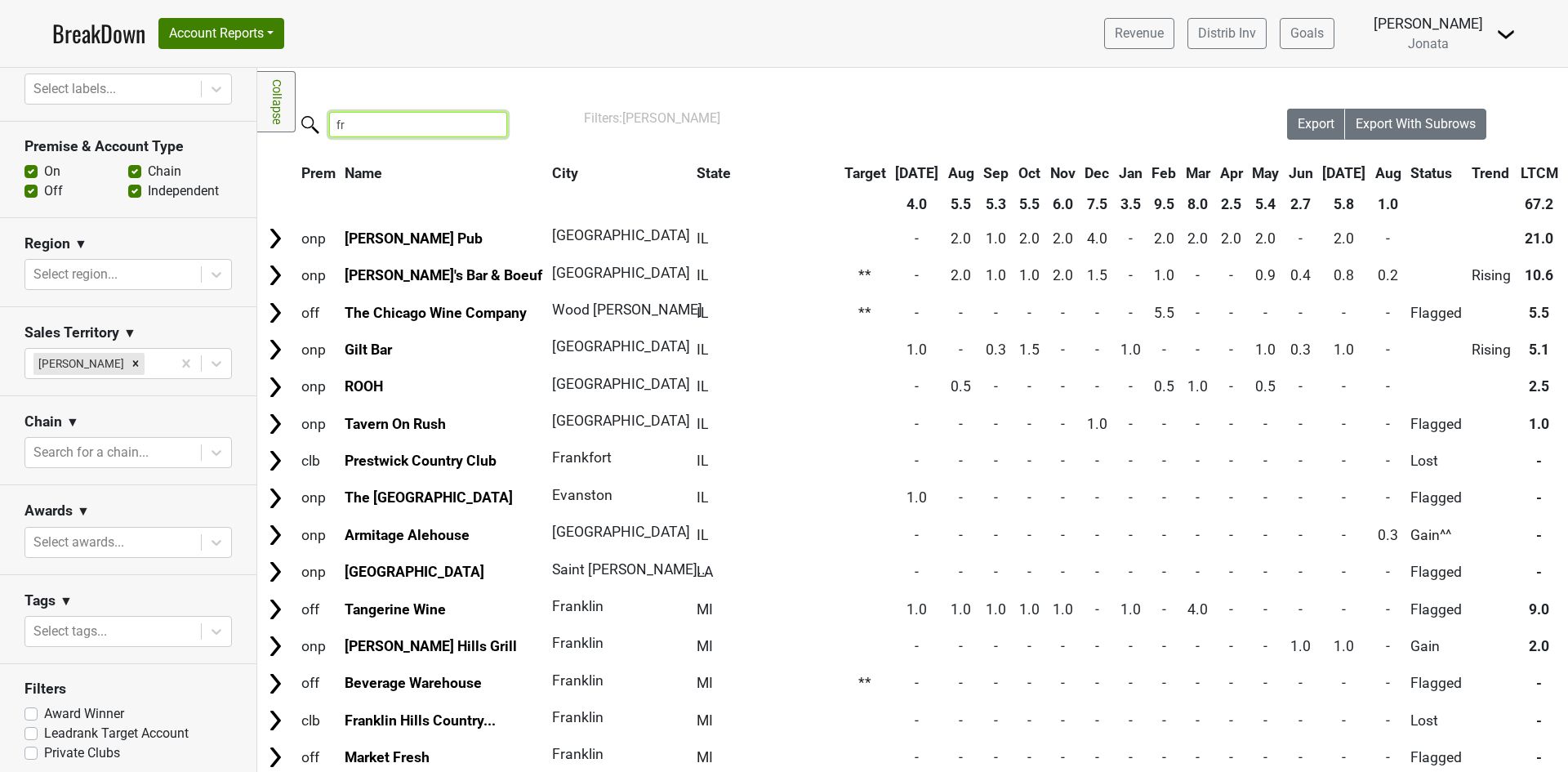
type input "f"
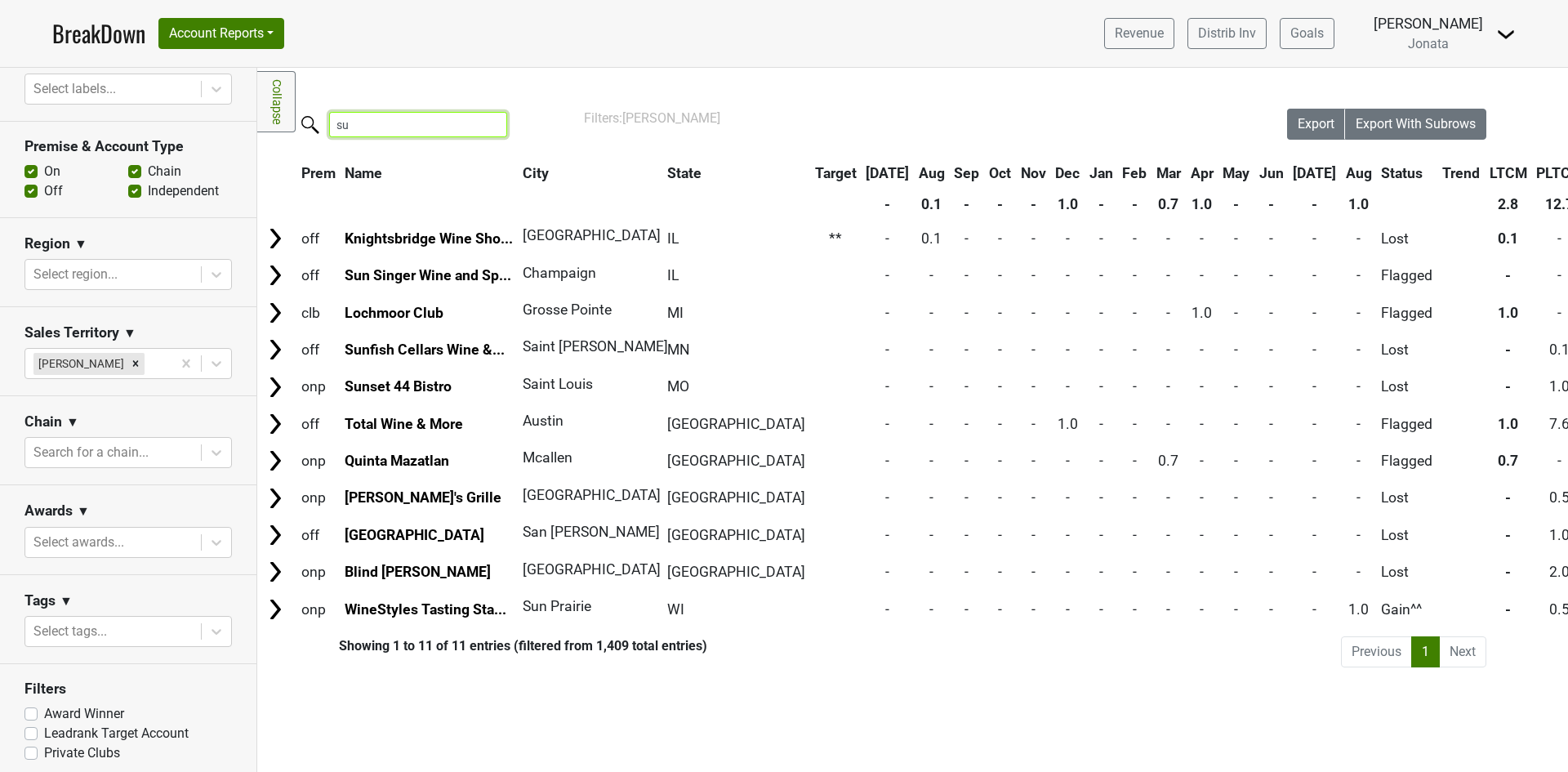
type input "s"
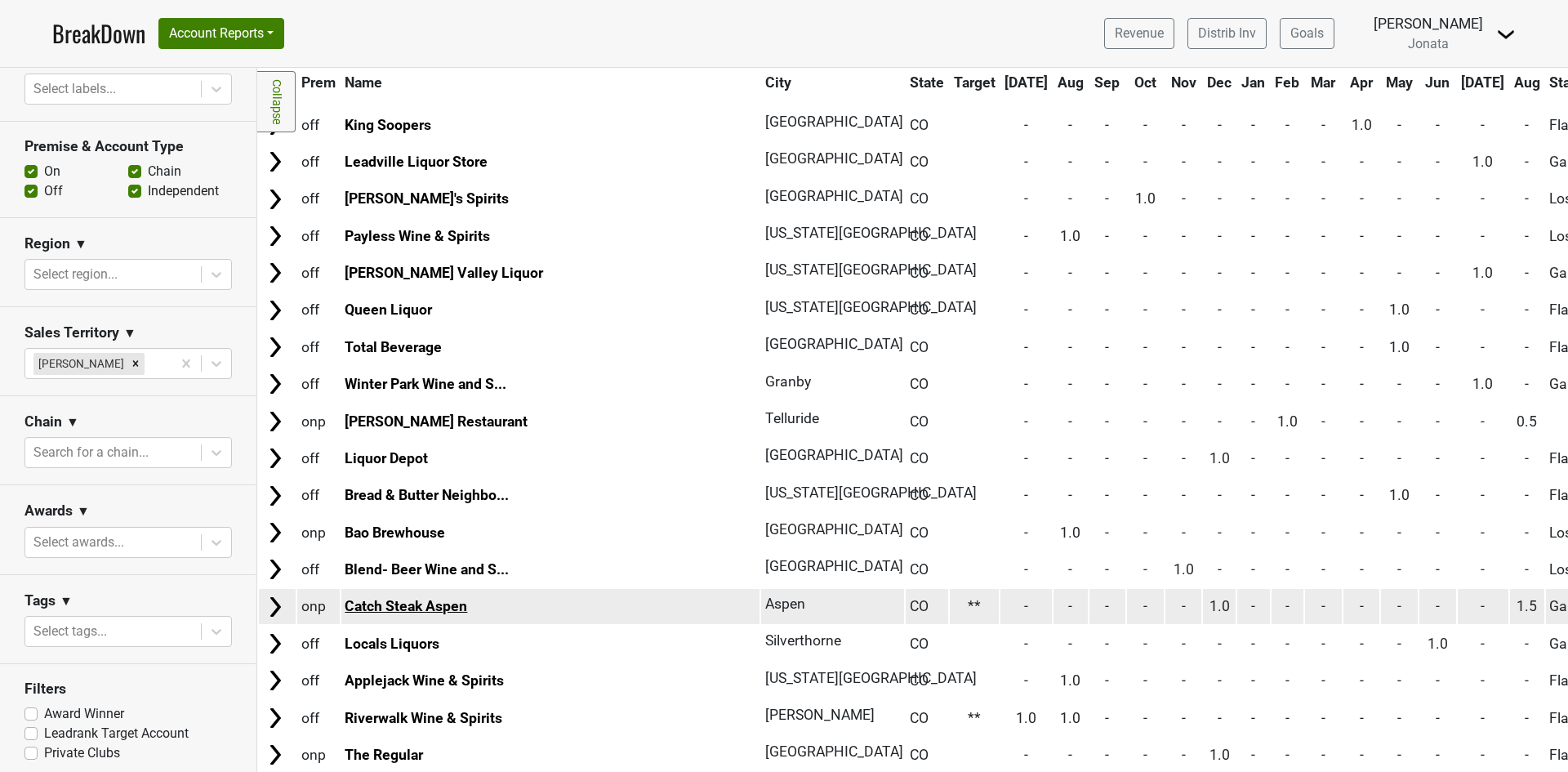
scroll to position [2860, 0]
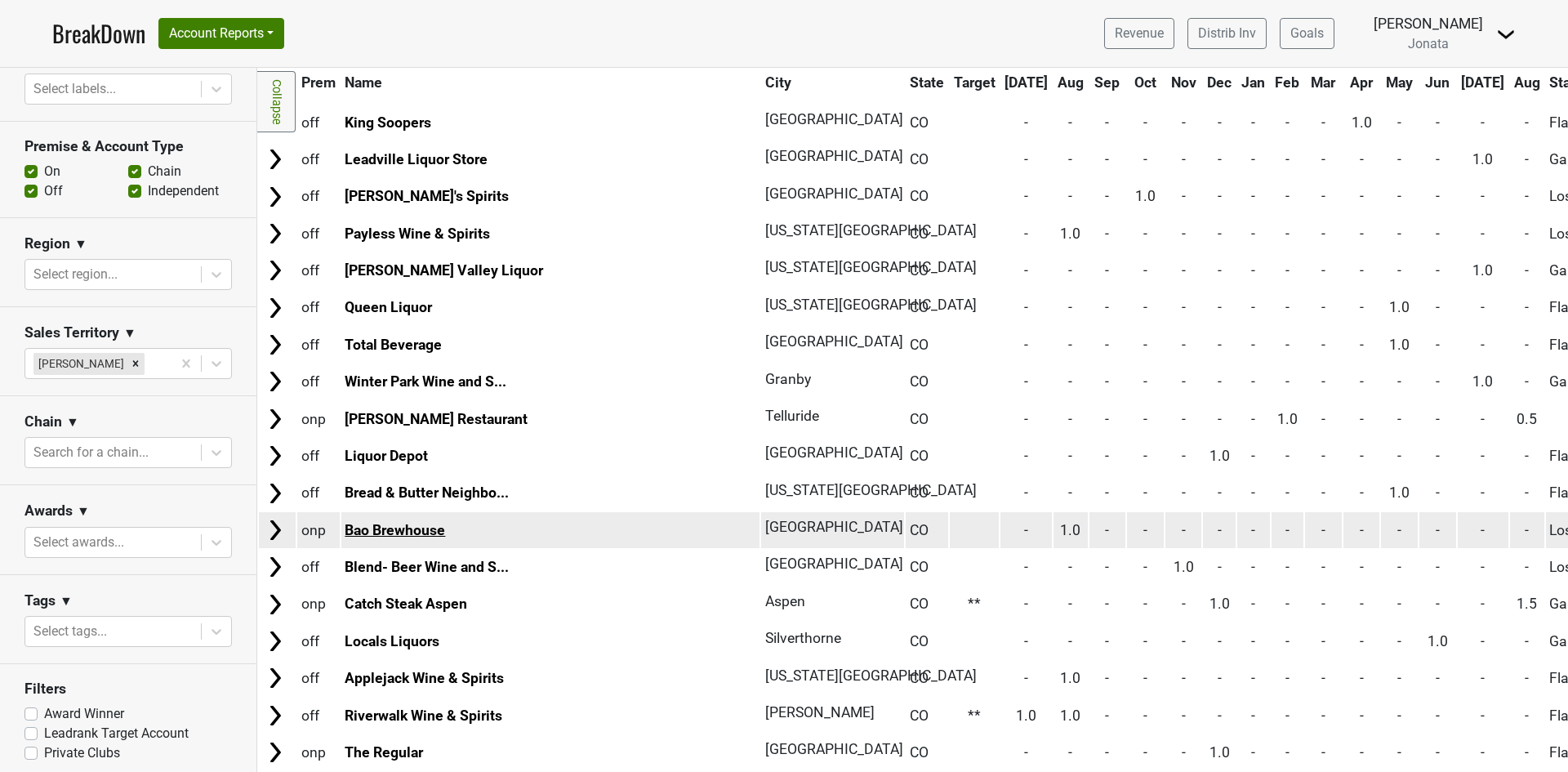
click at [404, 525] on link "Bao Brewhouse" at bounding box center [395, 530] width 100 height 17
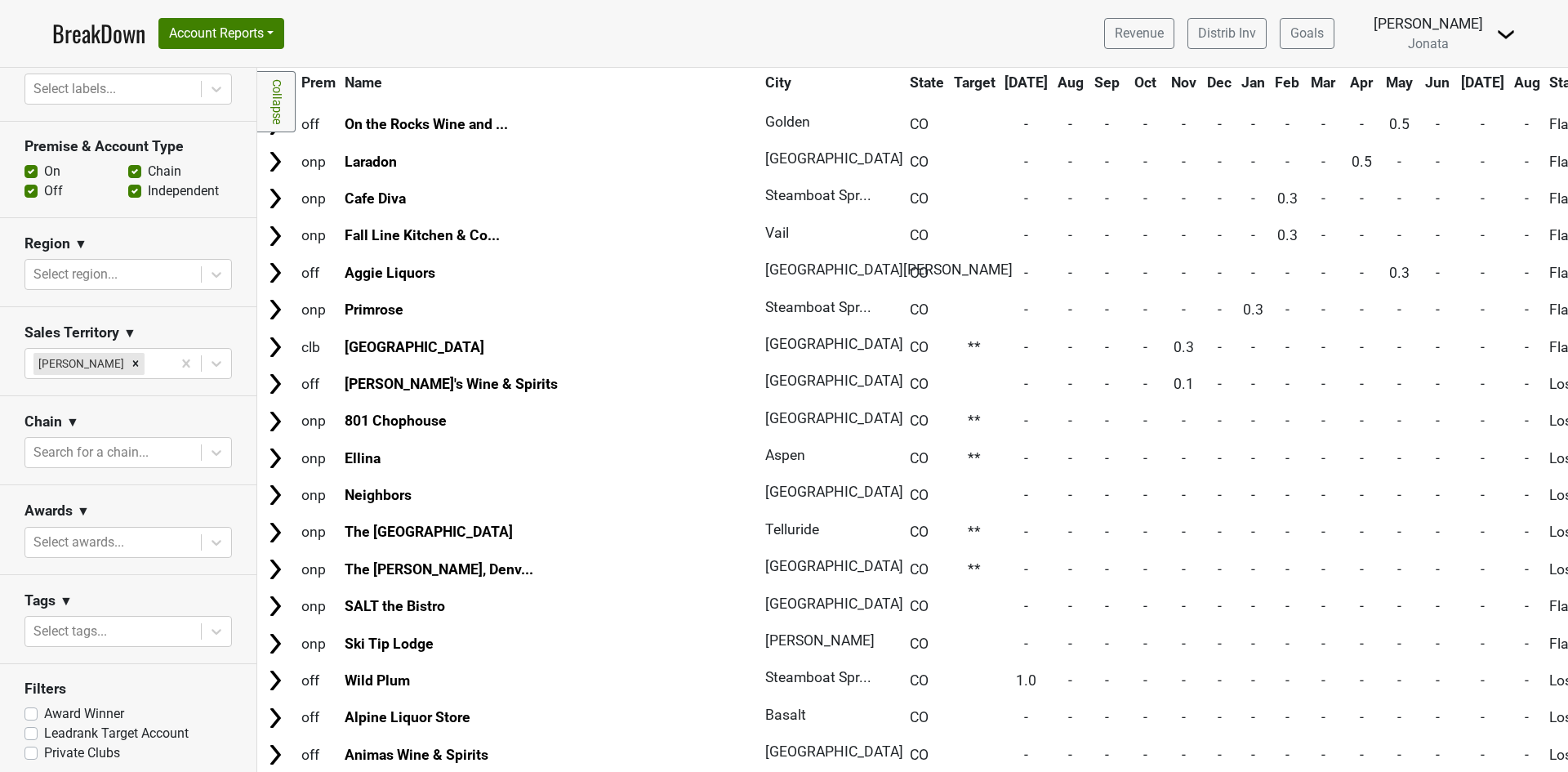
scroll to position [3676, 0]
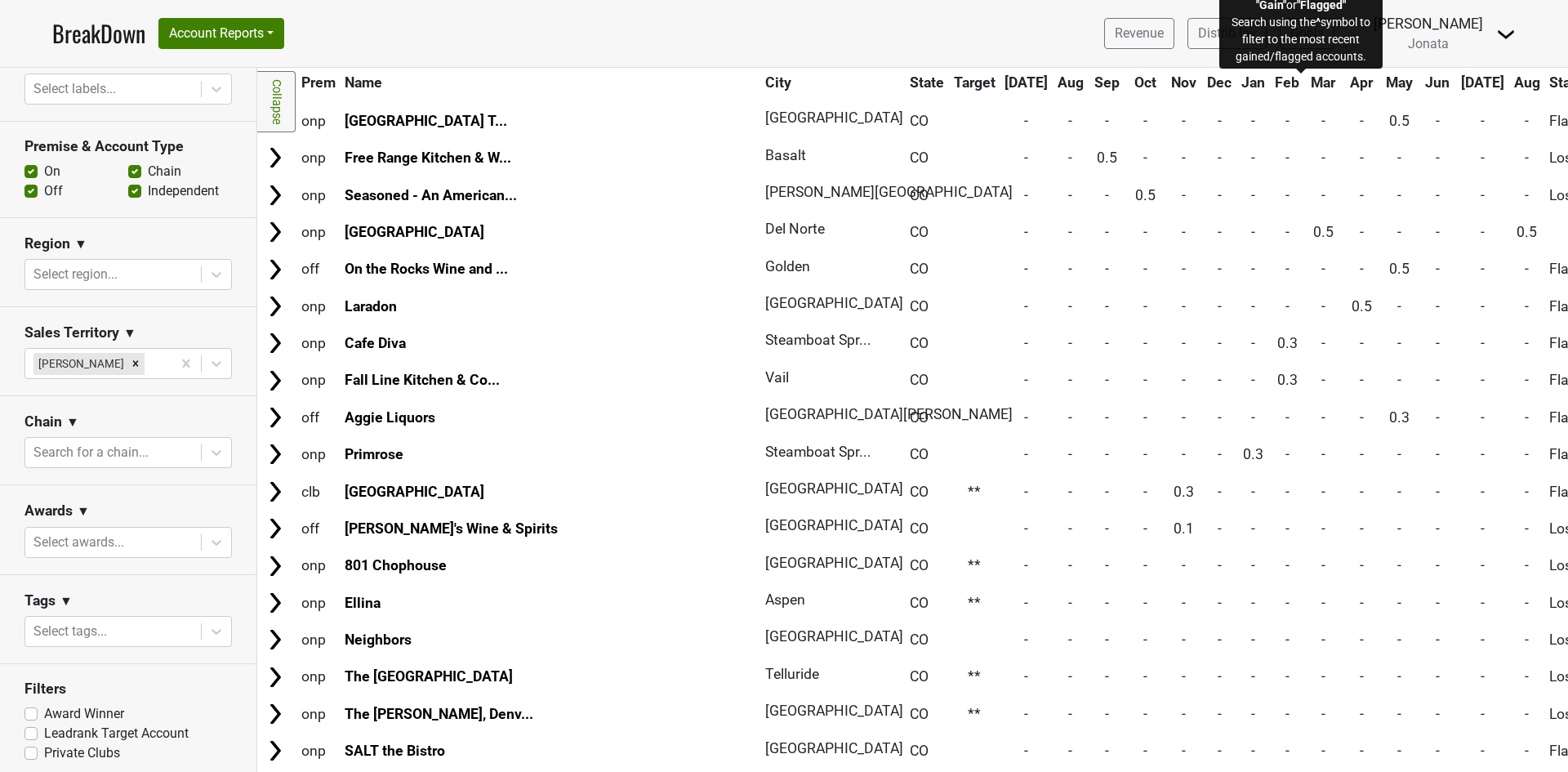
click at [1550, 83] on span "Status" at bounding box center [1570, 83] width 41 height 17
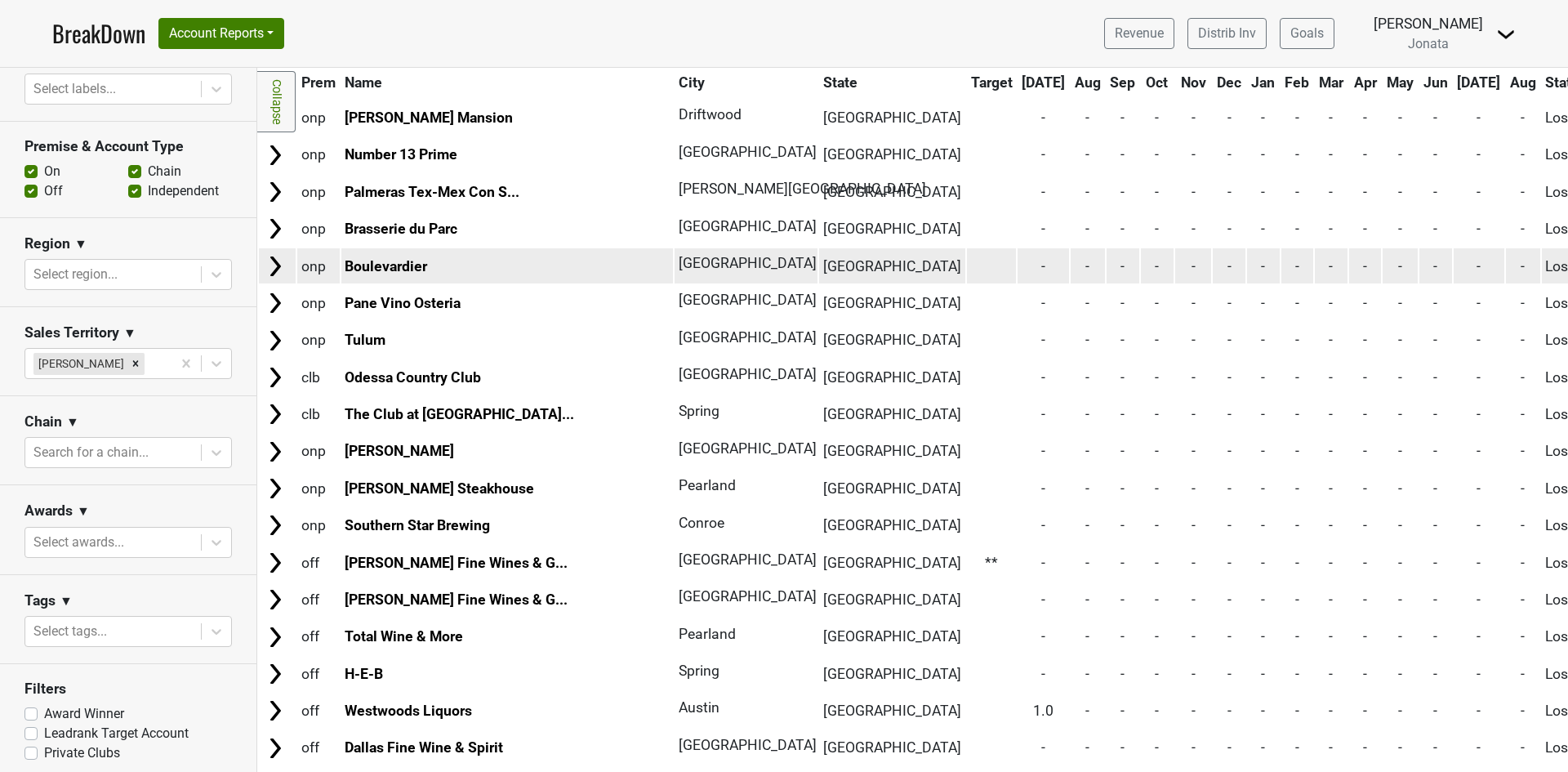
scroll to position [8782, 0]
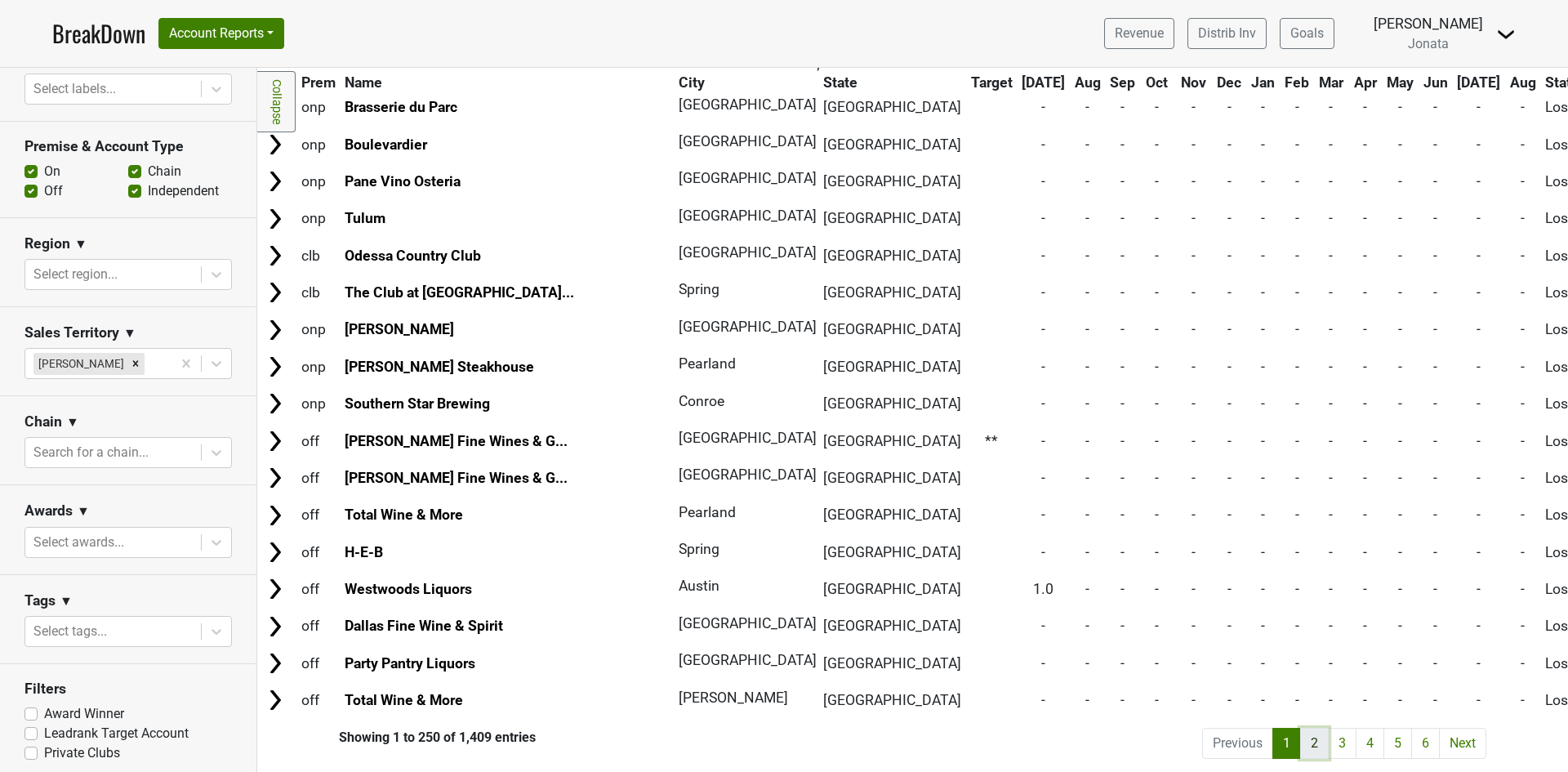
click at [1300, 728] on link "2" at bounding box center [1314, 743] width 29 height 31
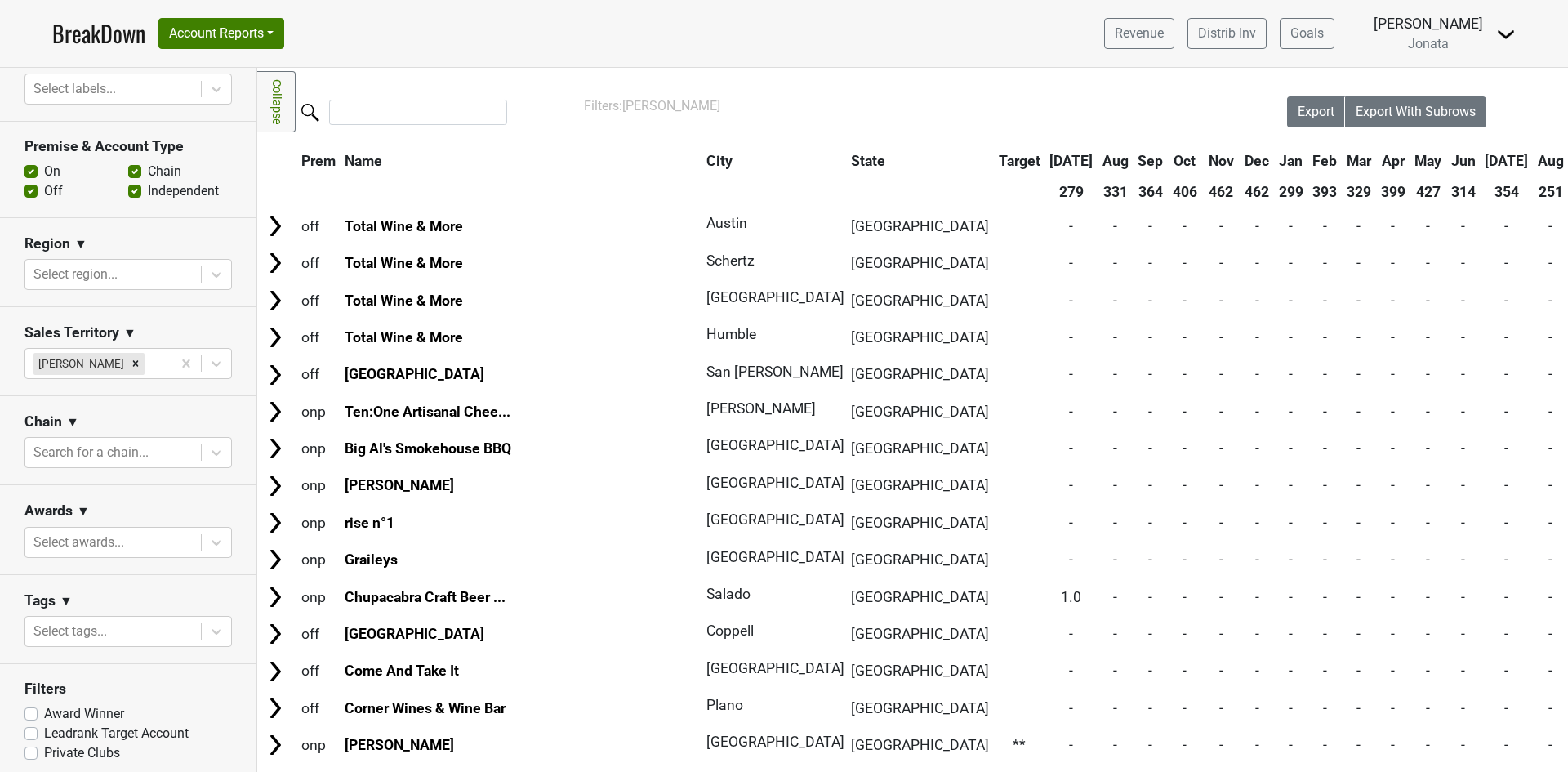
scroll to position [1, 0]
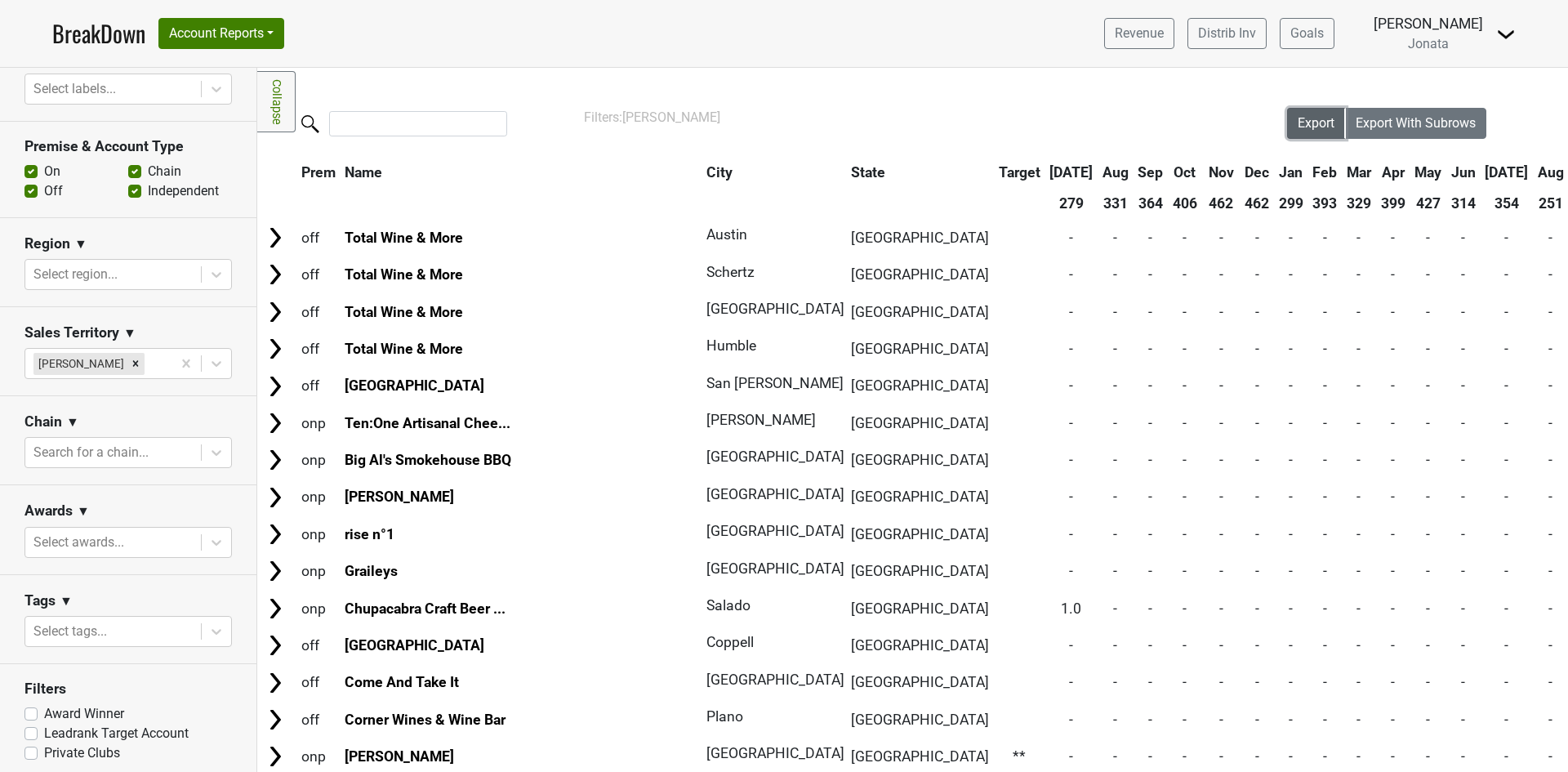
click at [1298, 125] on span "Export" at bounding box center [1316, 123] width 37 height 16
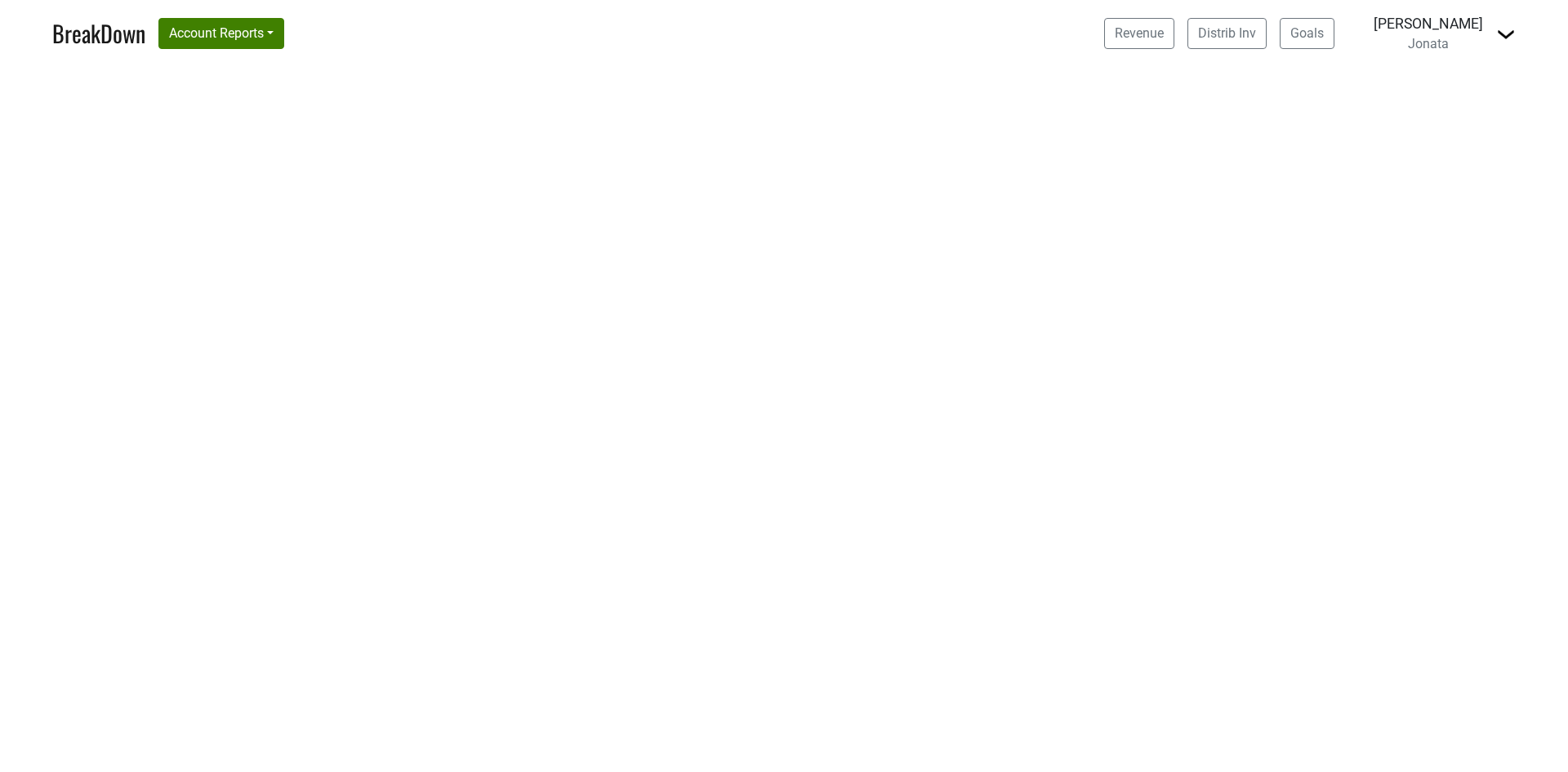
select select "IL"
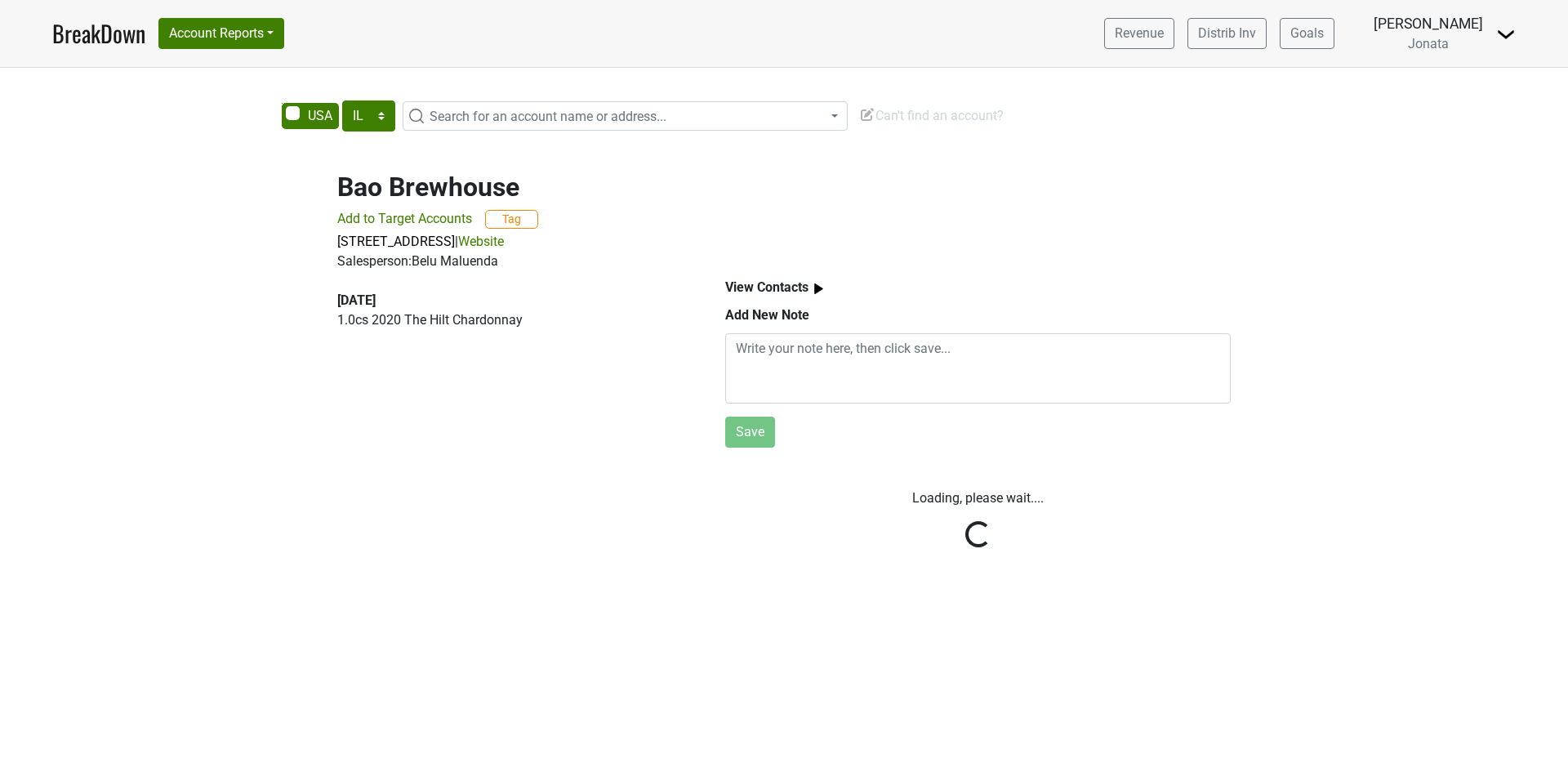
select select "IL"
